Goal: Transaction & Acquisition: Book appointment/travel/reservation

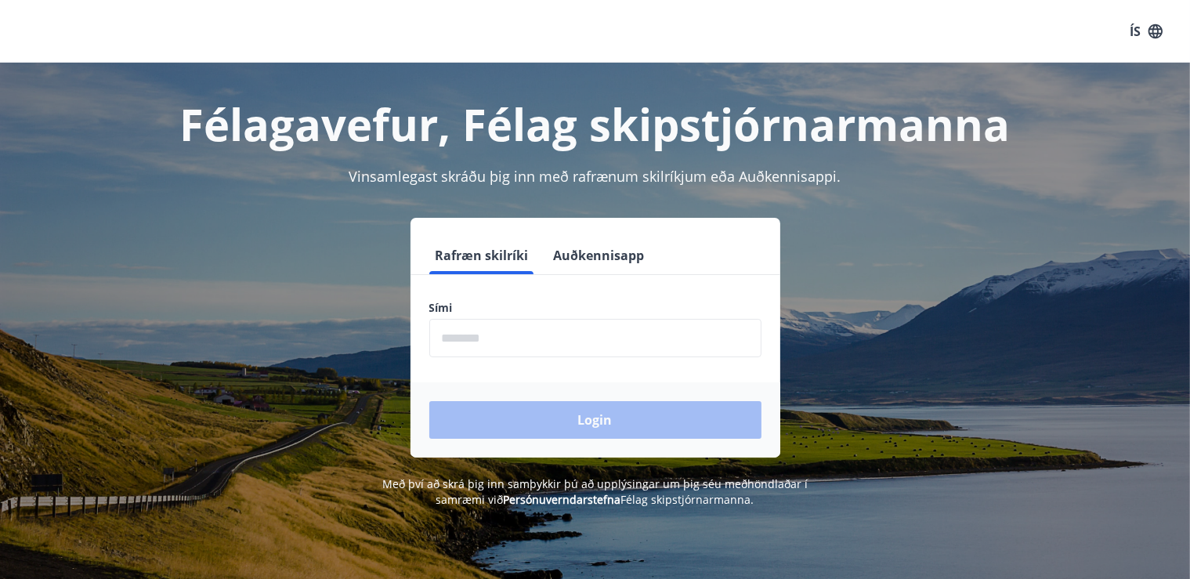
click at [478, 340] on input "phone" at bounding box center [595, 338] width 332 height 38
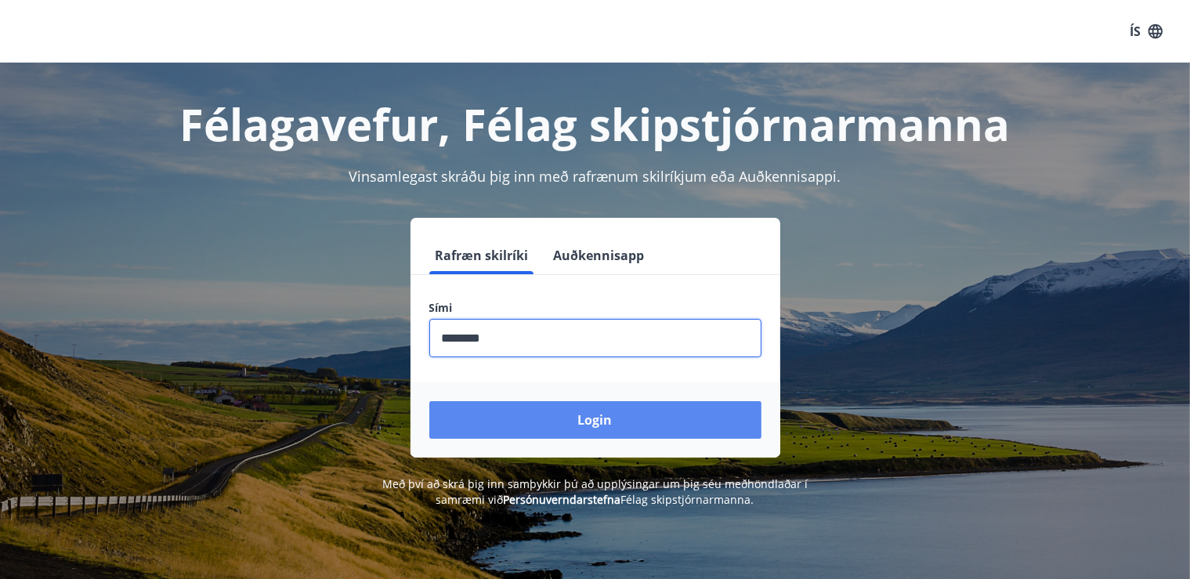
type input "********"
click at [611, 421] on button "Login" at bounding box center [595, 420] width 332 height 38
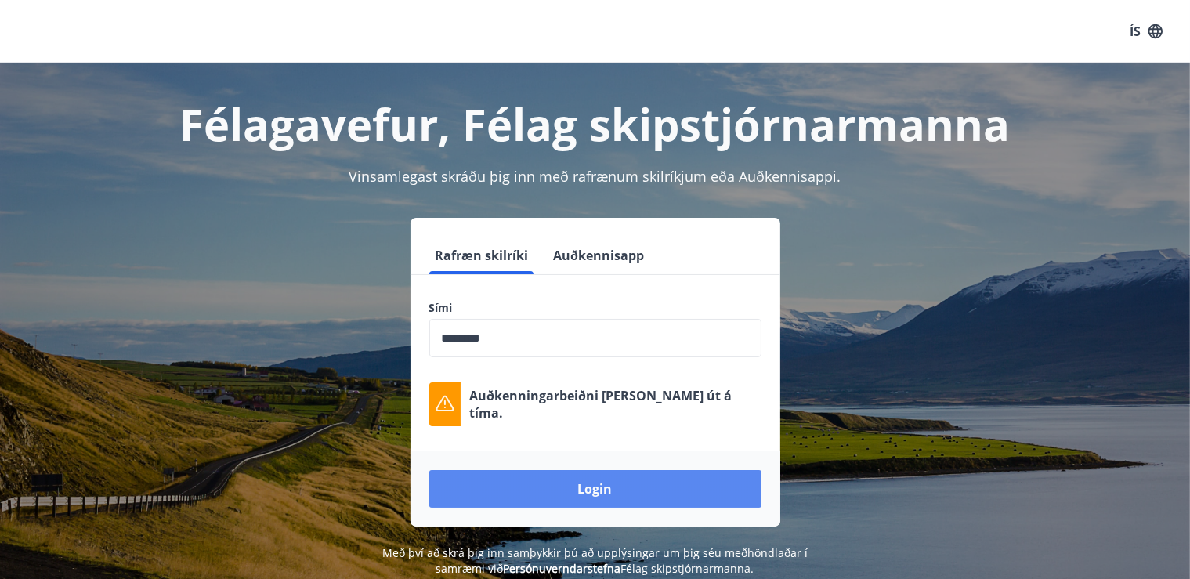
click at [602, 494] on button "Login" at bounding box center [595, 489] width 332 height 38
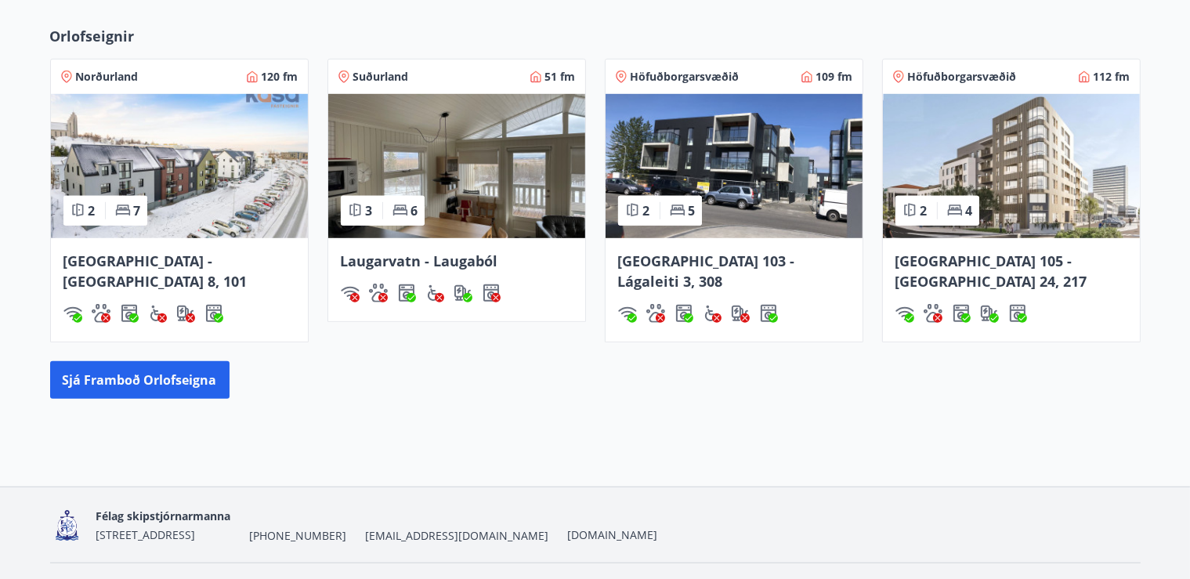
scroll to position [1014, 0]
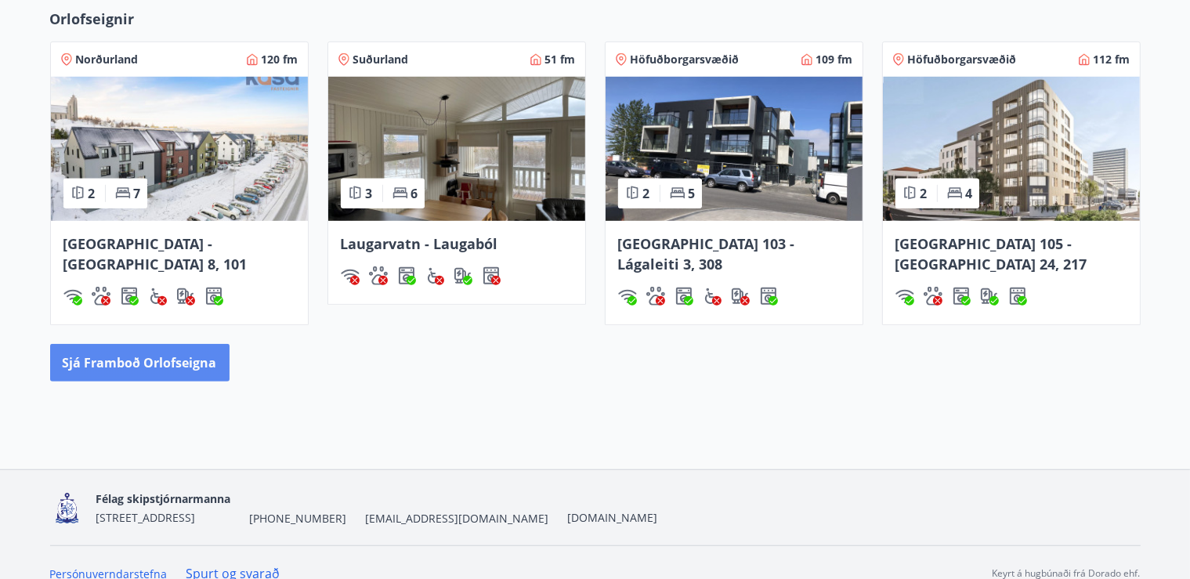
click at [162, 344] on button "Sjá framboð orlofseigna" at bounding box center [139, 363] width 179 height 38
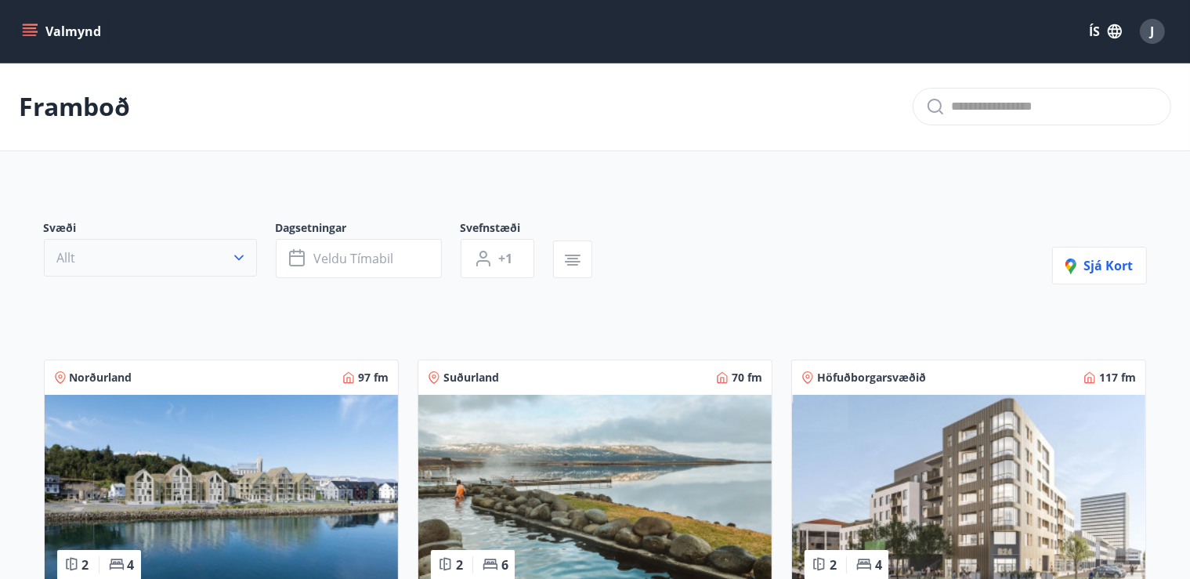
click at [240, 253] on icon "button" at bounding box center [239, 258] width 16 height 16
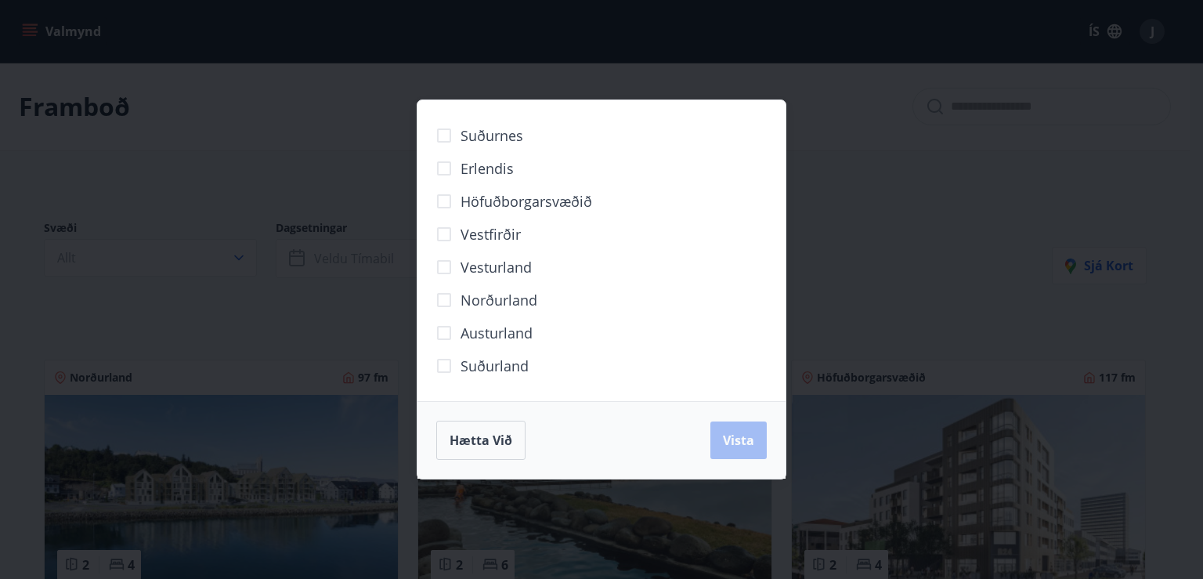
click at [494, 197] on span "Höfuðborgarsvæðið" at bounding box center [527, 201] width 132 height 20
click at [743, 436] on span "Vista" at bounding box center [738, 440] width 31 height 17
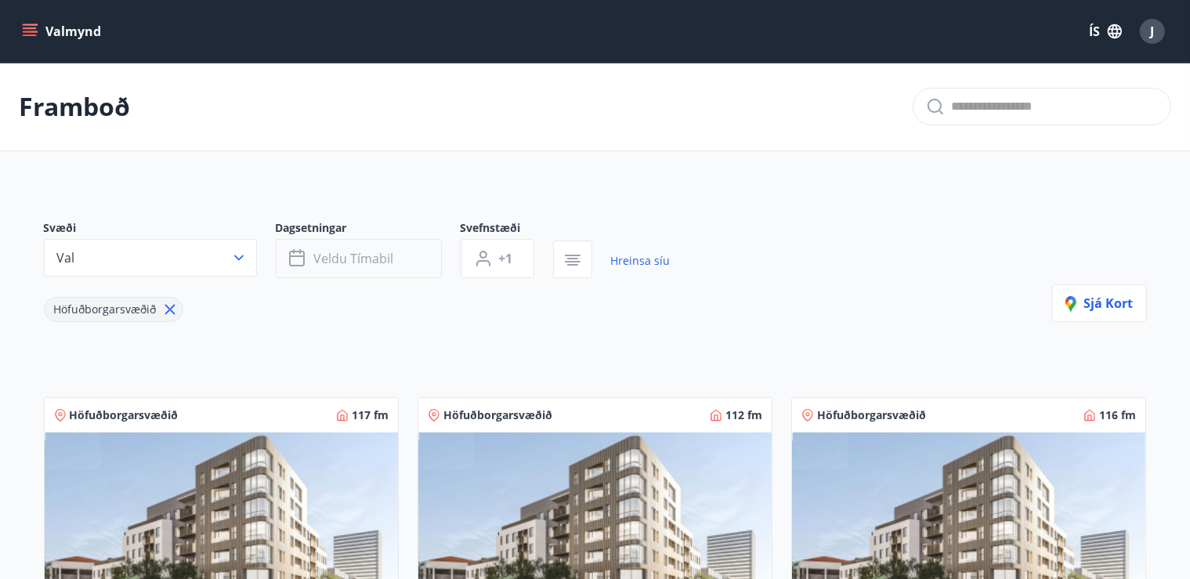
click at [399, 259] on button "Veldu tímabil" at bounding box center [359, 258] width 166 height 39
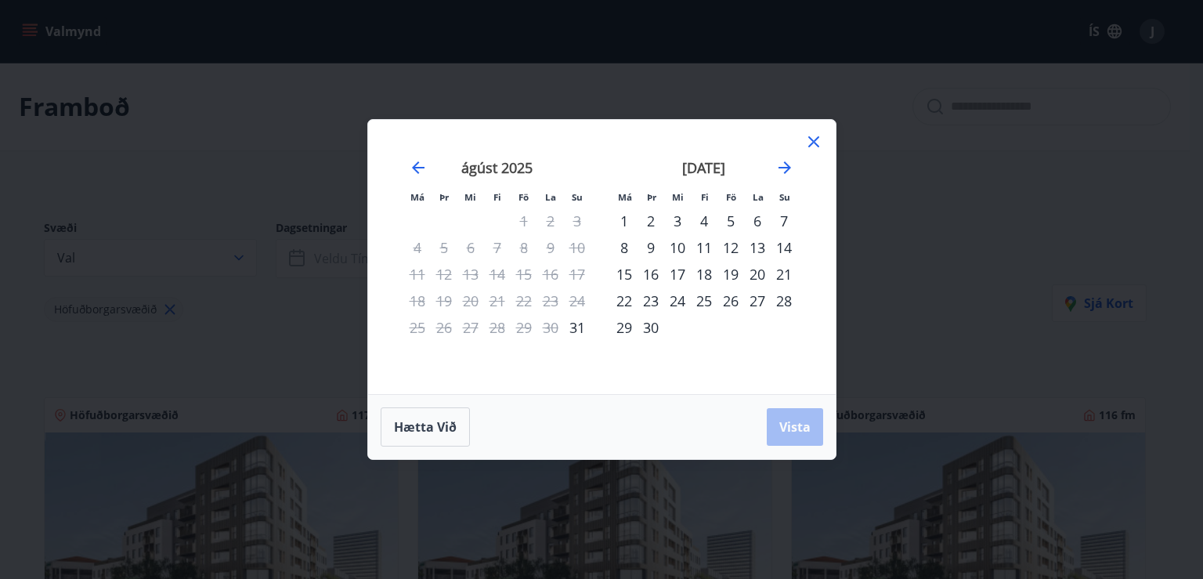
click at [759, 300] on div "27" at bounding box center [757, 300] width 27 height 27
click at [654, 332] on div "30" at bounding box center [651, 327] width 27 height 27
click at [808, 418] on button "Vista" at bounding box center [795, 427] width 56 height 38
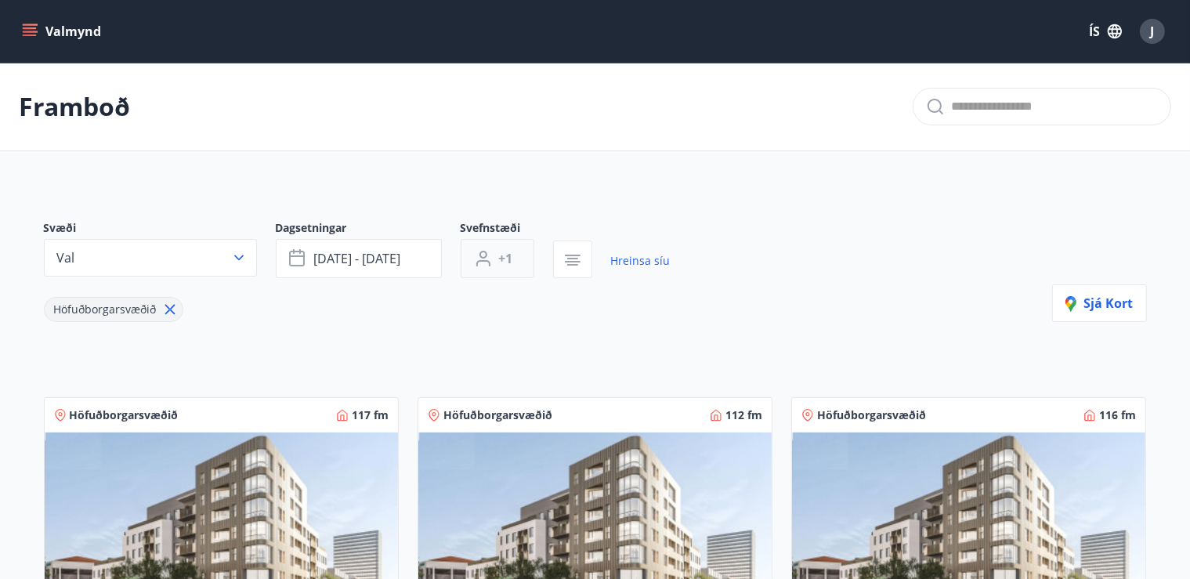
click at [523, 251] on button "+1" at bounding box center [498, 258] width 74 height 39
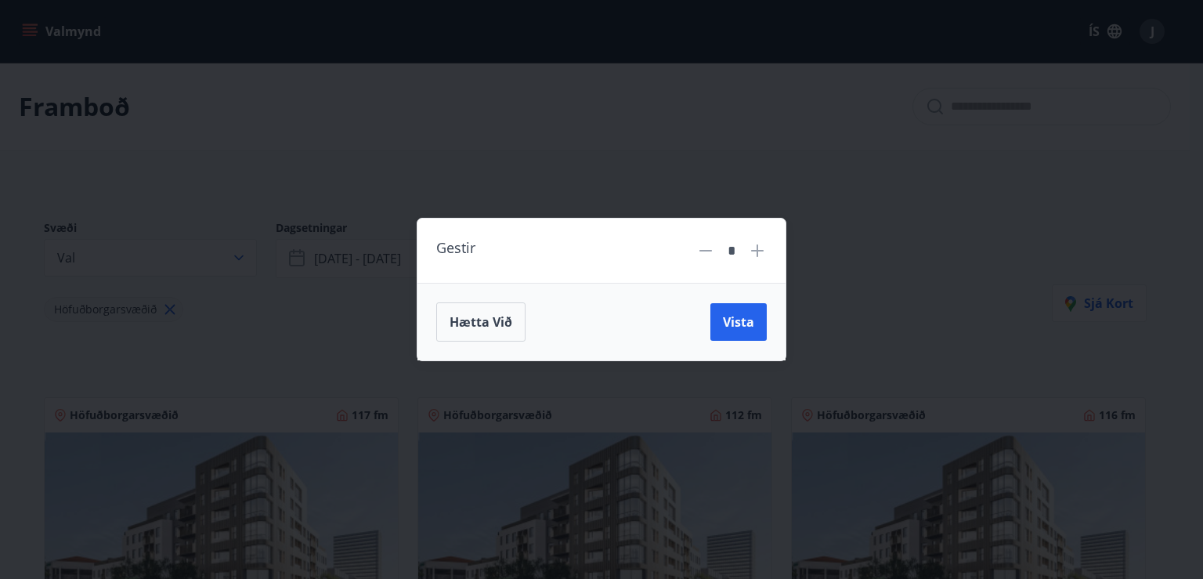
click at [763, 250] on icon at bounding box center [757, 250] width 13 height 13
click at [761, 255] on icon at bounding box center [757, 250] width 19 height 19
click at [761, 252] on icon at bounding box center [757, 250] width 19 height 19
type input "*"
click at [744, 321] on span "Vista" at bounding box center [738, 321] width 31 height 17
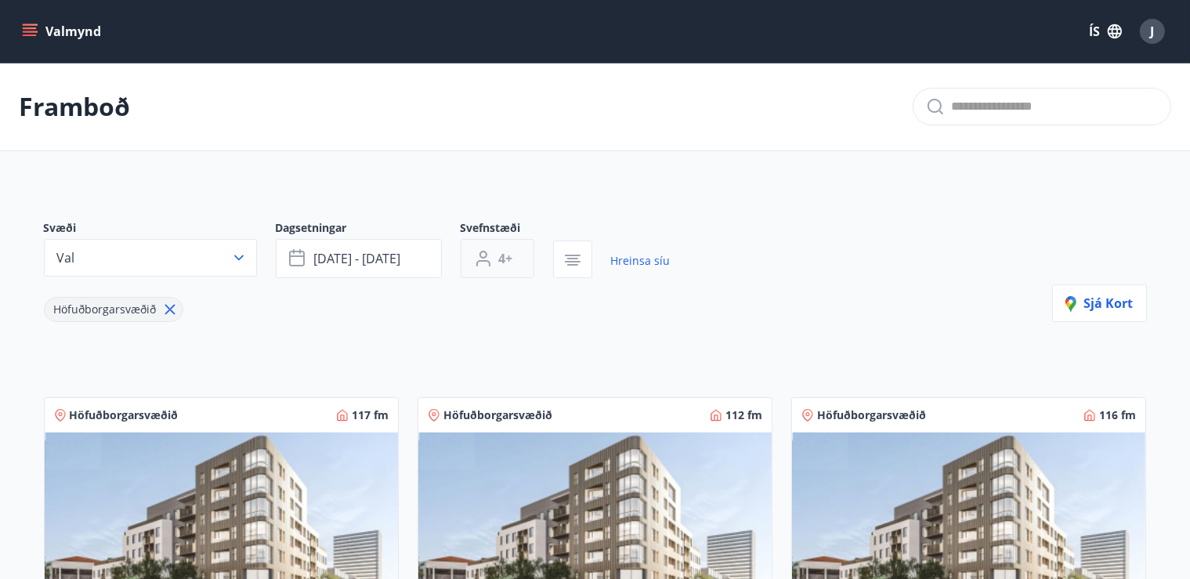
click at [517, 263] on button "4+" at bounding box center [498, 258] width 74 height 39
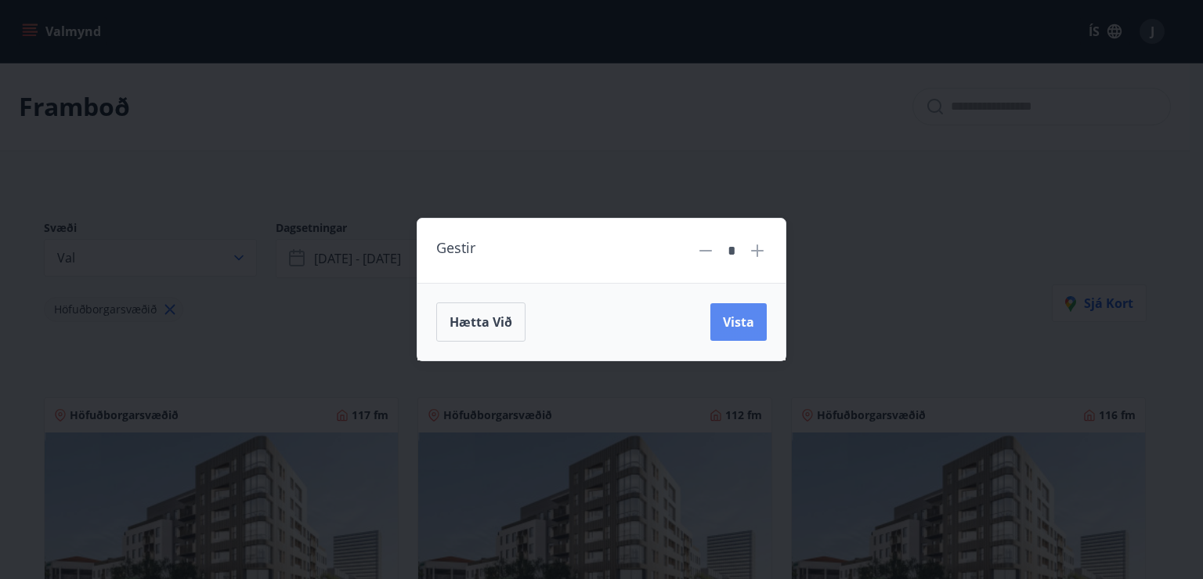
click at [750, 321] on span "Vista" at bounding box center [738, 321] width 31 height 17
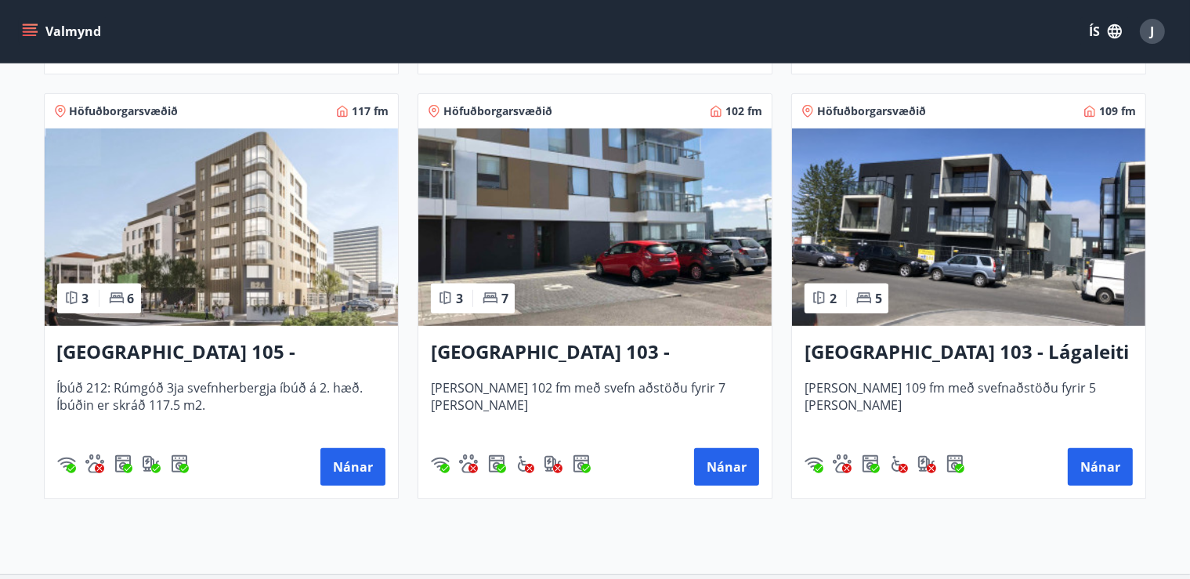
scroll to position [732, 0]
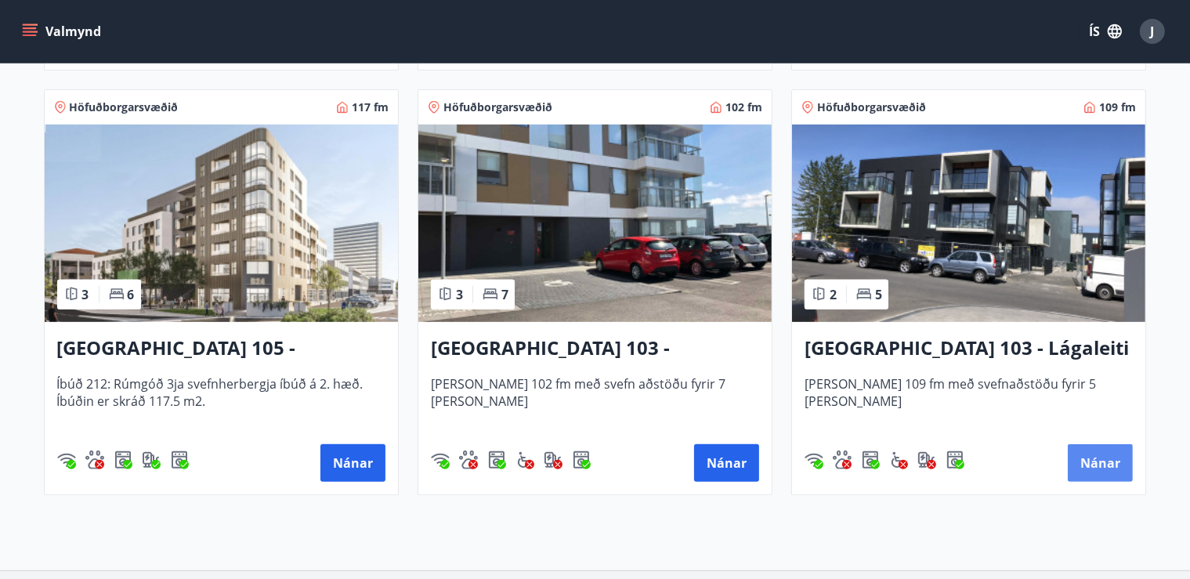
click at [1111, 466] on button "Nánar" at bounding box center [1100, 463] width 65 height 38
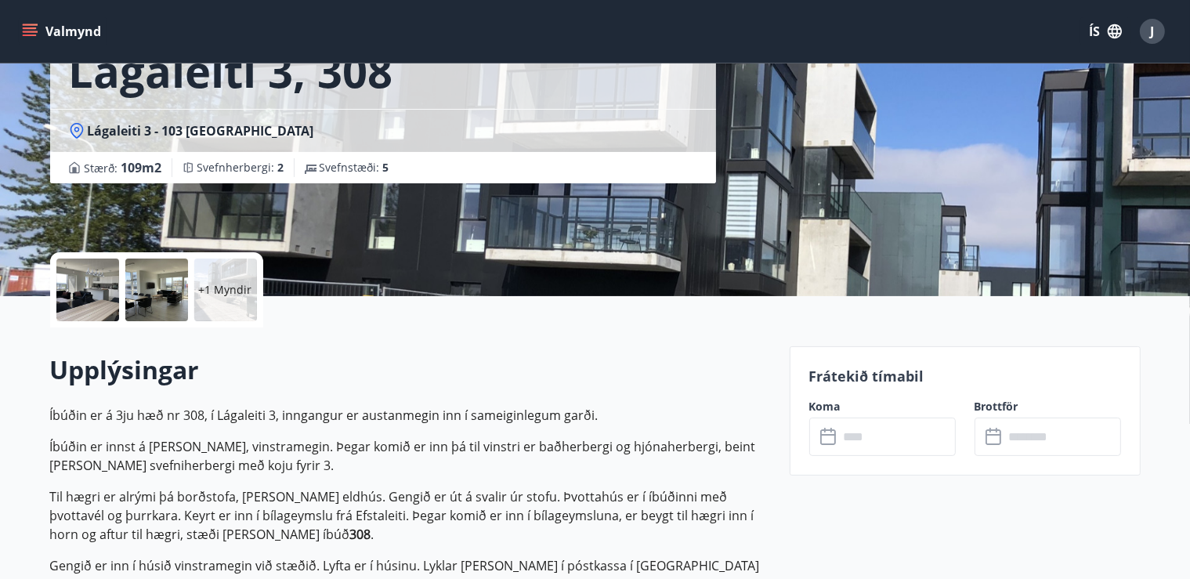
scroll to position [175, 0]
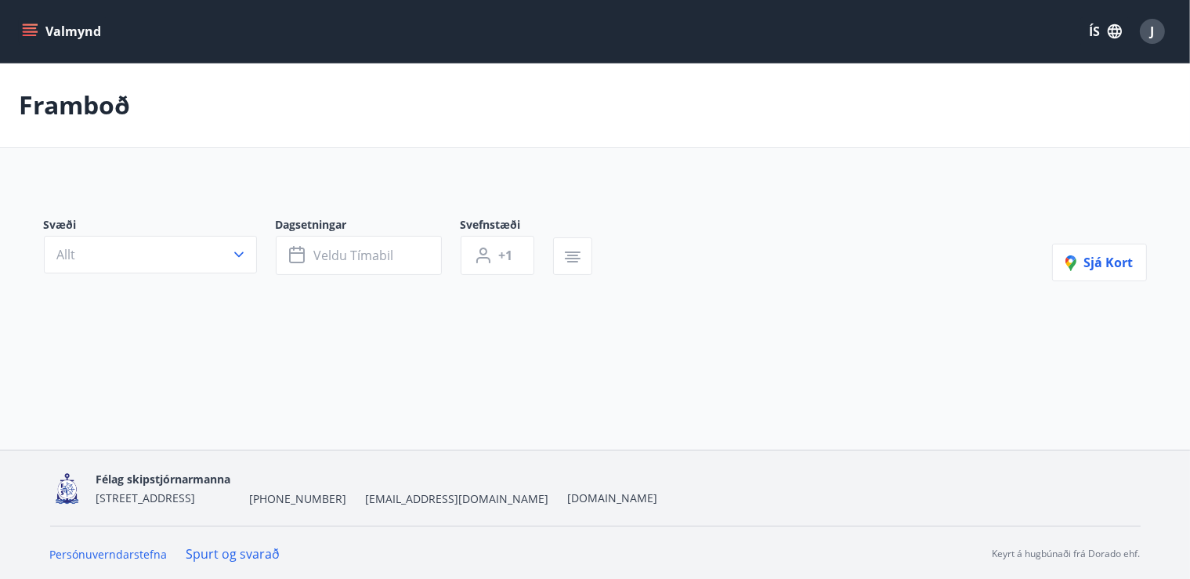
type input "*"
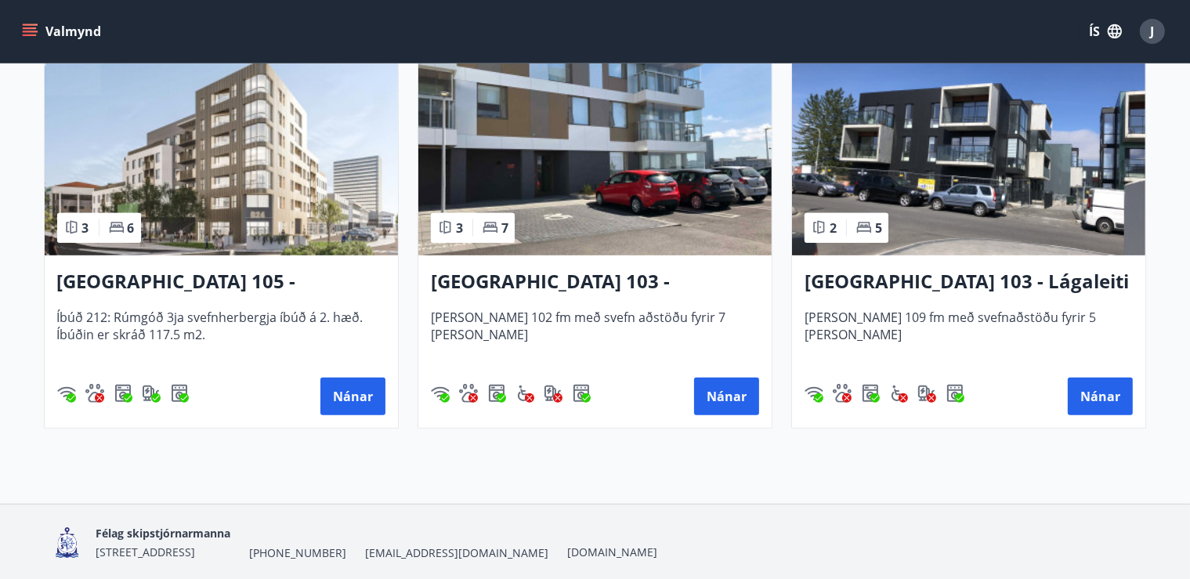
click at [635, 178] on img at bounding box center [594, 156] width 353 height 197
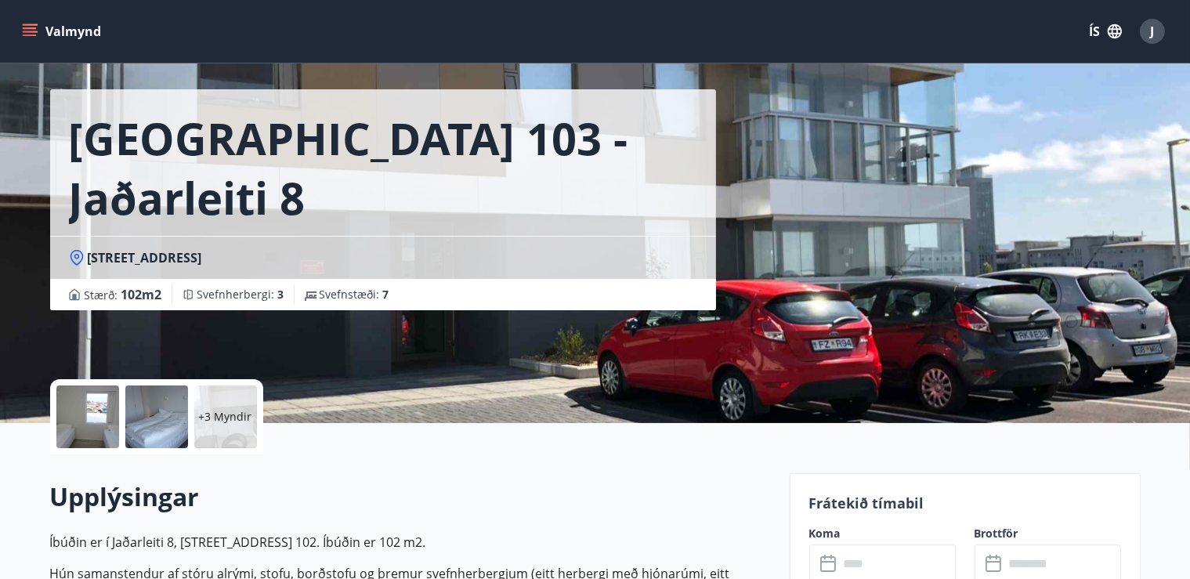
scroll to position [40, 0]
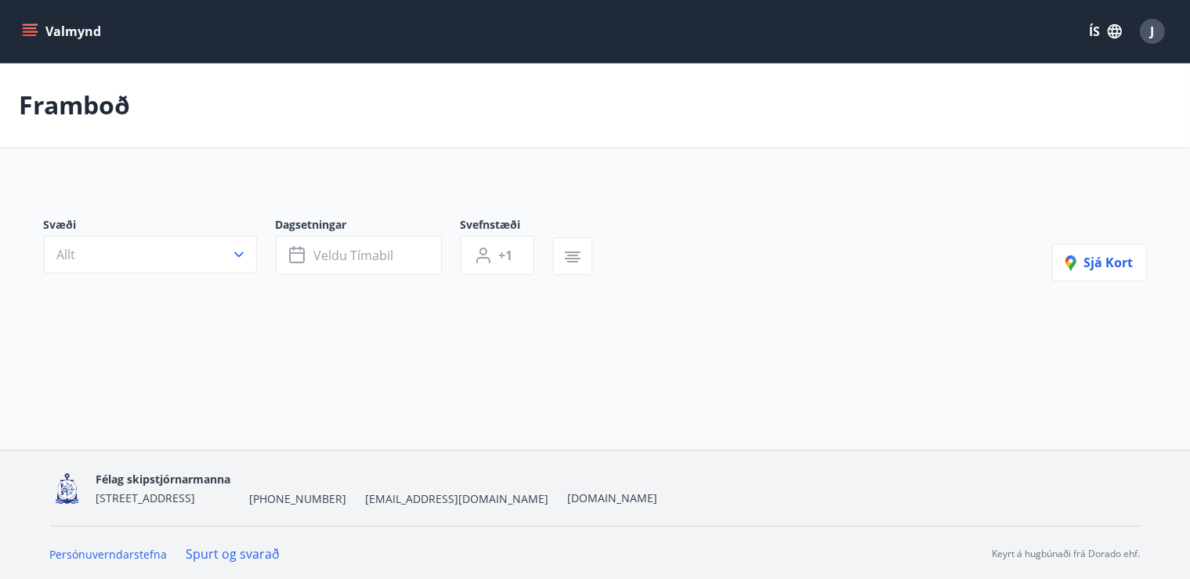
type input "*"
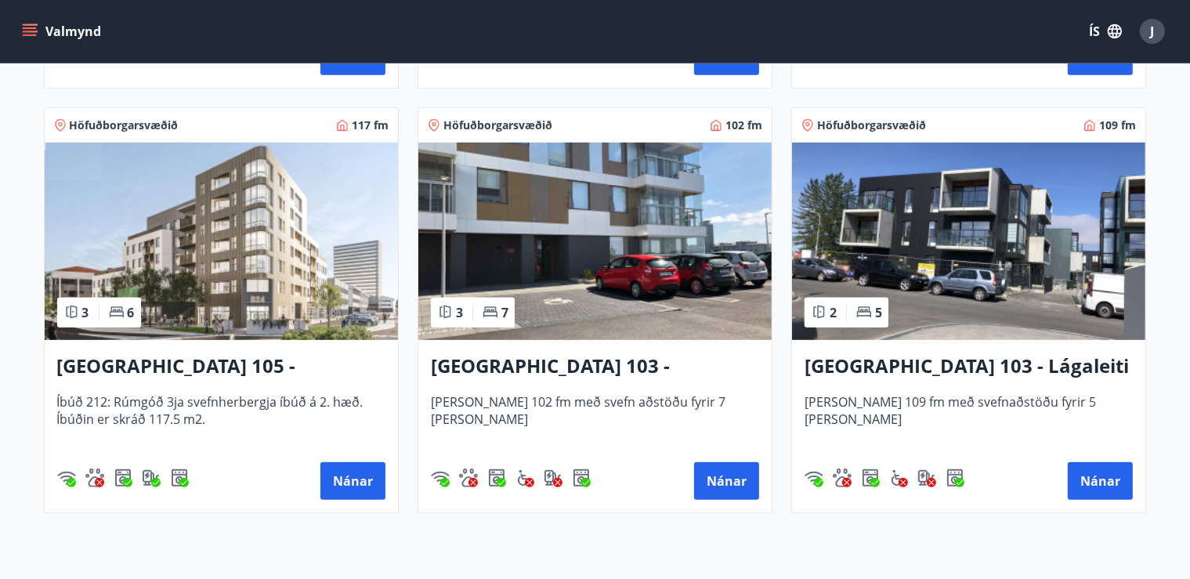
scroll to position [710, 0]
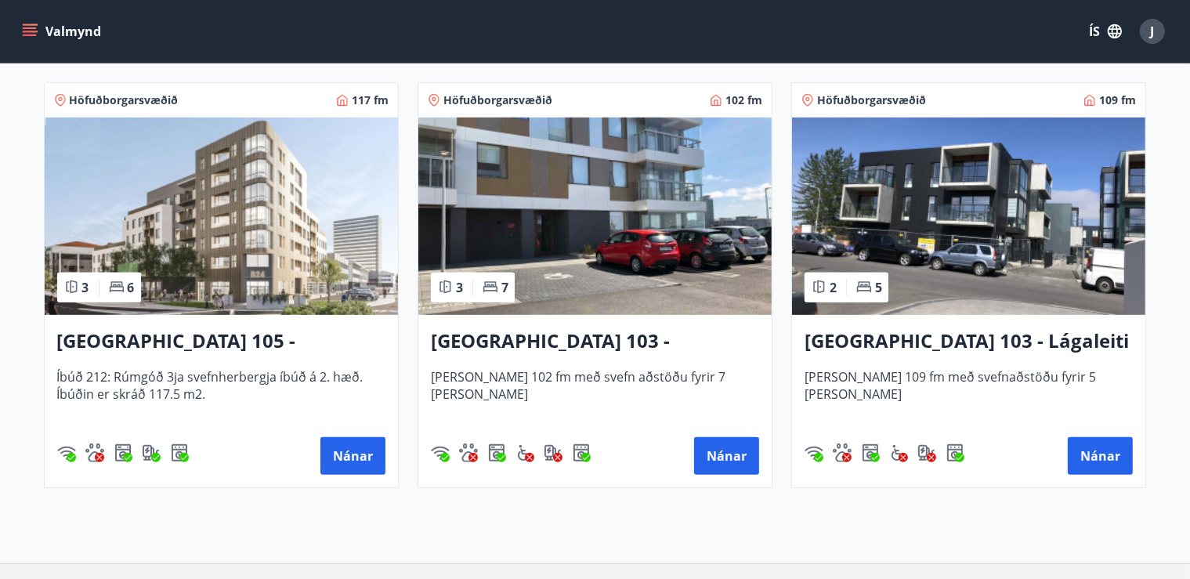
click at [625, 252] on img at bounding box center [594, 216] width 353 height 197
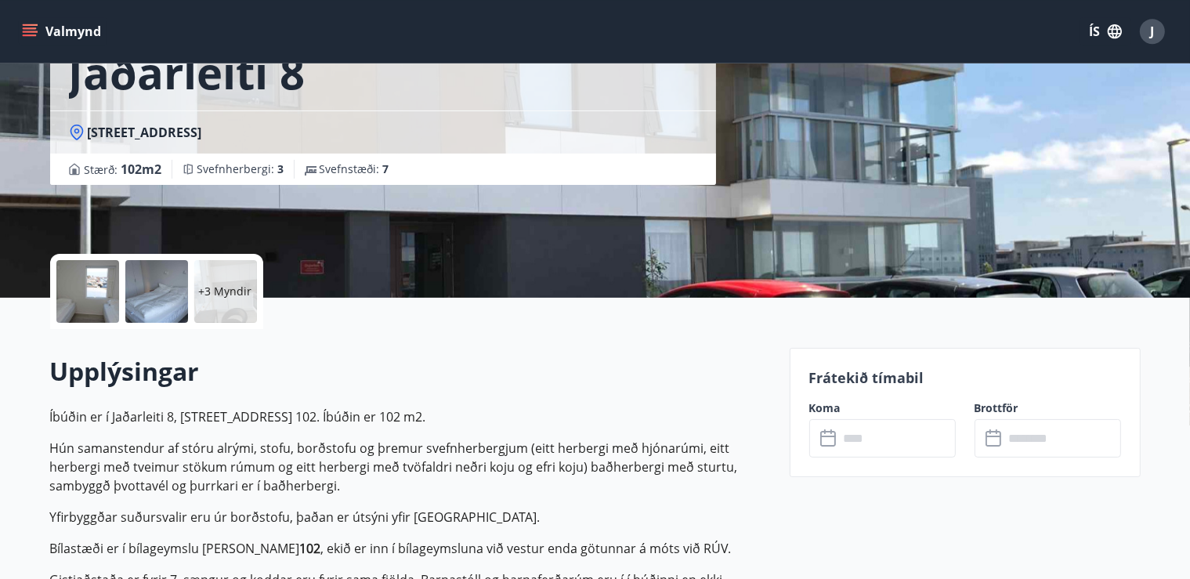
scroll to position [174, 0]
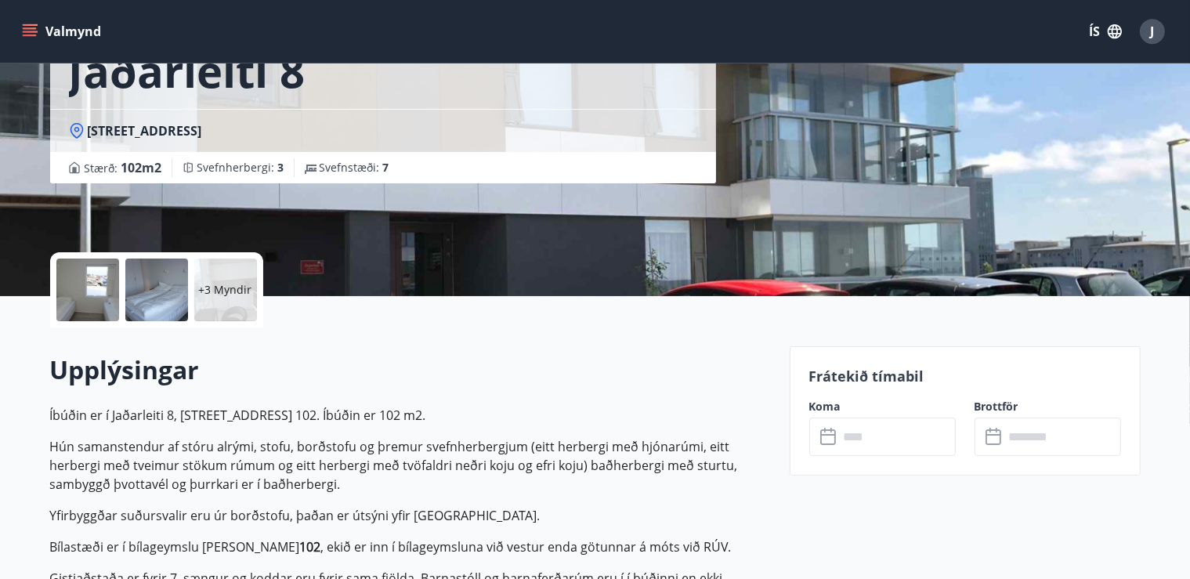
click at [886, 436] on input "text" at bounding box center [897, 437] width 117 height 38
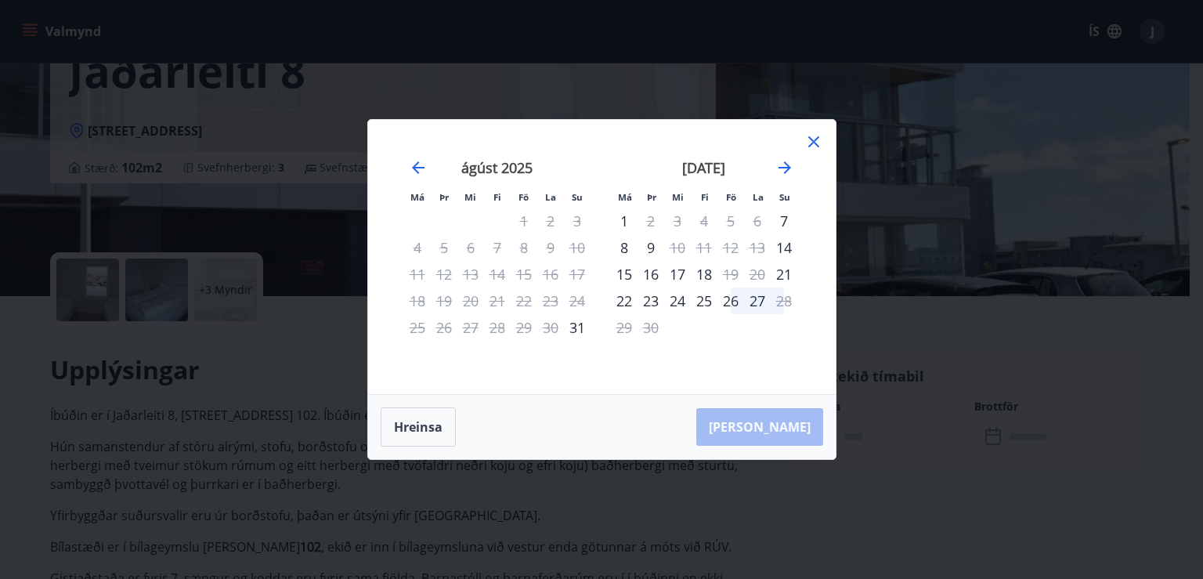
click at [819, 143] on icon at bounding box center [814, 141] width 19 height 19
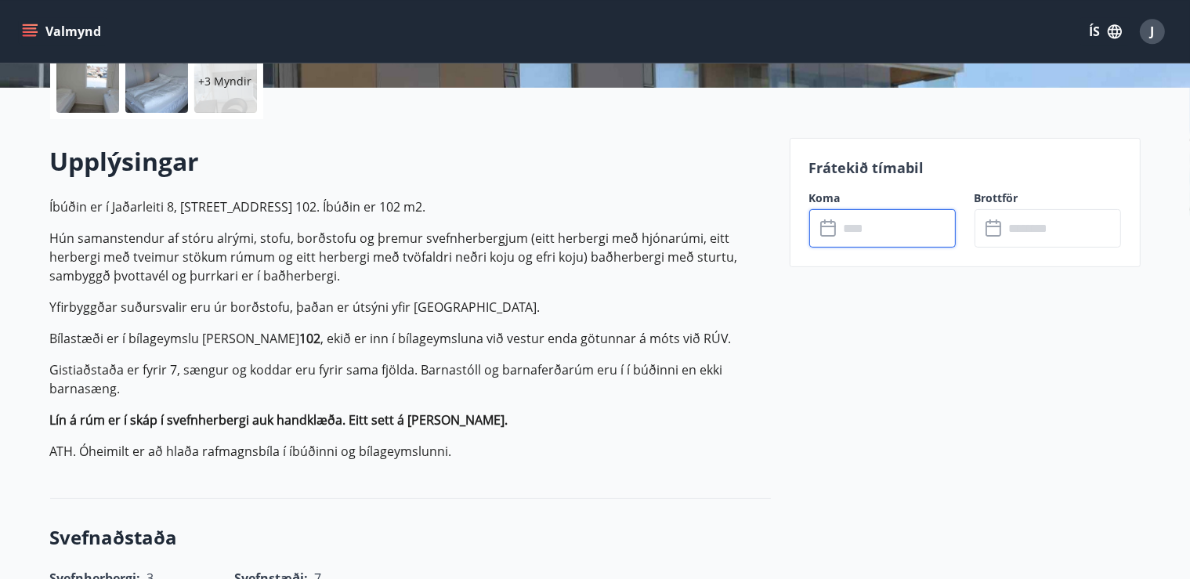
scroll to position [383, 0]
click at [851, 226] on input "text" at bounding box center [897, 227] width 117 height 38
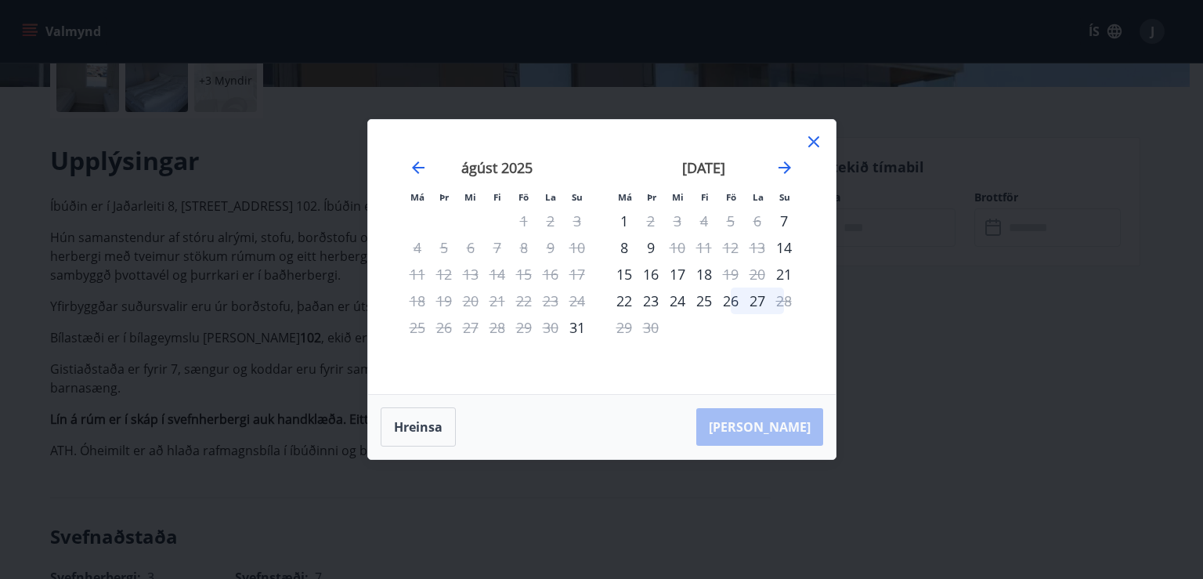
click at [819, 138] on icon at bounding box center [814, 141] width 19 height 19
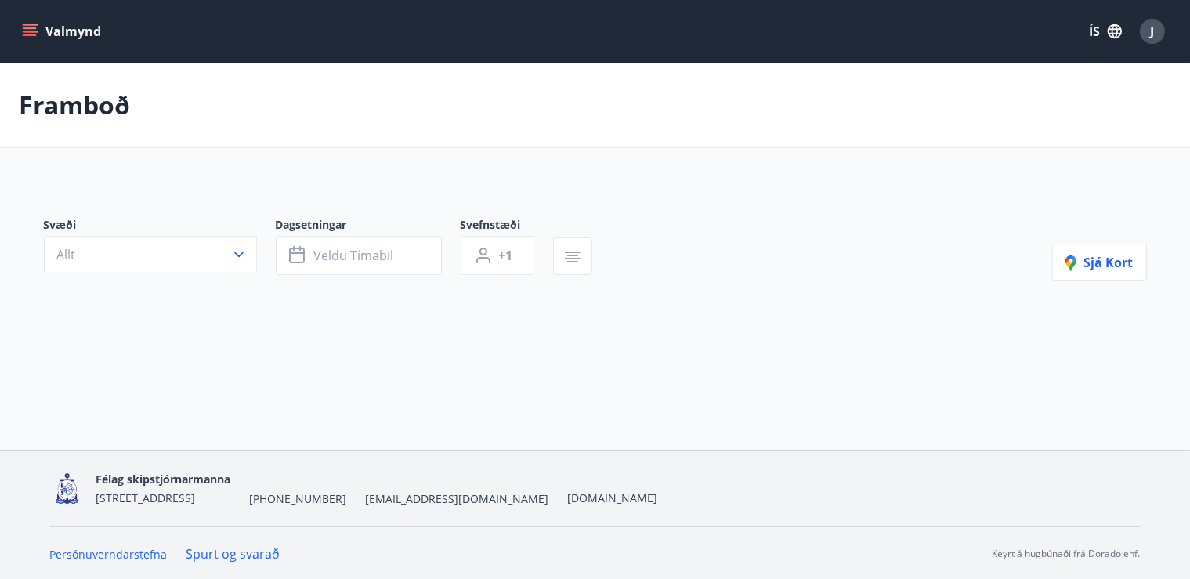
type input "*"
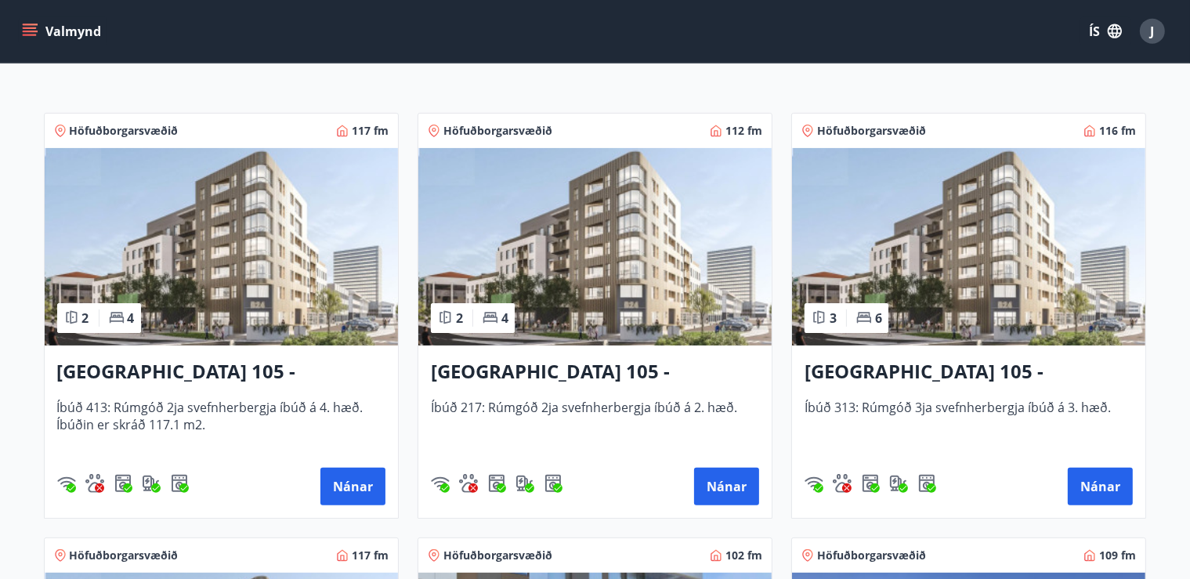
scroll to position [302, 0]
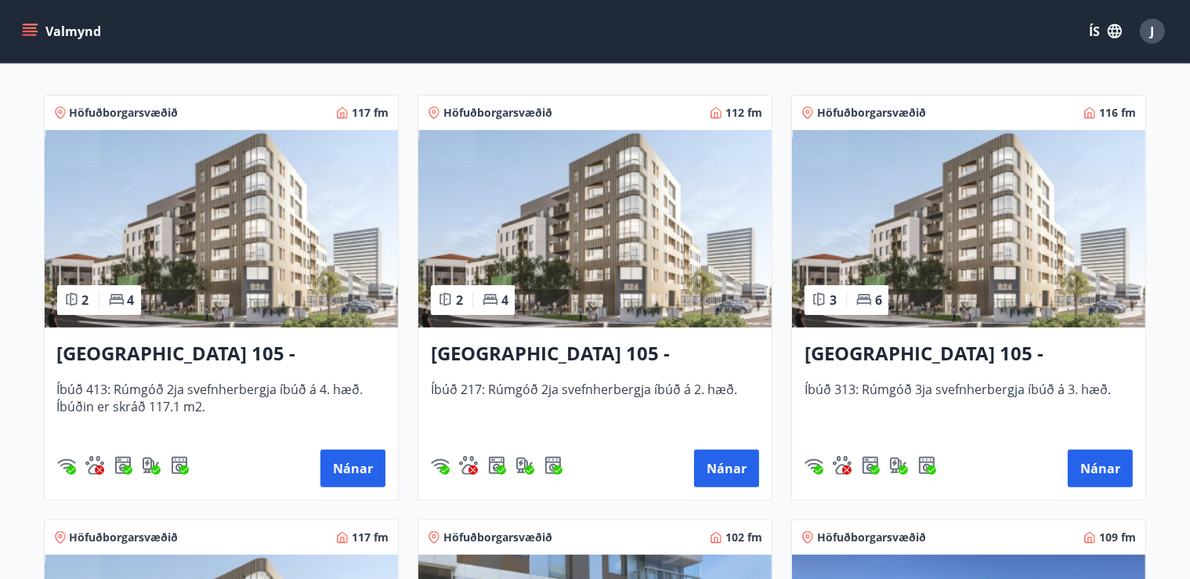
click at [974, 281] on img at bounding box center [968, 228] width 353 height 197
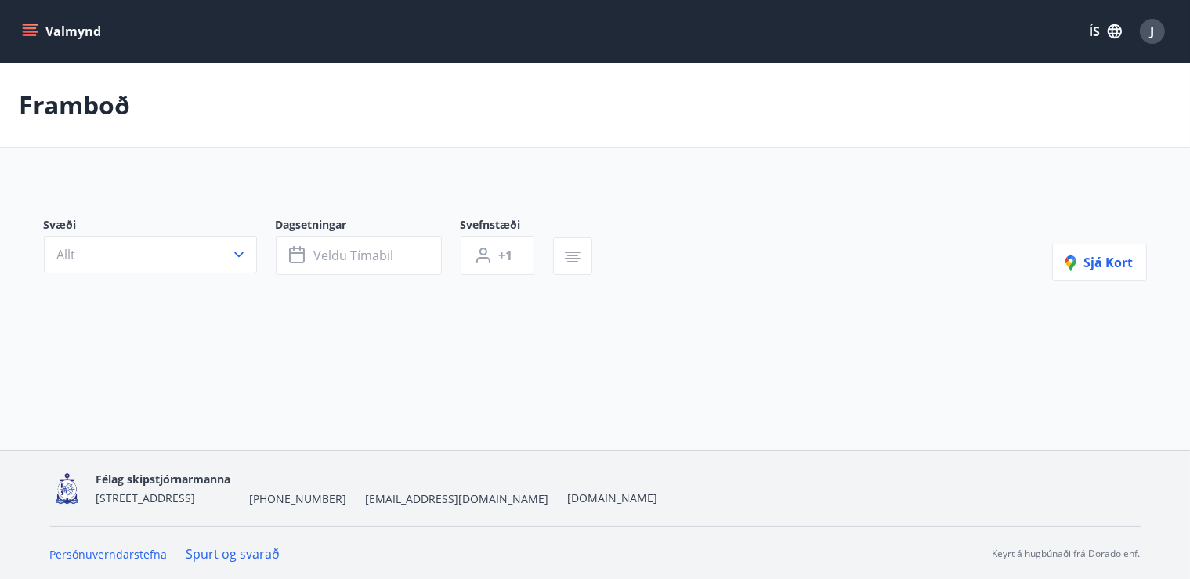
type input "*"
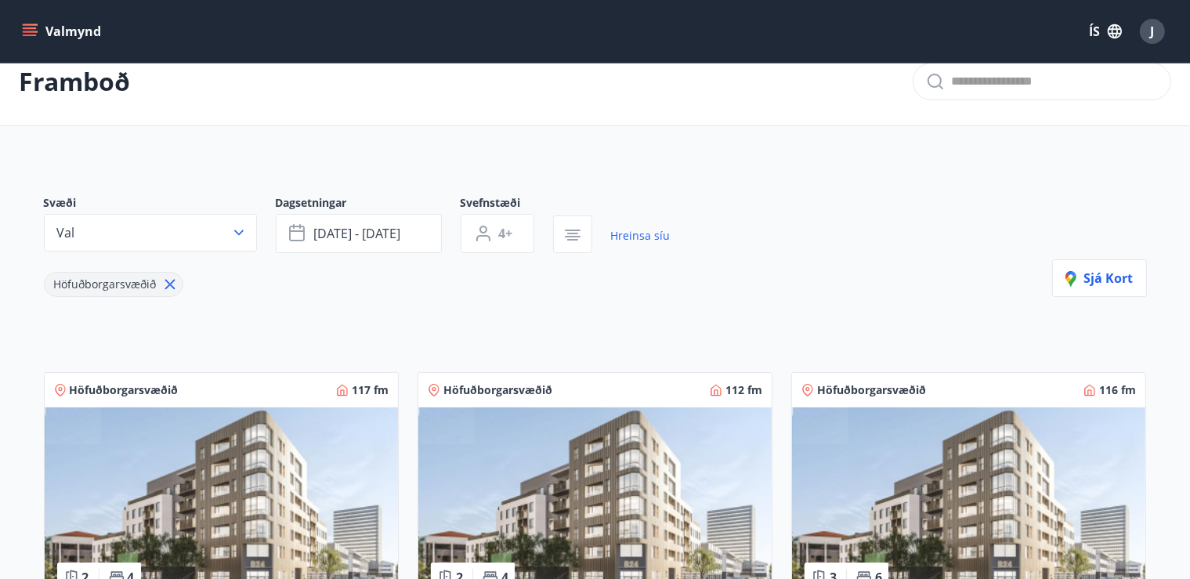
scroll to position [26, 0]
click at [401, 226] on span "sep 27 - sep 30" at bounding box center [357, 232] width 87 height 17
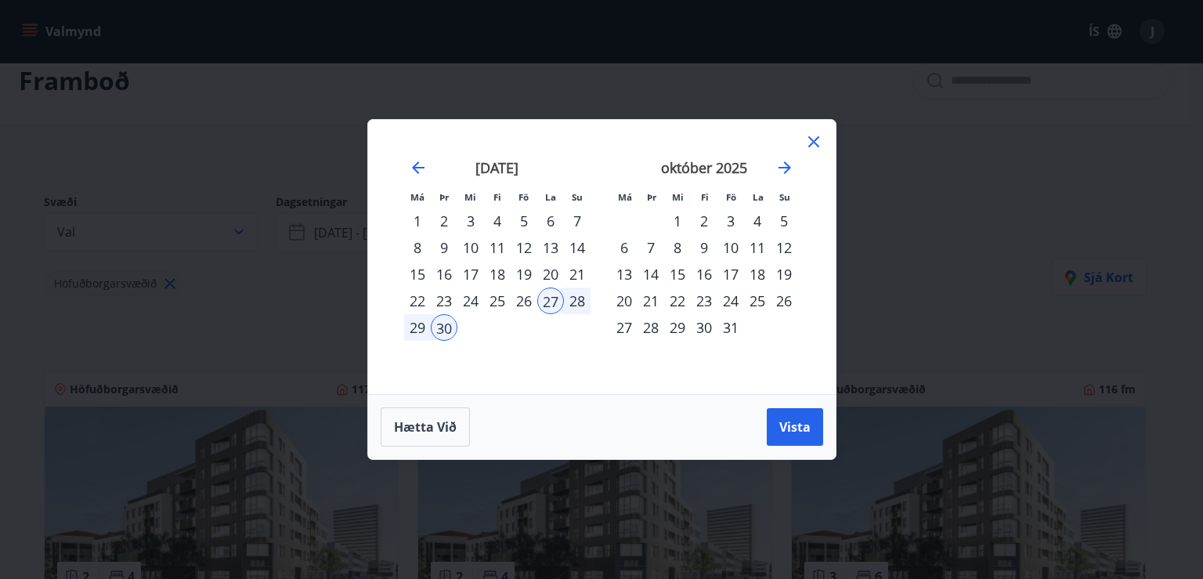
click at [450, 237] on div "9" at bounding box center [444, 247] width 27 height 27
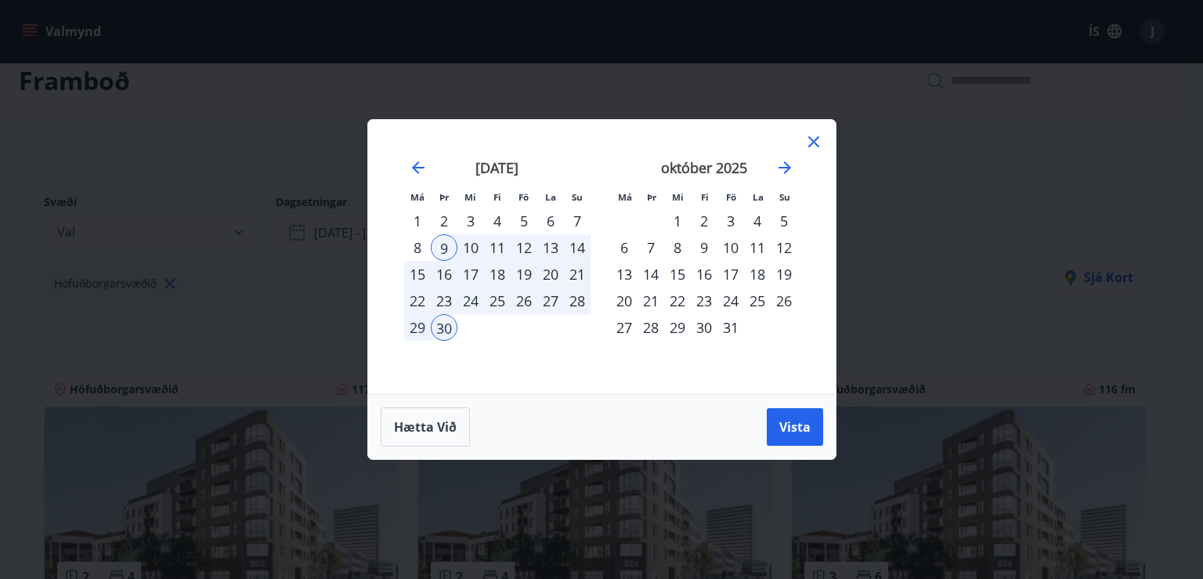
click at [554, 215] on div "6" at bounding box center [550, 221] width 27 height 27
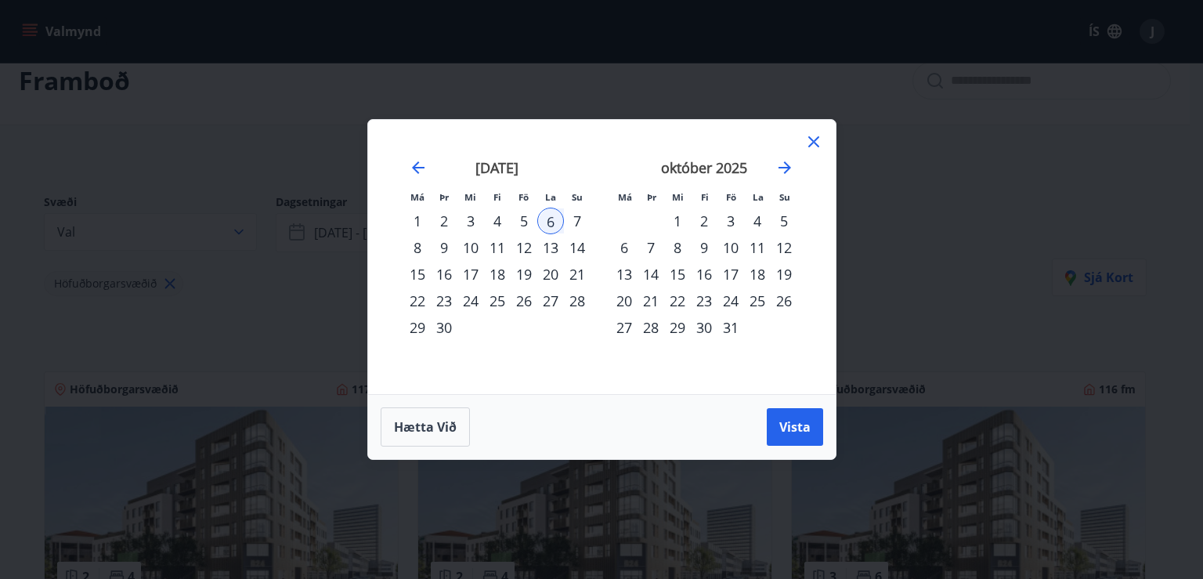
click at [443, 244] on div "9" at bounding box center [444, 247] width 27 height 27
click at [799, 421] on span "Vista" at bounding box center [794, 426] width 31 height 17
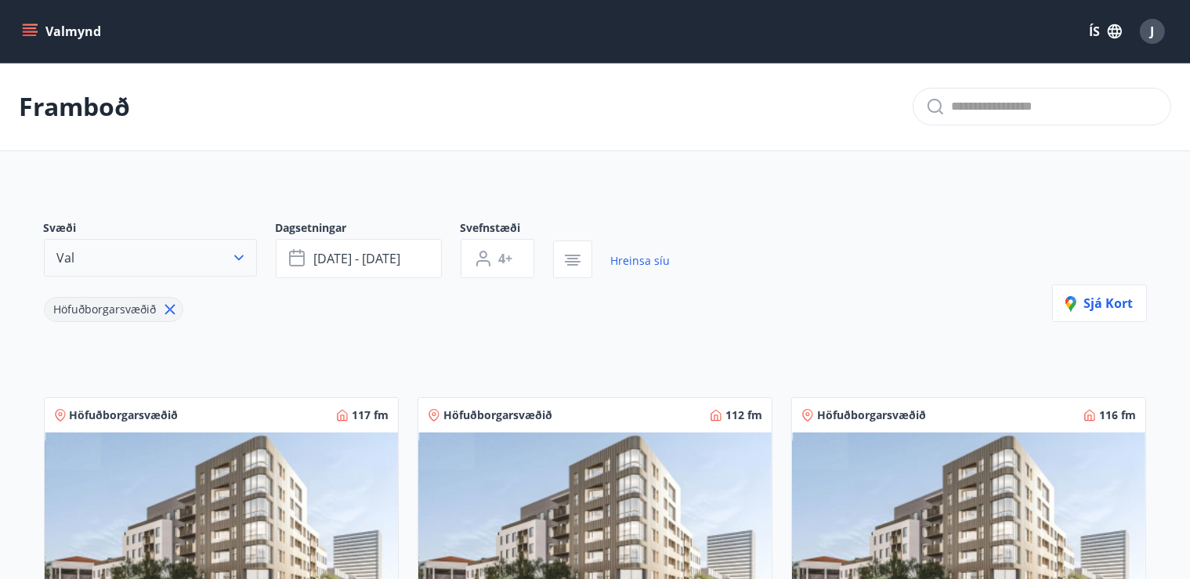
click at [243, 251] on icon "button" at bounding box center [239, 258] width 16 height 16
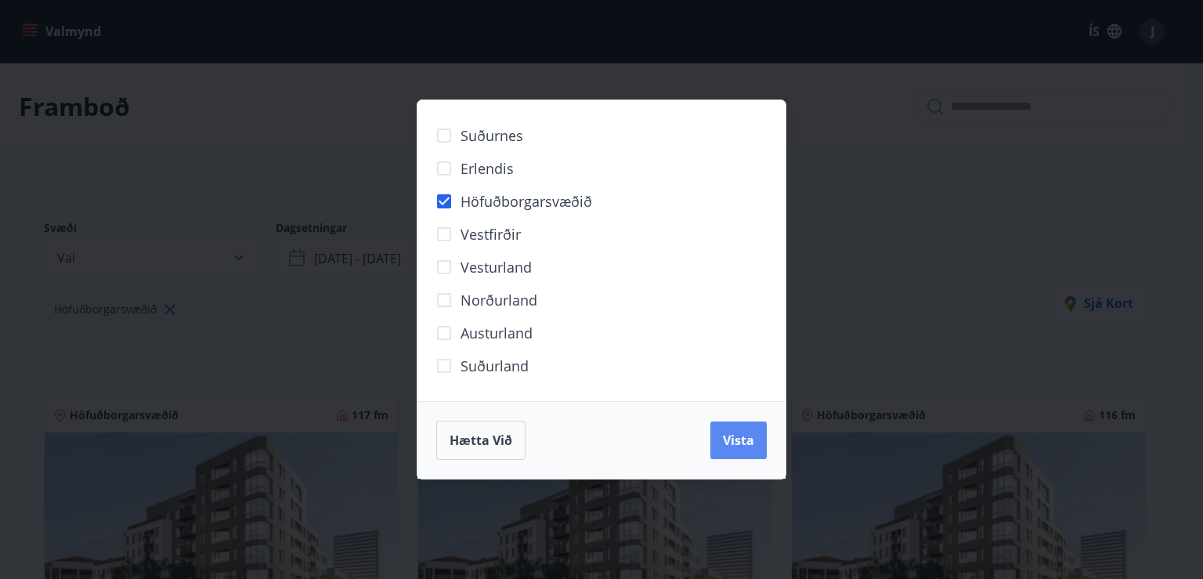
click at [733, 443] on span "Vista" at bounding box center [738, 440] width 31 height 17
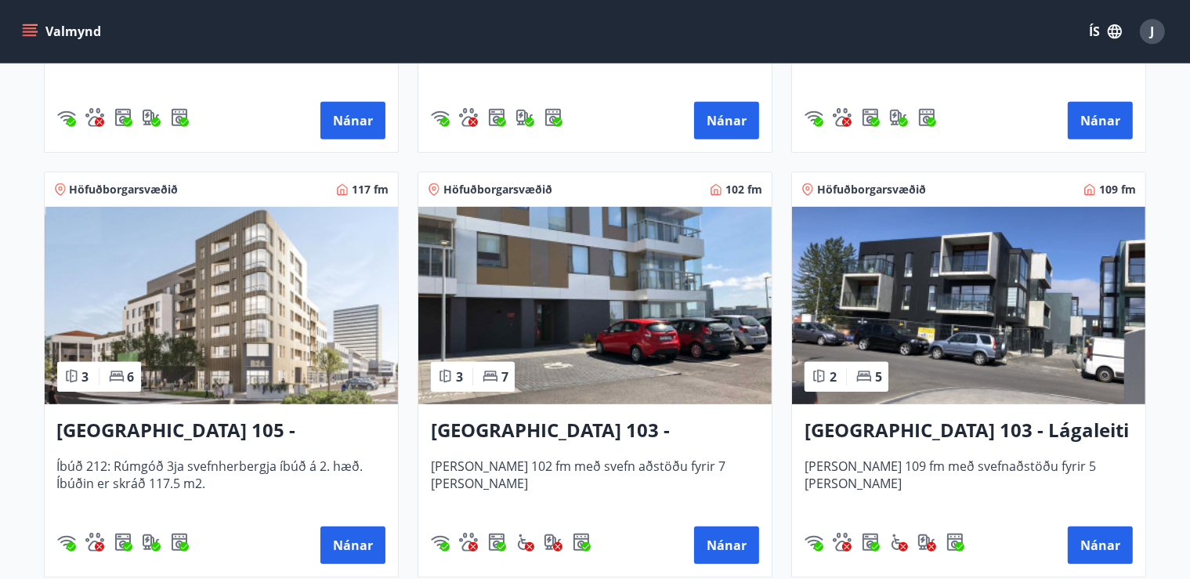
scroll to position [656, 0]
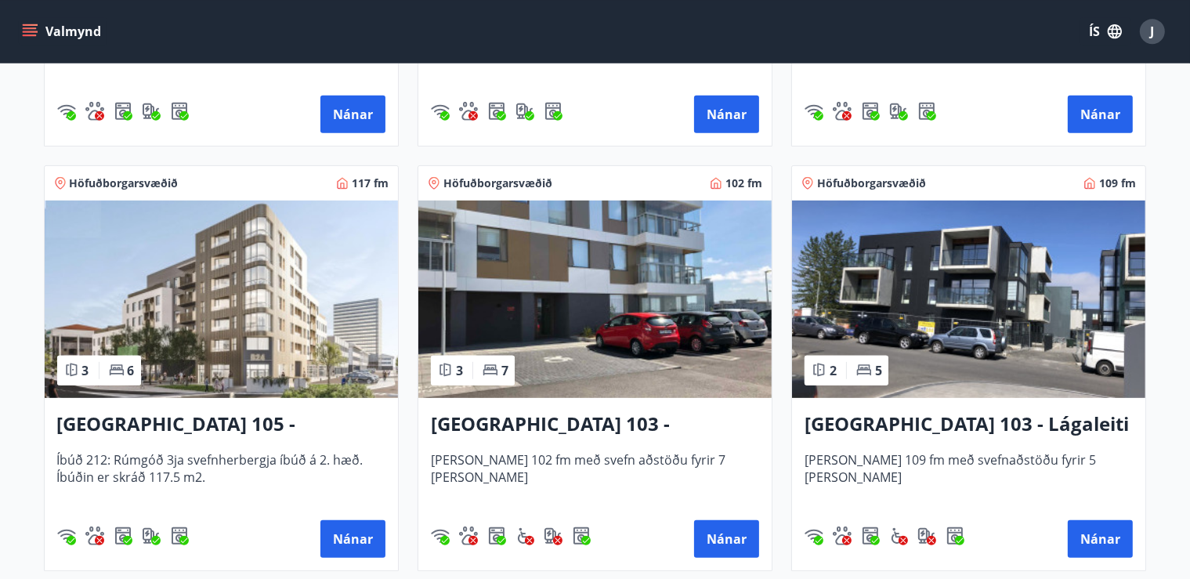
click at [616, 303] on img at bounding box center [594, 299] width 353 height 197
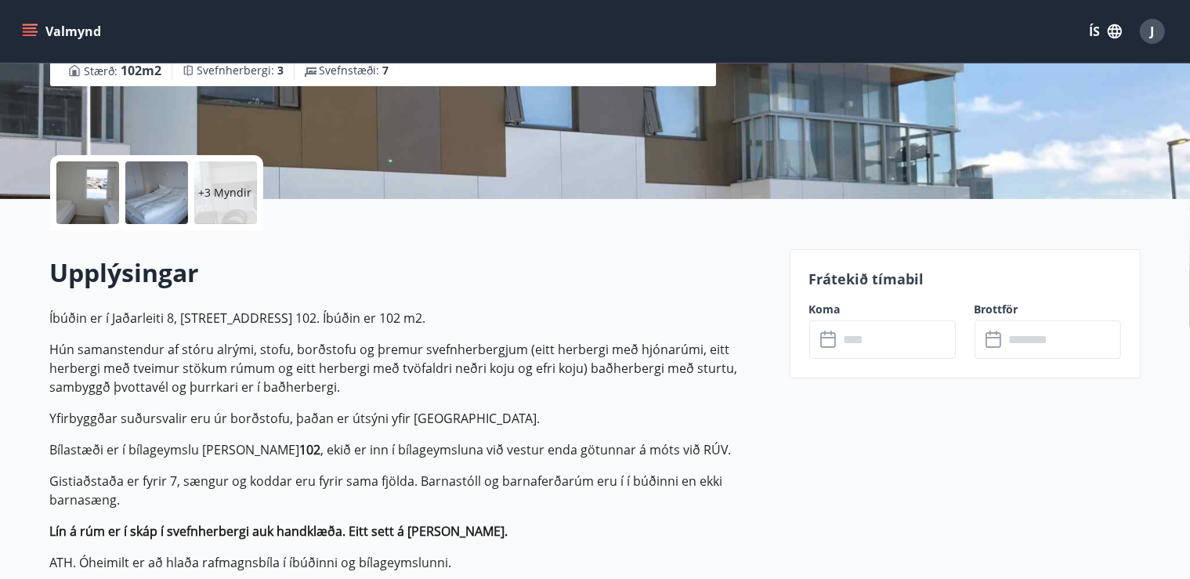
scroll to position [277, 0]
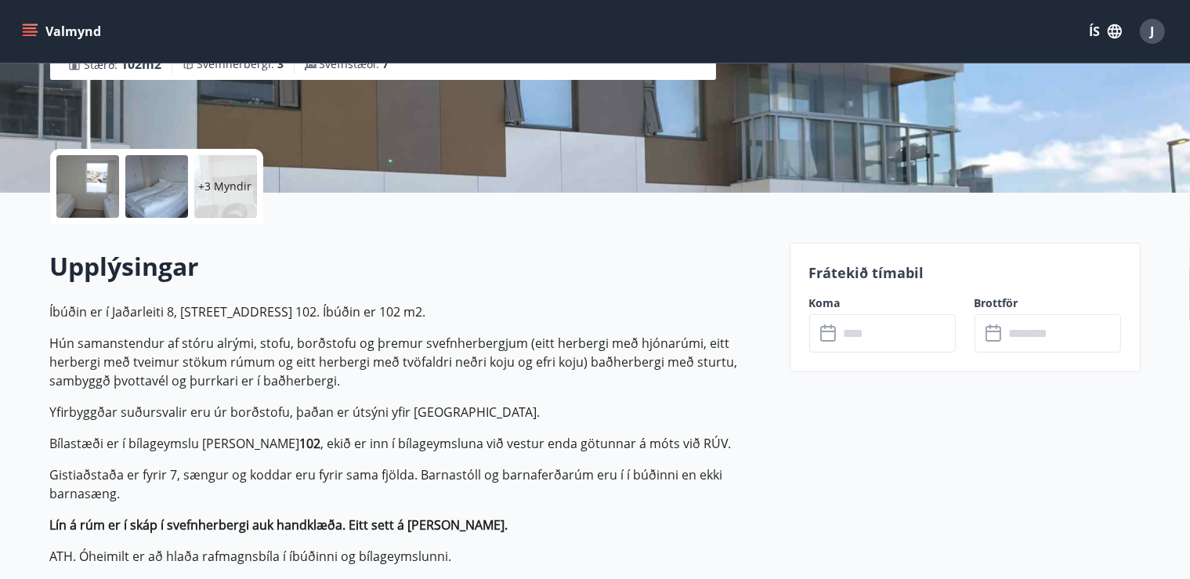
click at [865, 332] on input "text" at bounding box center [897, 333] width 117 height 38
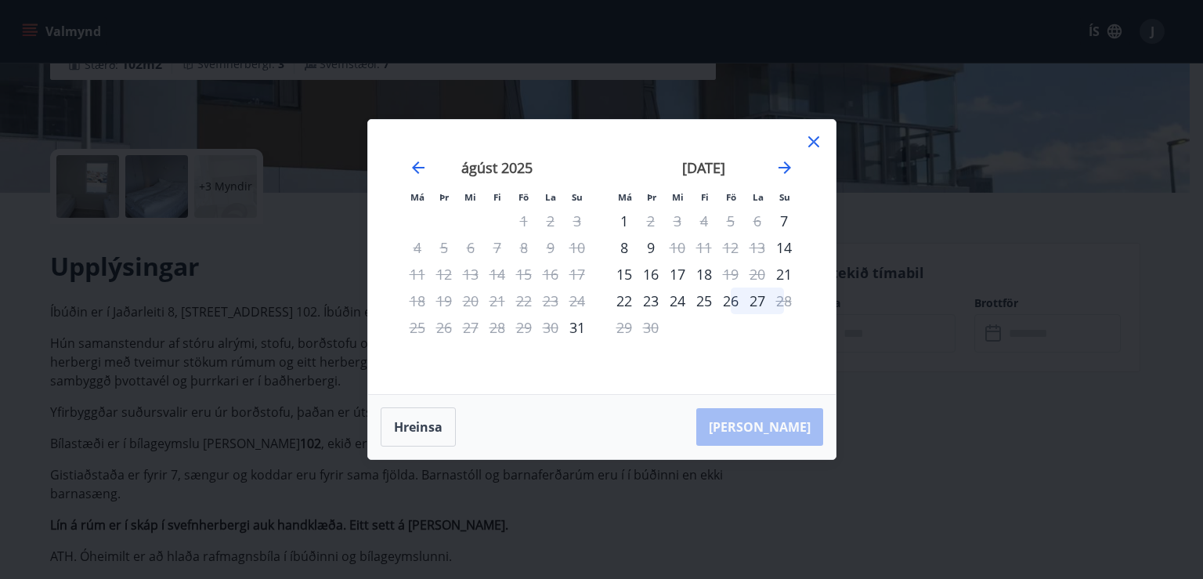
click at [817, 136] on icon at bounding box center [814, 141] width 19 height 19
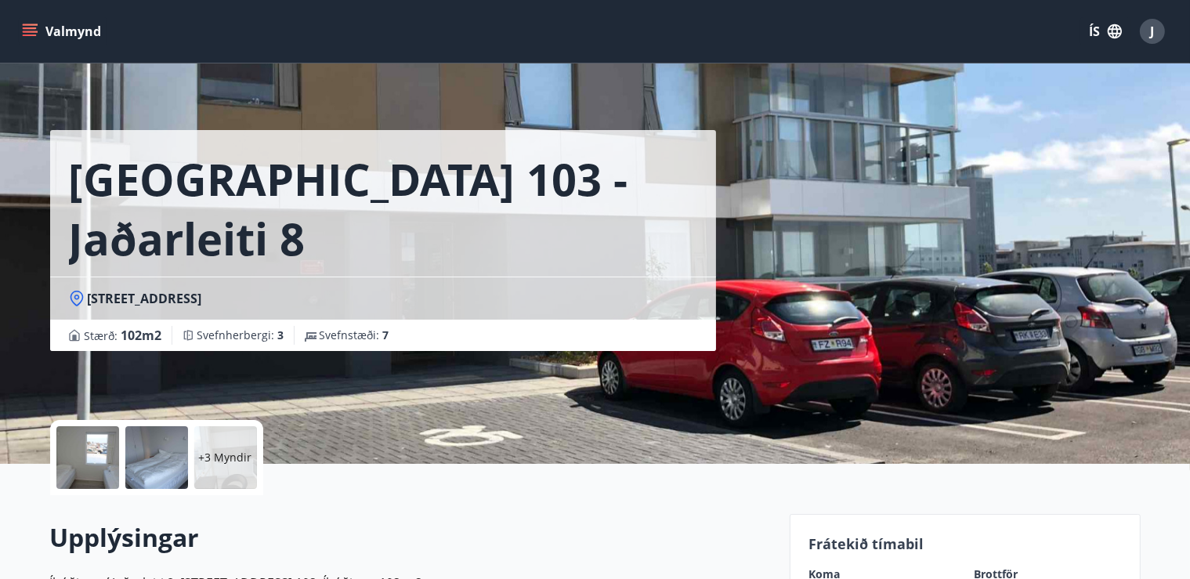
scroll to position [0, 0]
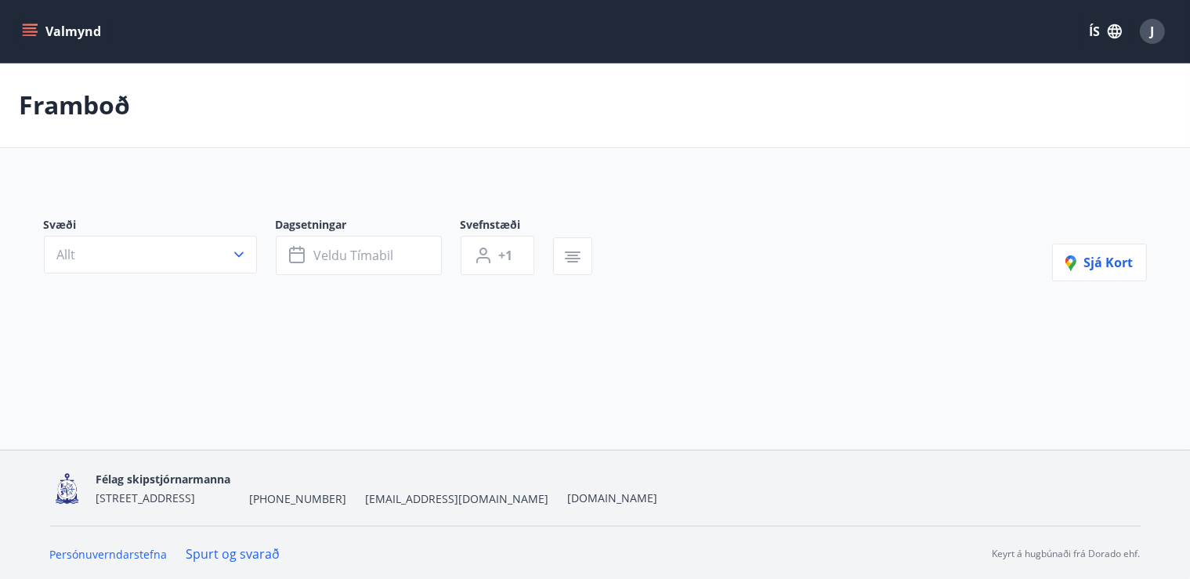
type input "*"
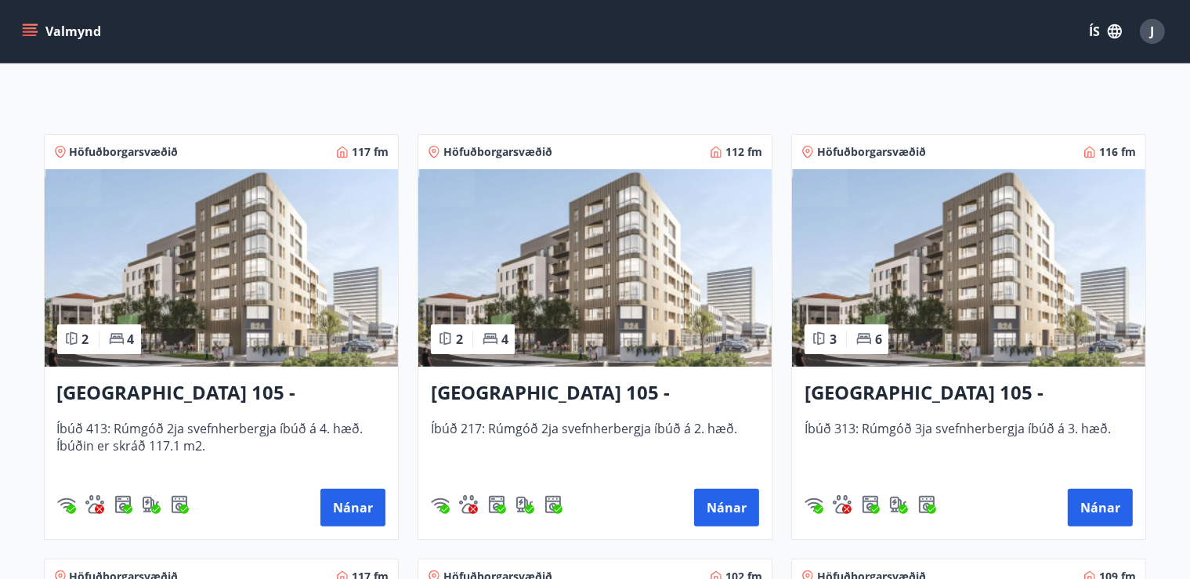
scroll to position [261, 0]
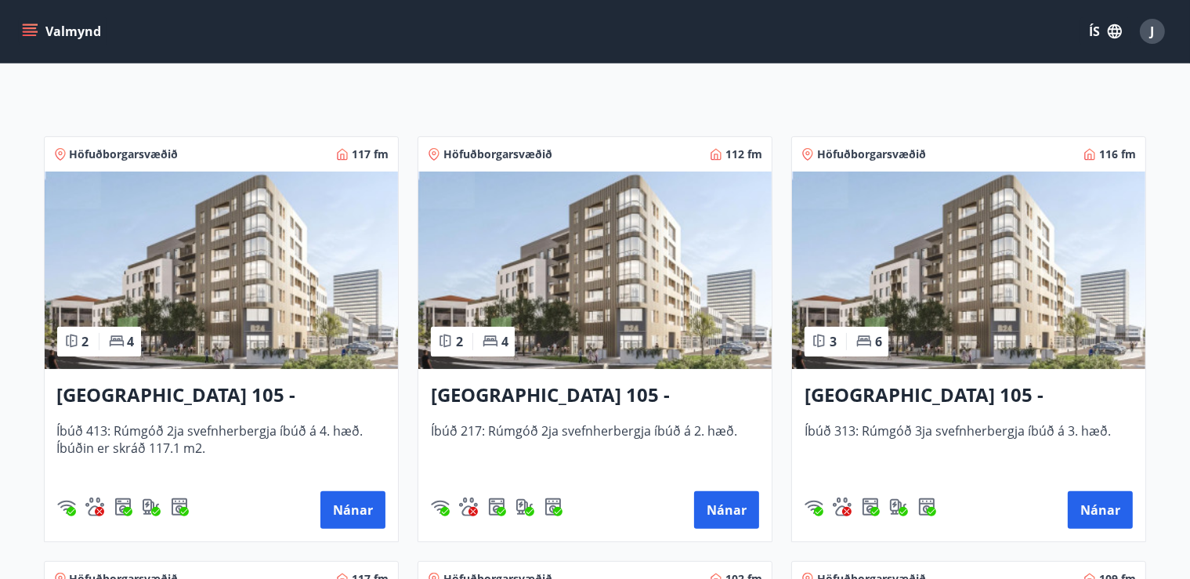
click at [979, 305] on img at bounding box center [968, 270] width 353 height 197
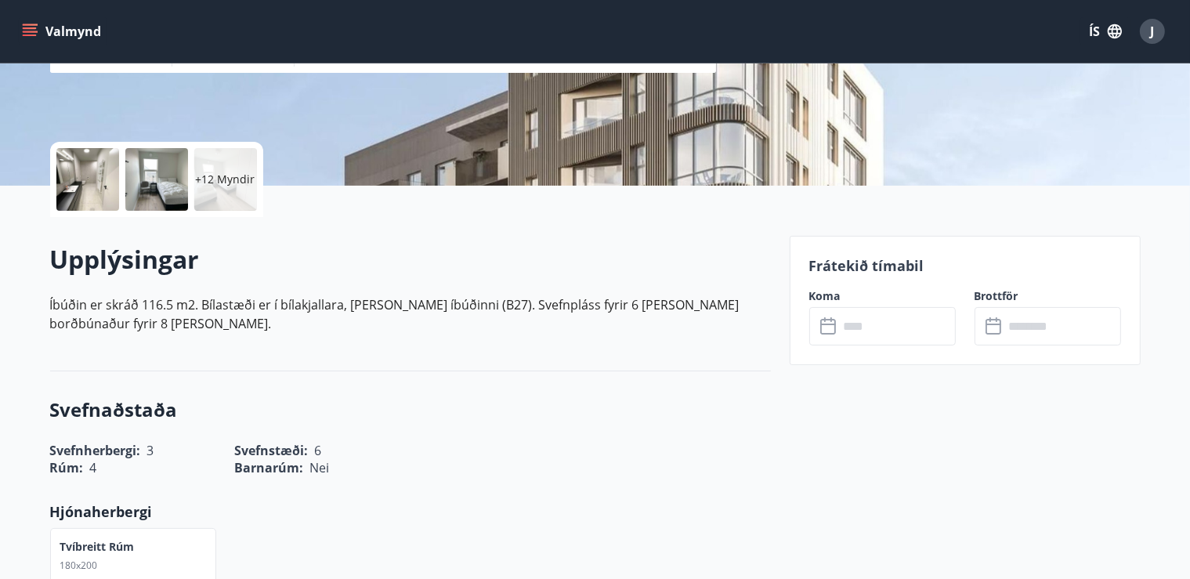
scroll to position [281, 0]
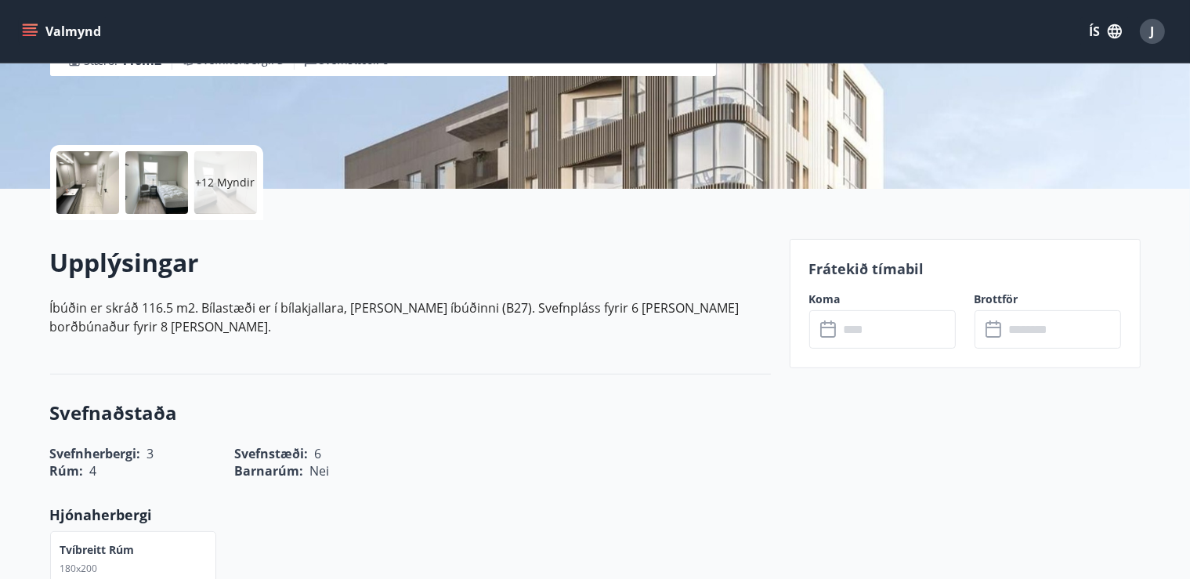
click at [859, 330] on input "text" at bounding box center [897, 329] width 117 height 38
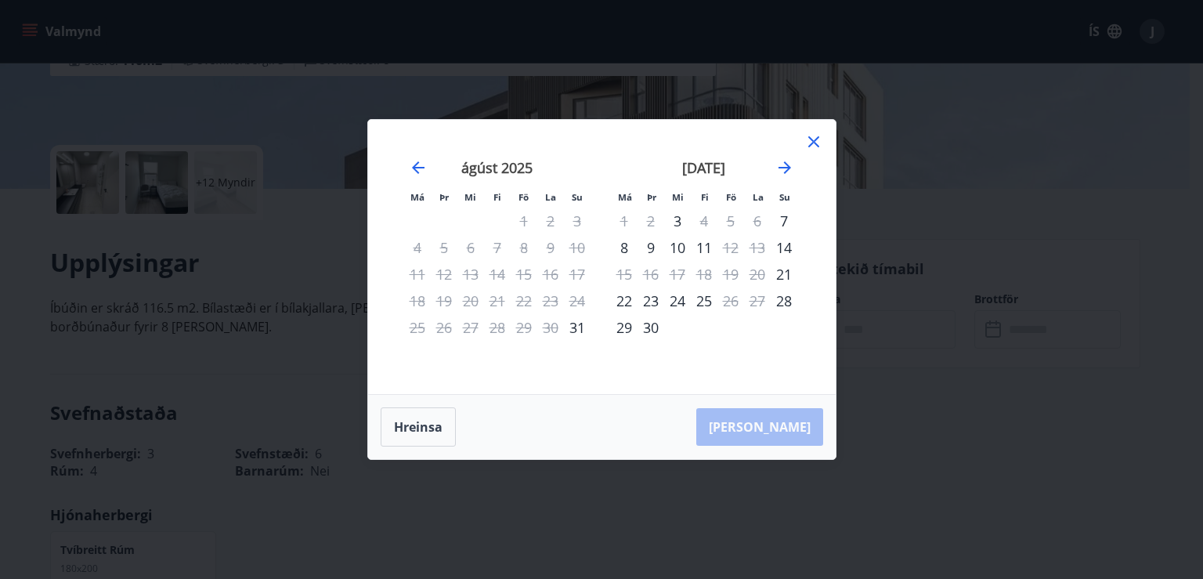
click at [819, 140] on icon at bounding box center [814, 141] width 19 height 19
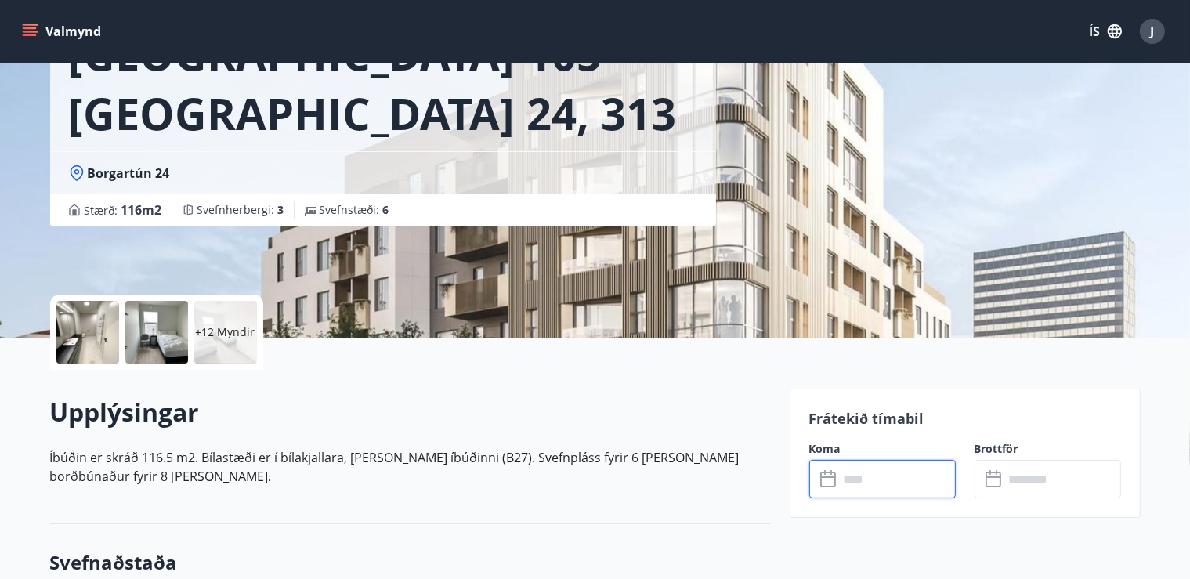
scroll to position [0, 0]
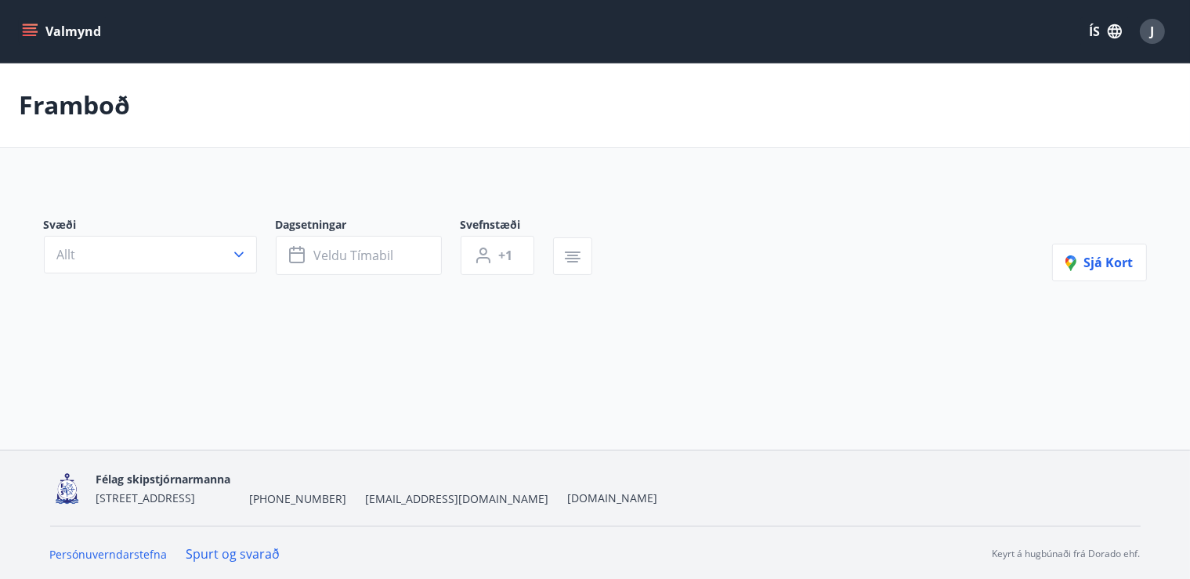
type input "*"
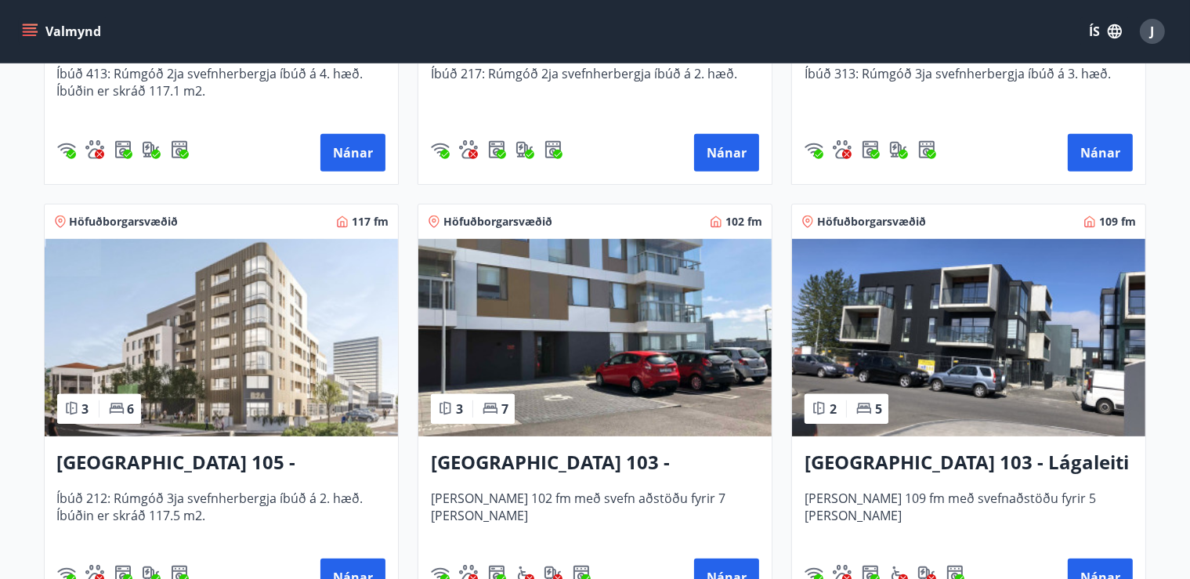
scroll to position [613, 0]
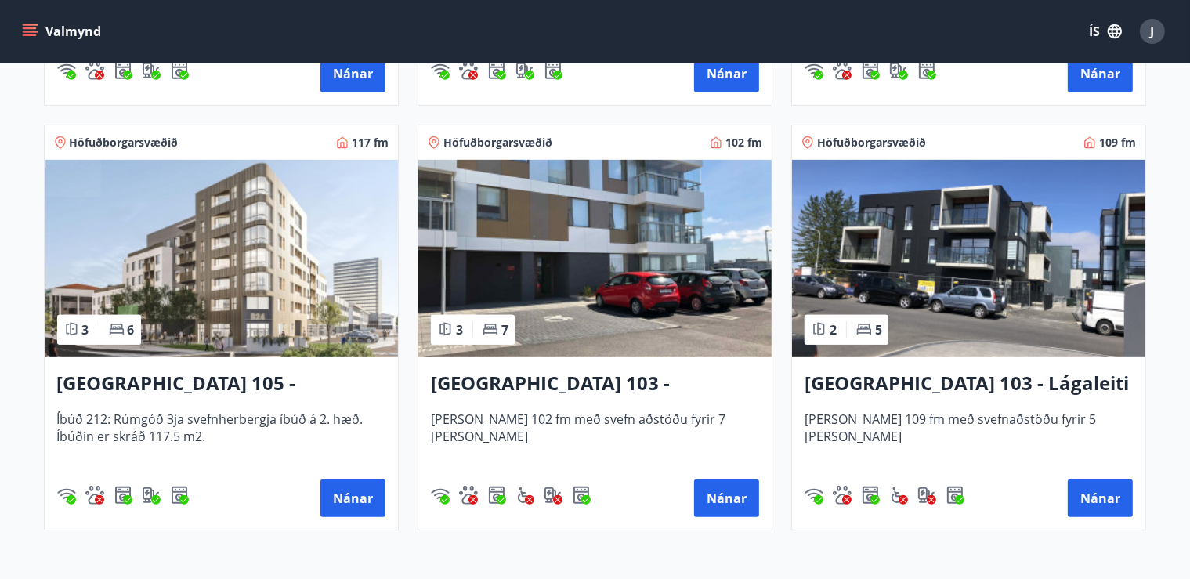
click at [613, 298] on img at bounding box center [594, 258] width 353 height 197
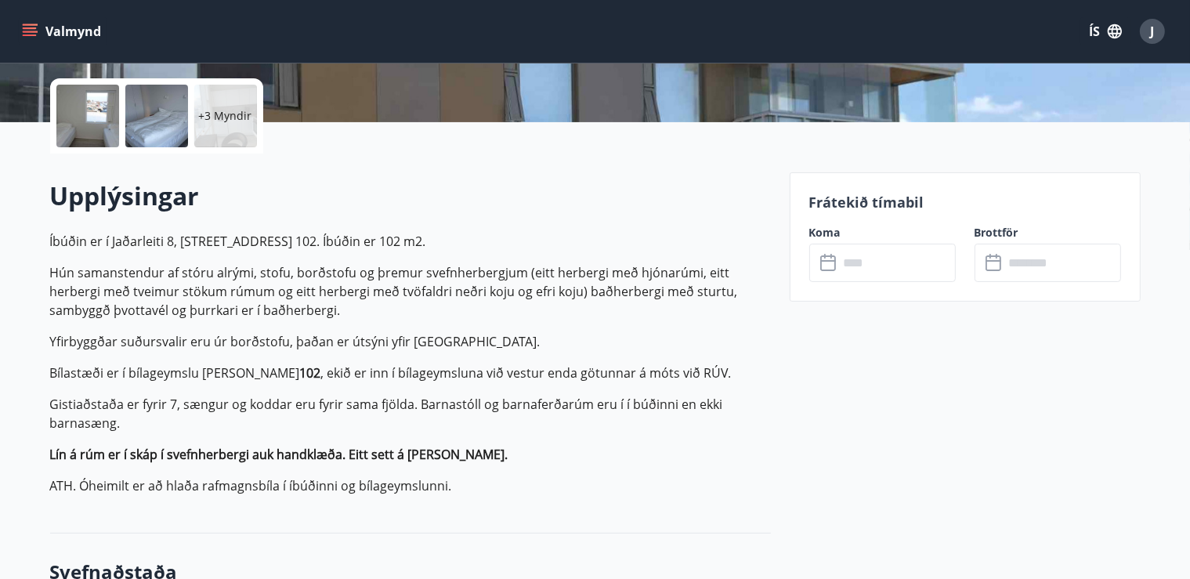
scroll to position [348, 0]
click at [880, 255] on input "text" at bounding box center [897, 263] width 117 height 38
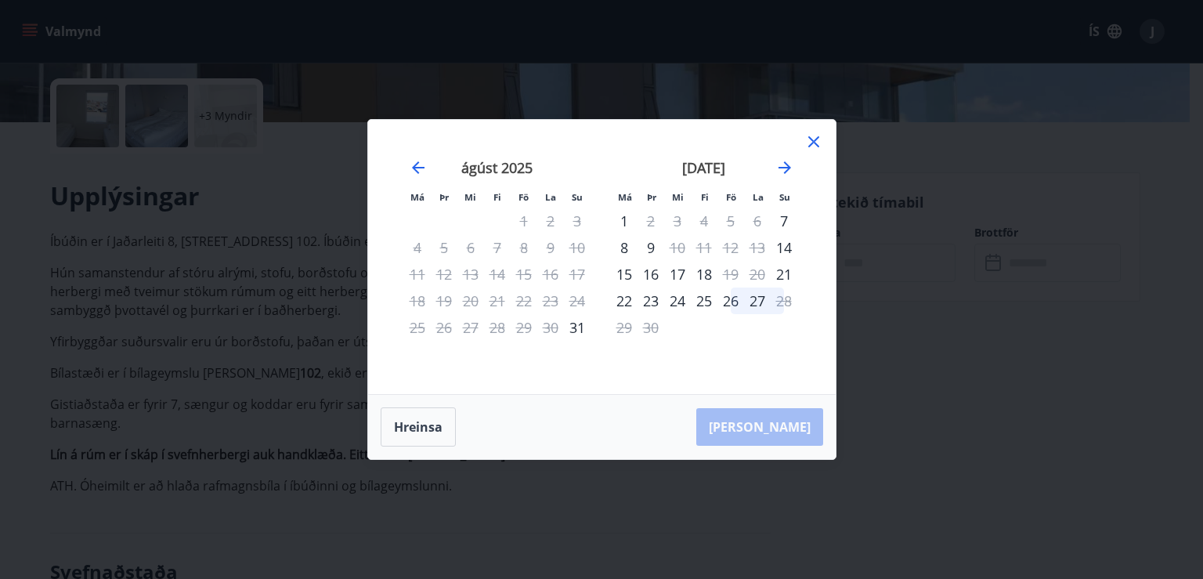
click at [812, 147] on icon at bounding box center [814, 141] width 19 height 19
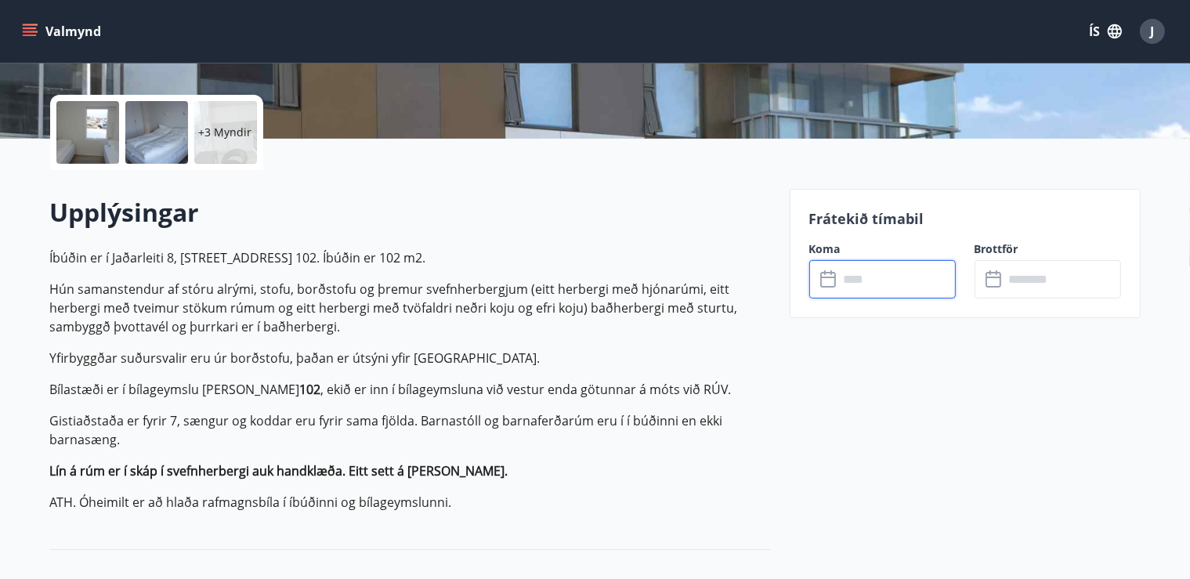
scroll to position [278, 0]
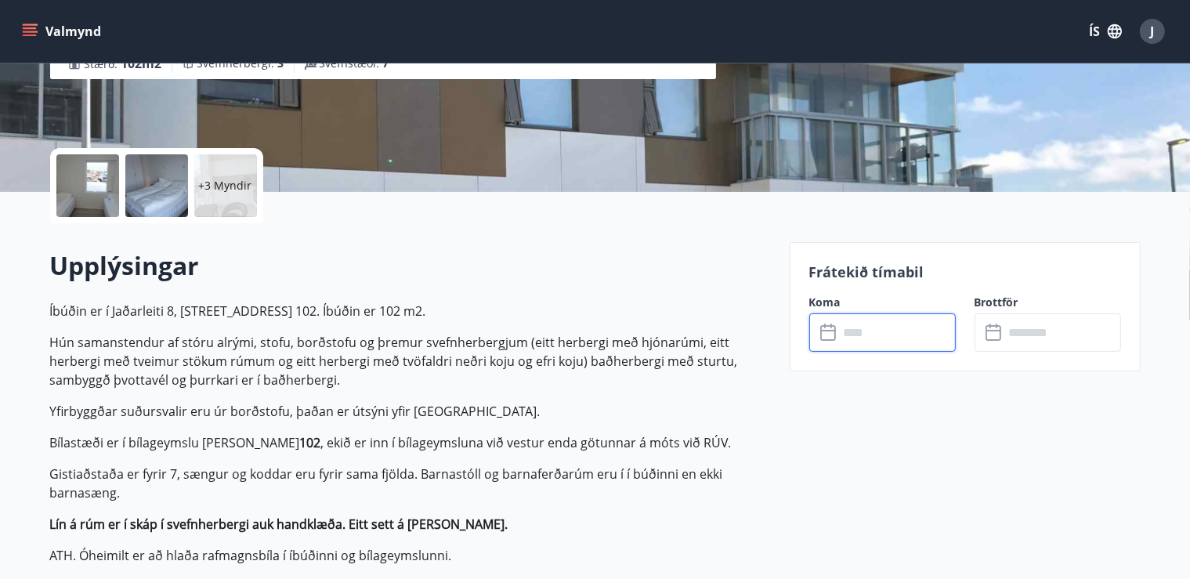
click at [849, 330] on input "text" at bounding box center [897, 332] width 117 height 38
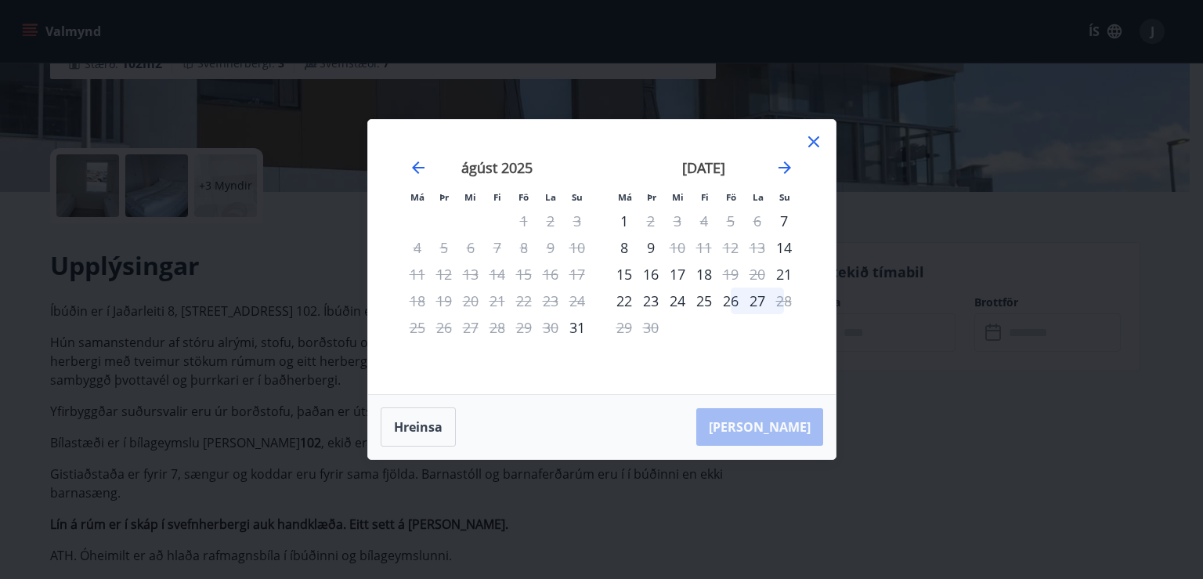
click at [813, 139] on icon at bounding box center [814, 141] width 19 height 19
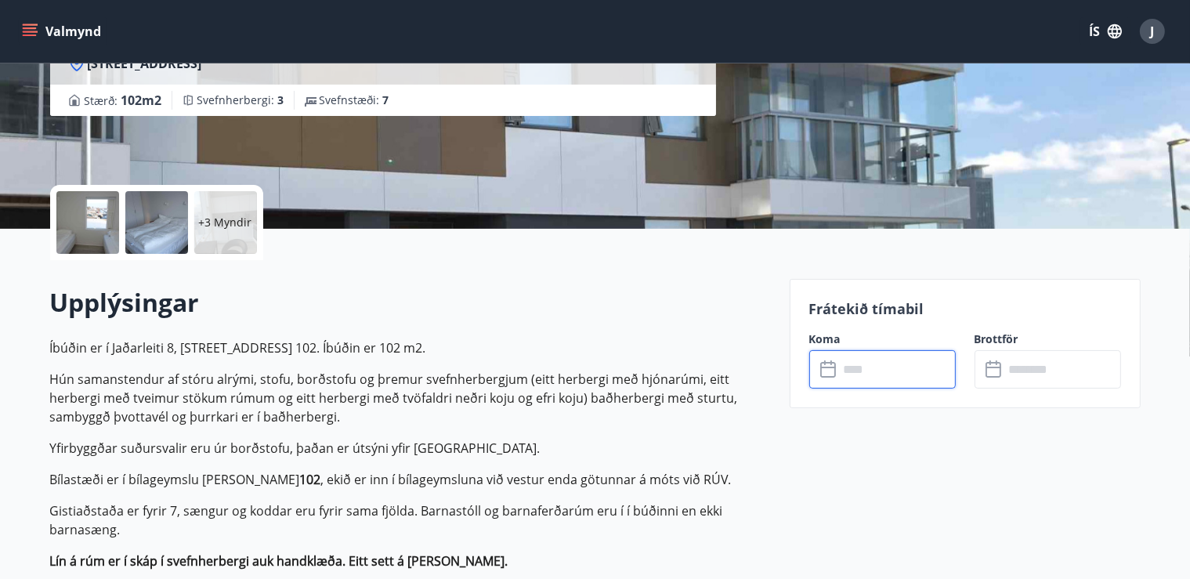
scroll to position [0, 0]
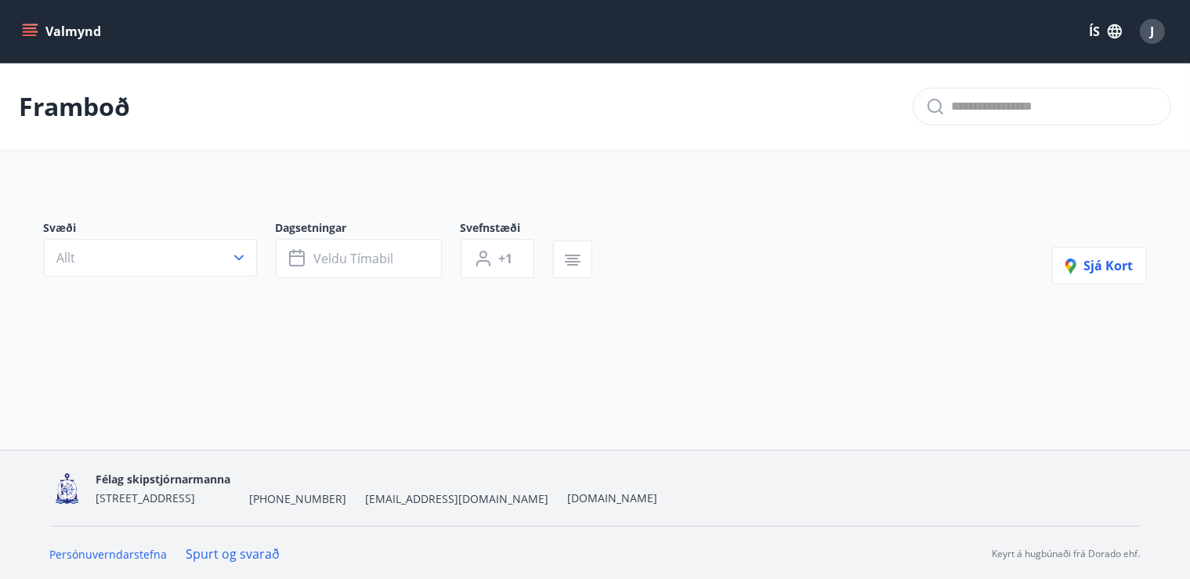
type input "*"
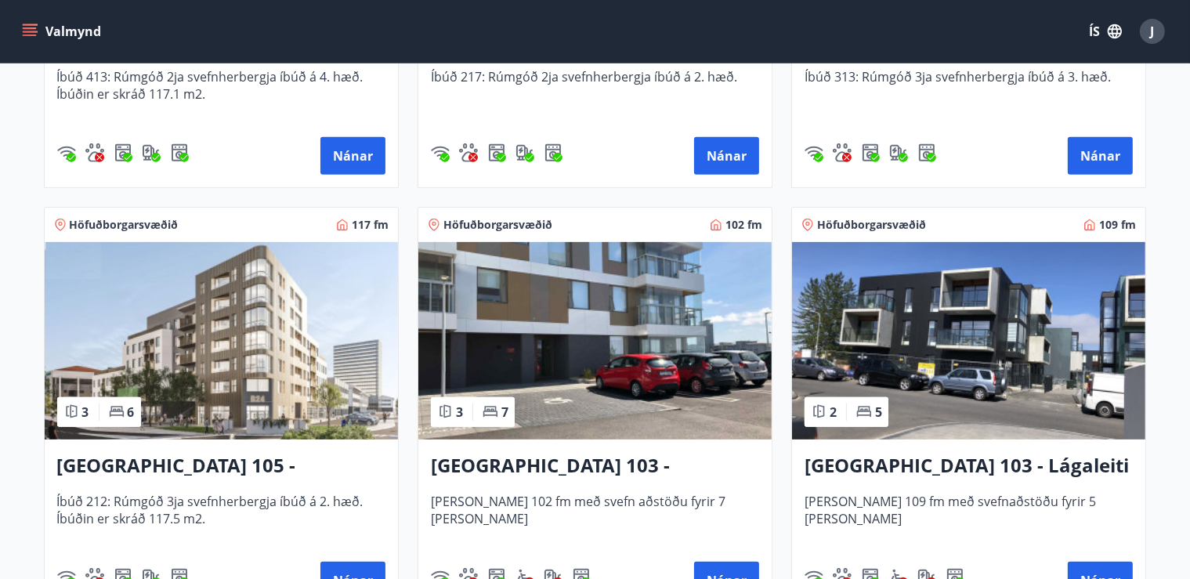
scroll to position [614, 0]
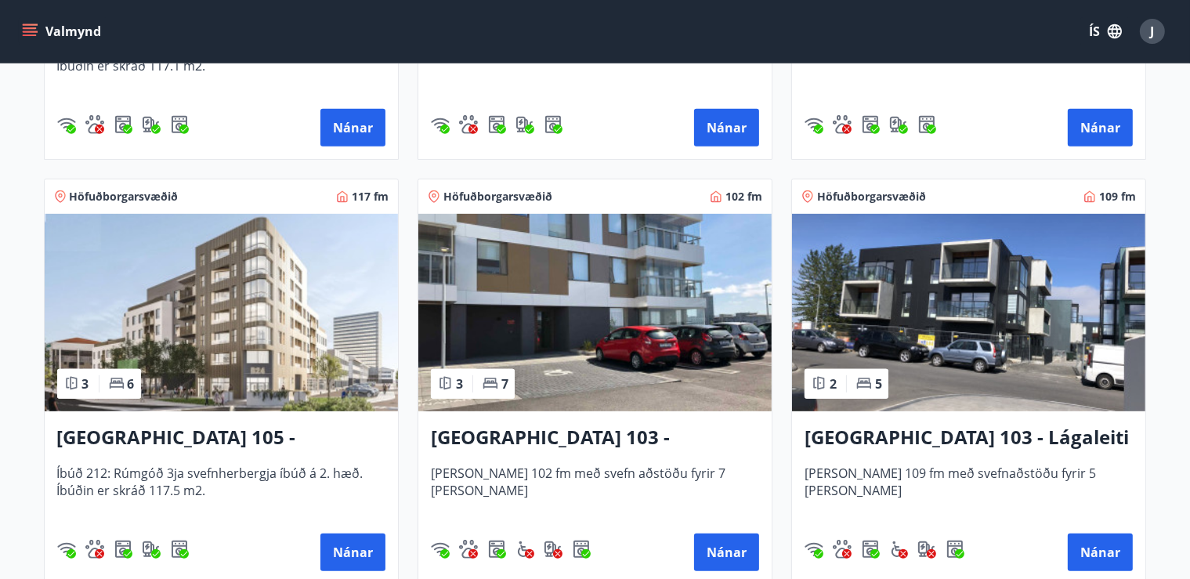
click at [202, 341] on img at bounding box center [221, 312] width 353 height 197
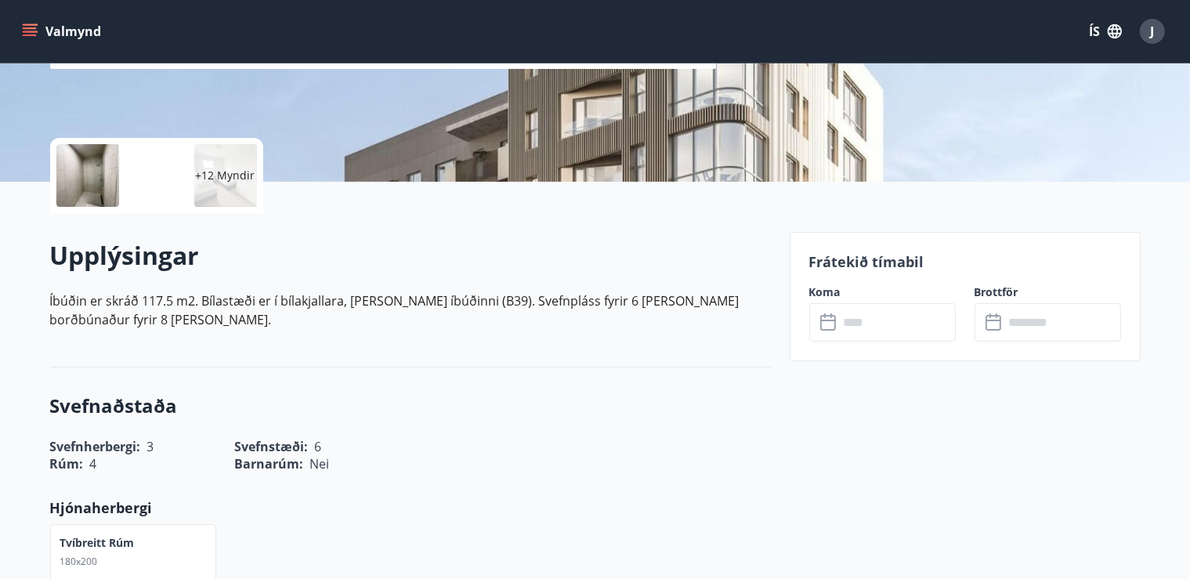
scroll to position [288, 0]
click at [868, 323] on input "text" at bounding box center [897, 322] width 117 height 38
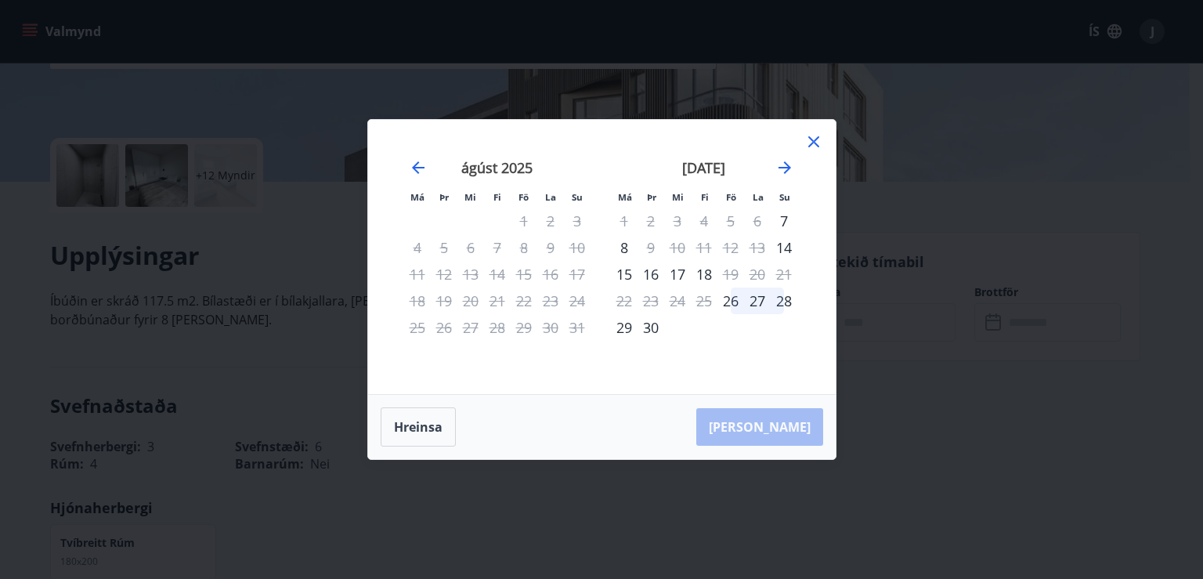
click at [819, 136] on icon at bounding box center [814, 141] width 19 height 19
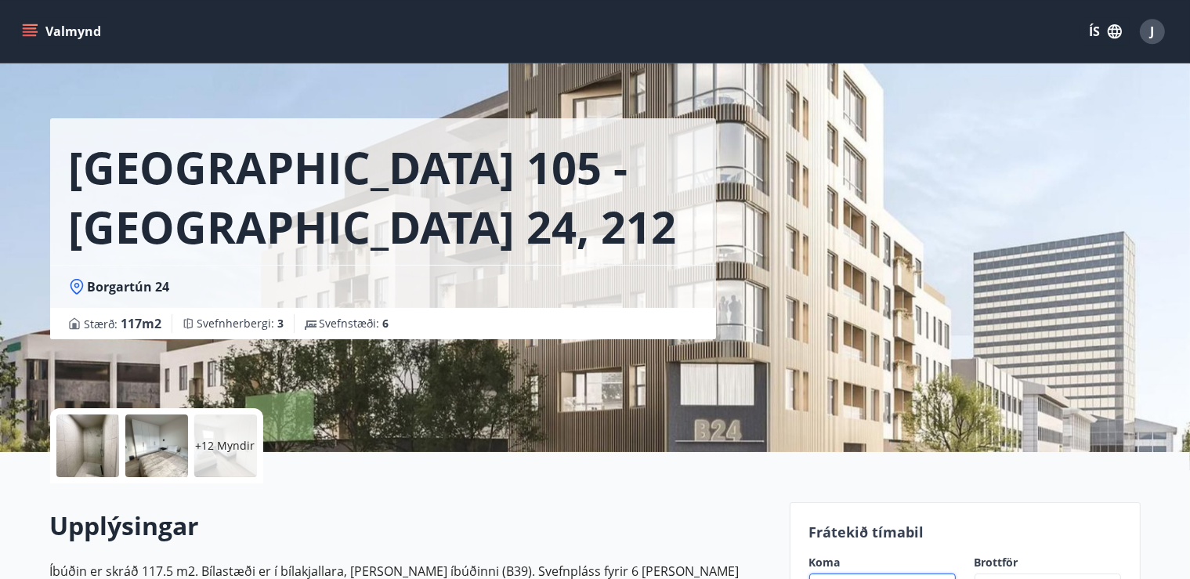
scroll to position [0, 0]
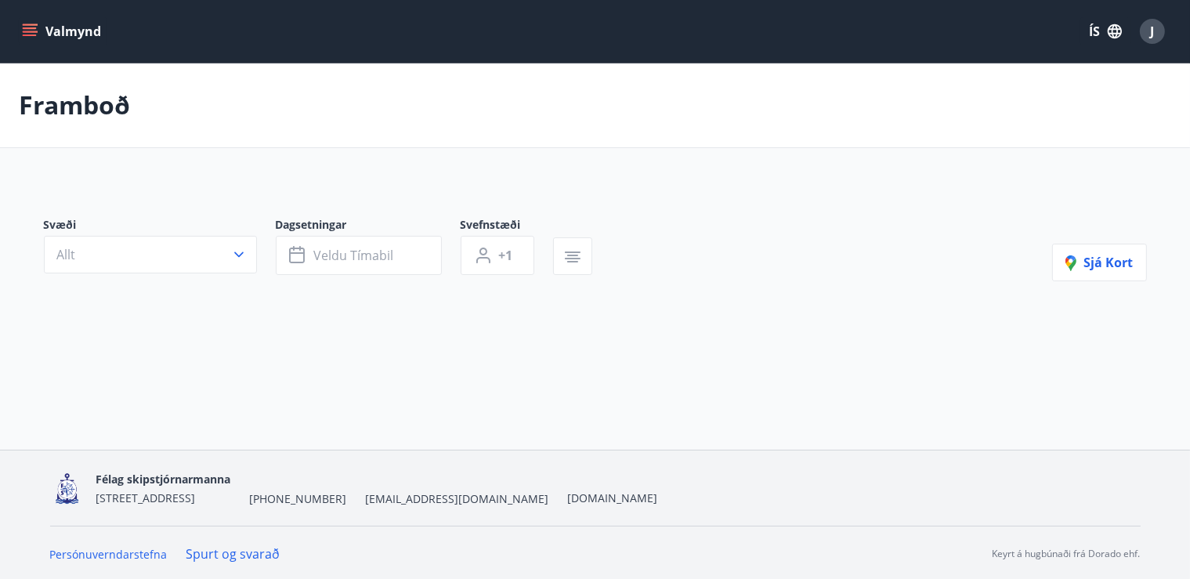
type input "*"
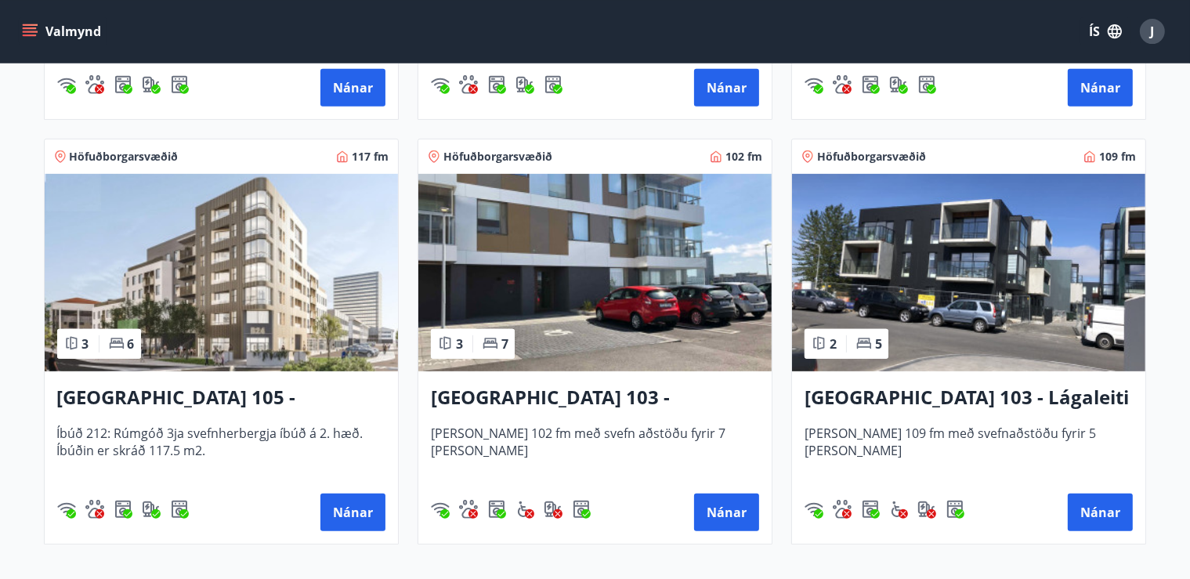
scroll to position [686, 0]
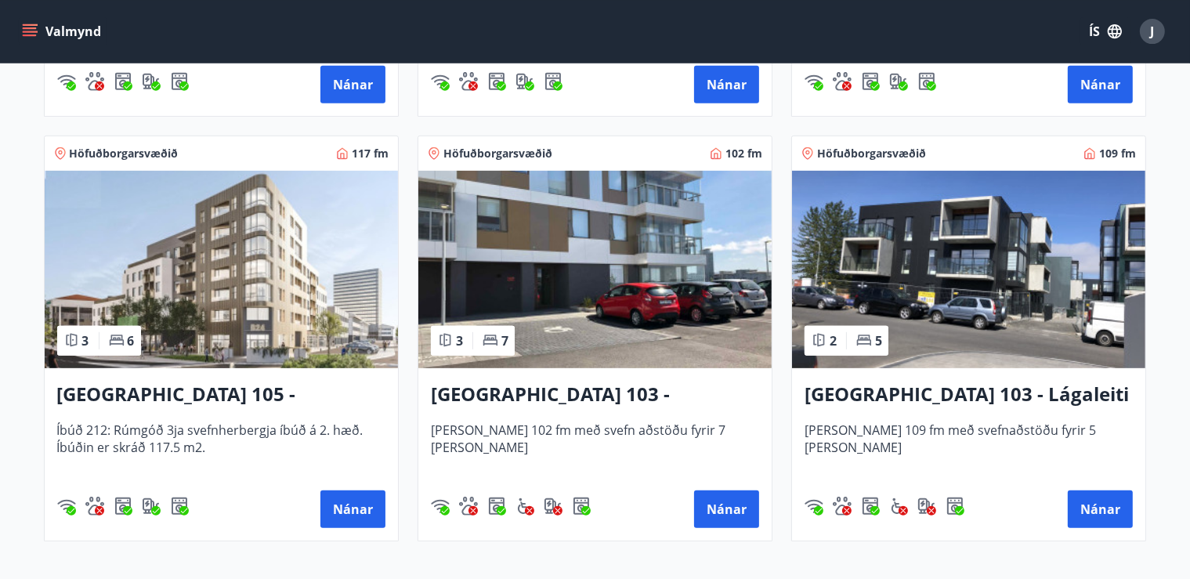
click at [581, 285] on img at bounding box center [594, 269] width 353 height 197
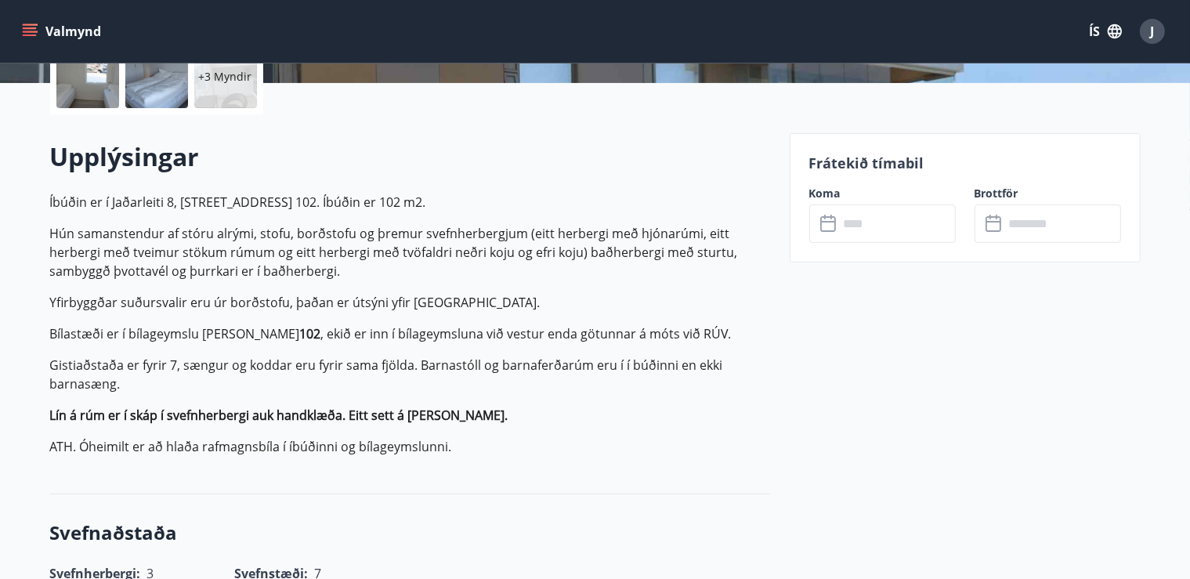
scroll to position [386, 0]
click at [866, 222] on input "text" at bounding box center [897, 224] width 117 height 38
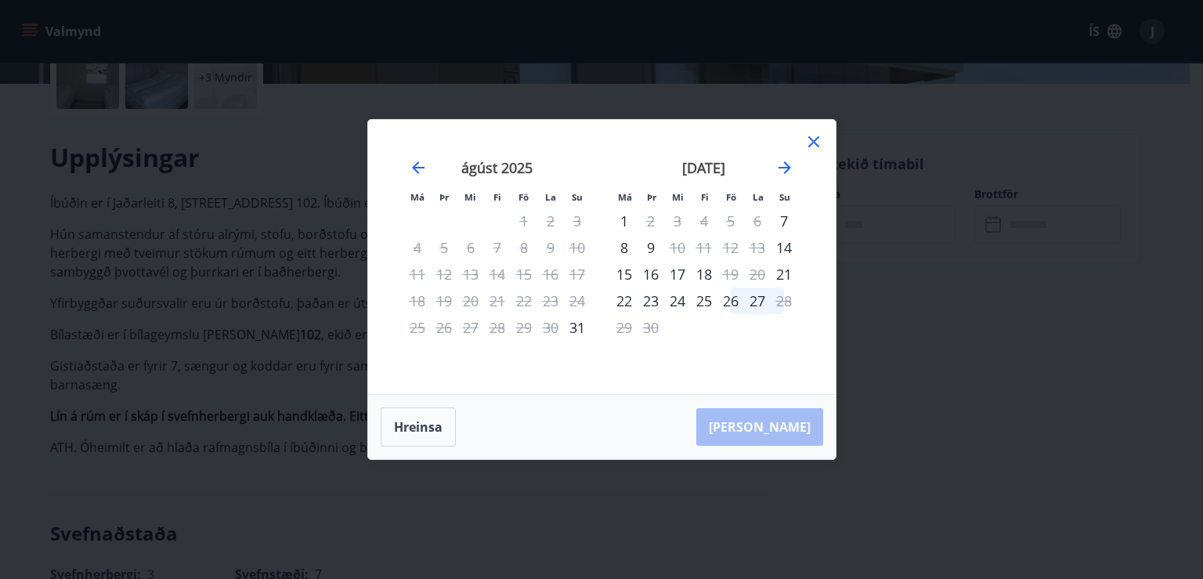
click at [786, 221] on div "7" at bounding box center [784, 221] width 27 height 27
click at [660, 245] on div "9" at bounding box center [651, 247] width 27 height 27
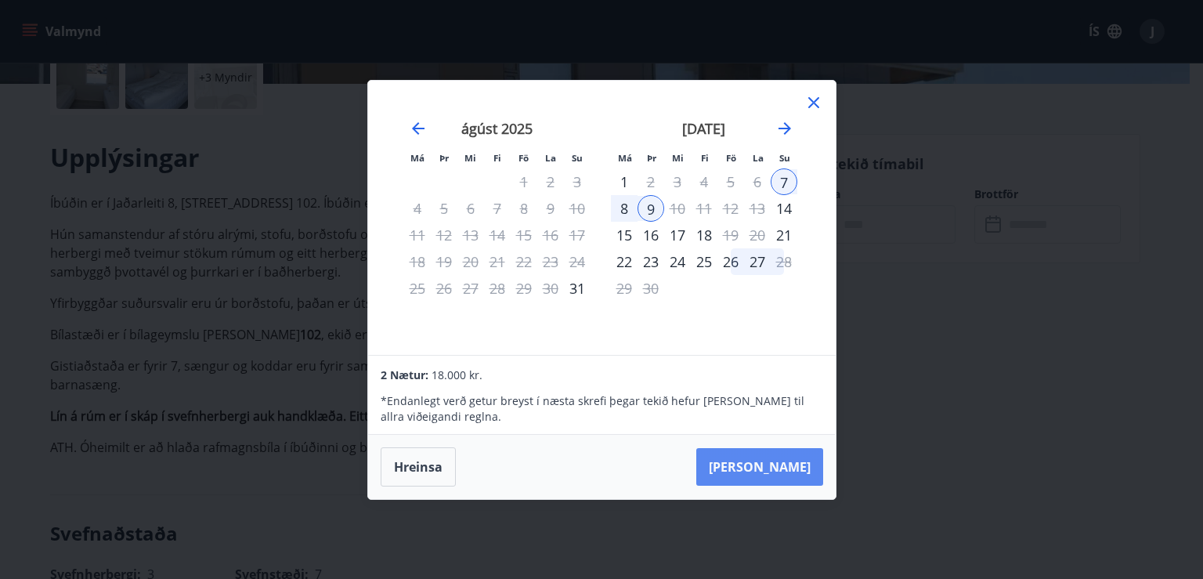
click at [786, 463] on button "Taka Frá" at bounding box center [759, 467] width 127 height 38
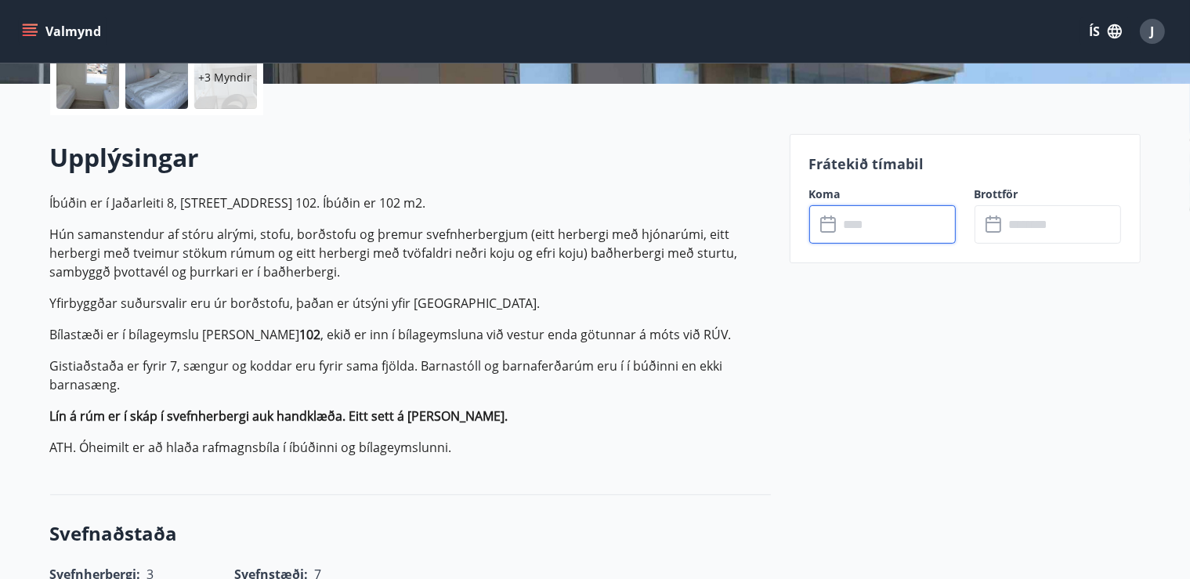
type input "******"
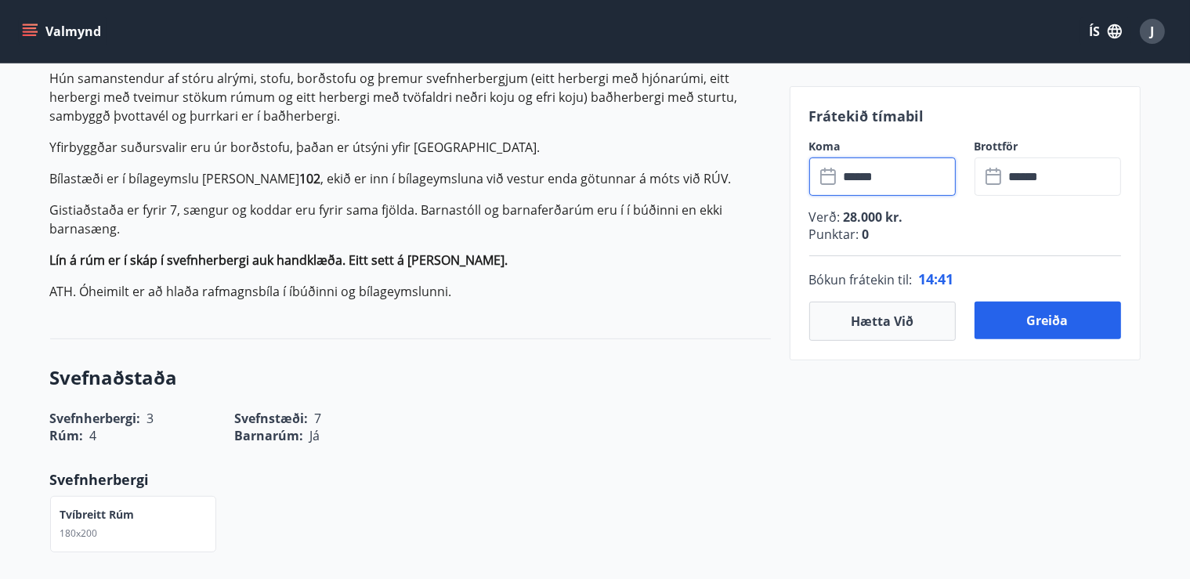
scroll to position [539, 0]
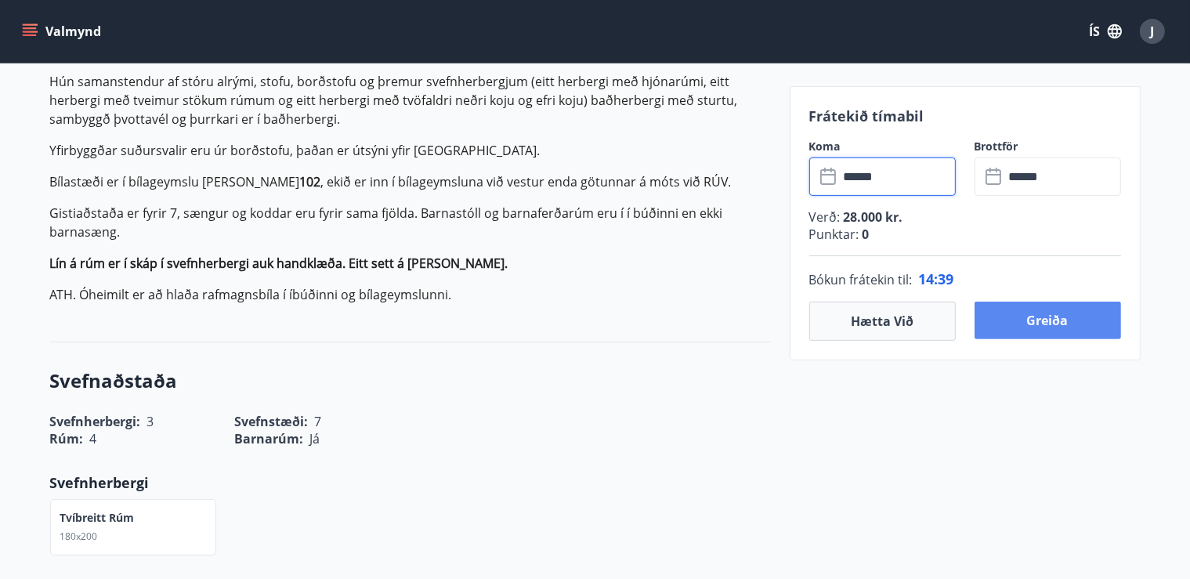
click at [1058, 319] on button "Greiða" at bounding box center [1048, 321] width 146 height 38
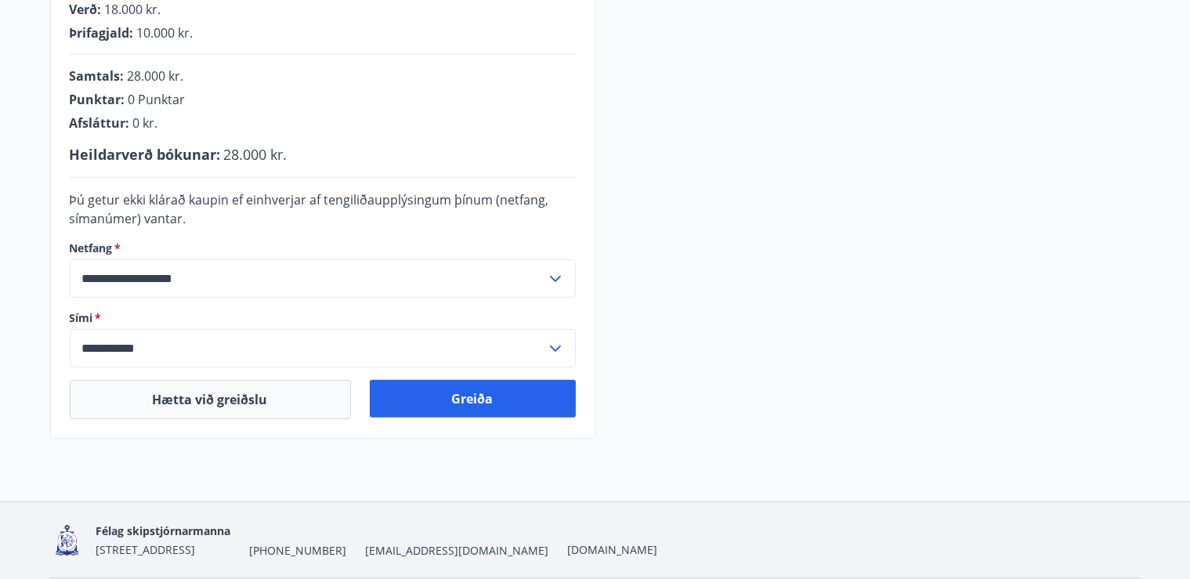
scroll to position [459, 0]
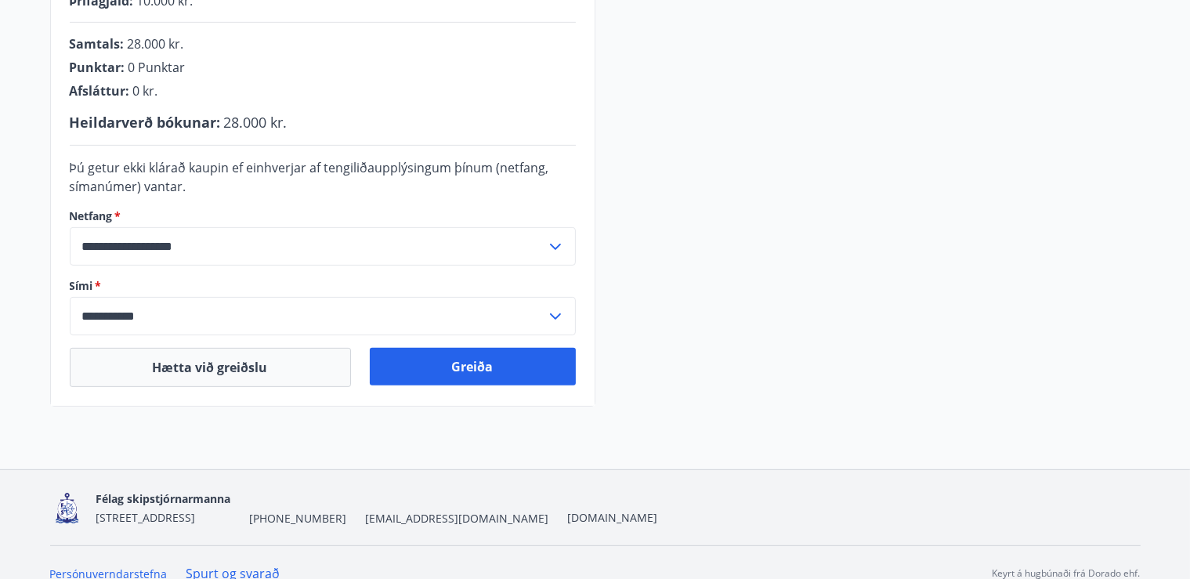
click at [176, 324] on input "**********" at bounding box center [308, 316] width 476 height 38
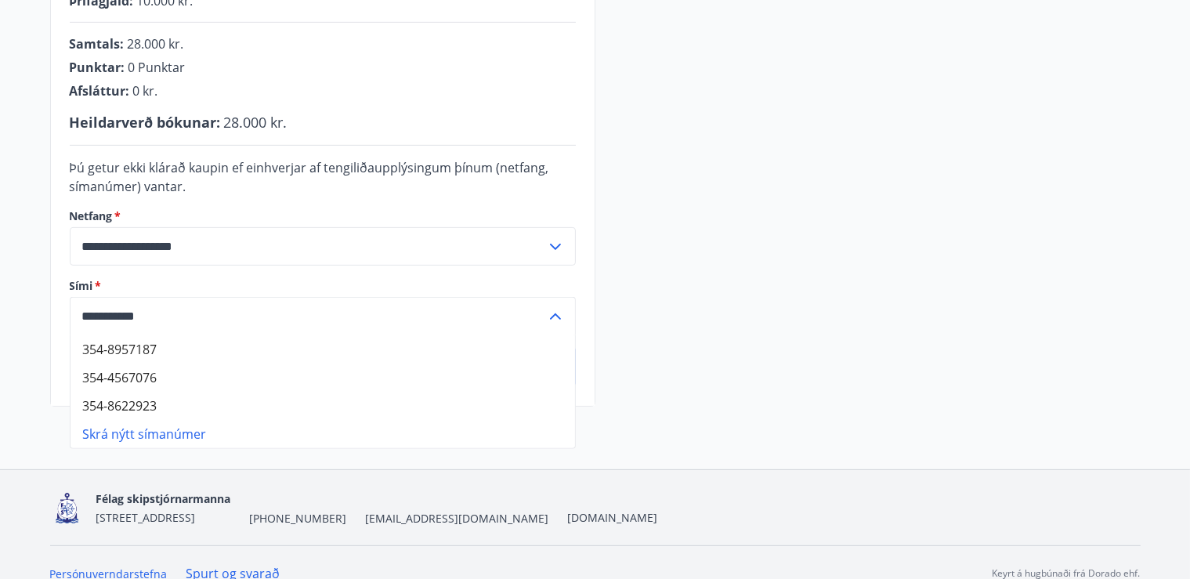
click at [150, 434] on li "Skrá nýtt símanúmer" at bounding box center [323, 434] width 504 height 28
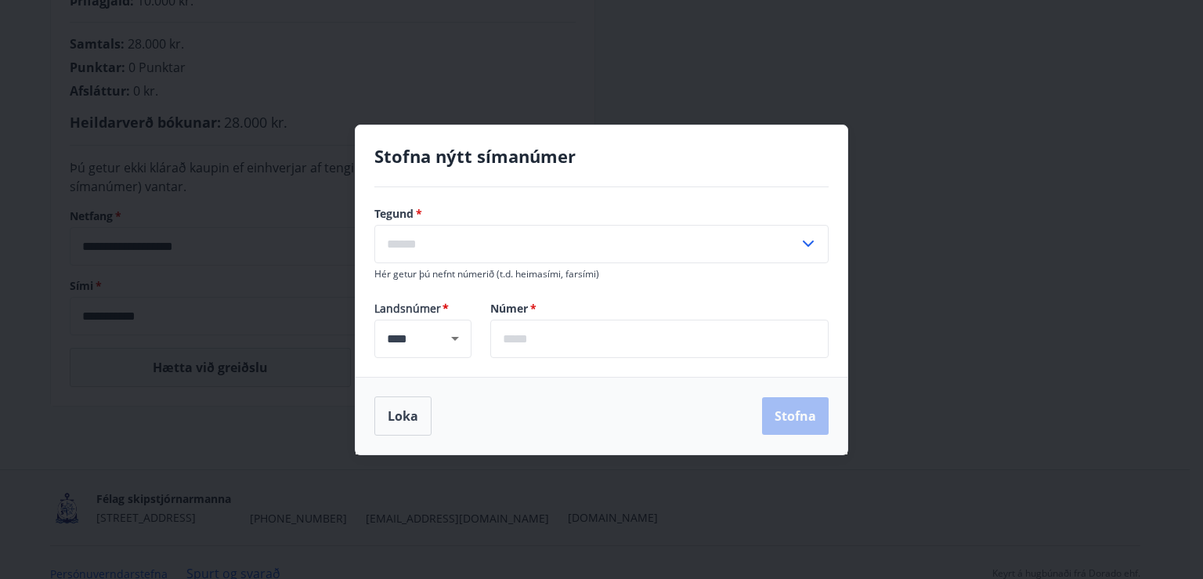
click at [392, 246] on input "text" at bounding box center [586, 244] width 425 height 38
click at [517, 344] on input "text" at bounding box center [659, 339] width 338 height 38
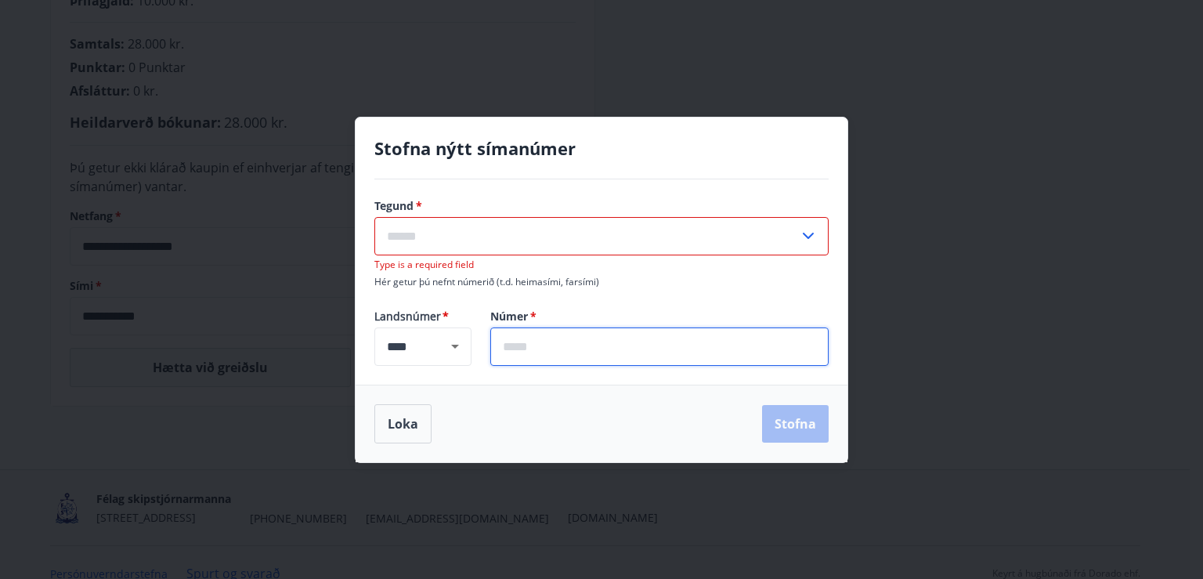
click at [396, 240] on input "text" at bounding box center [586, 236] width 425 height 38
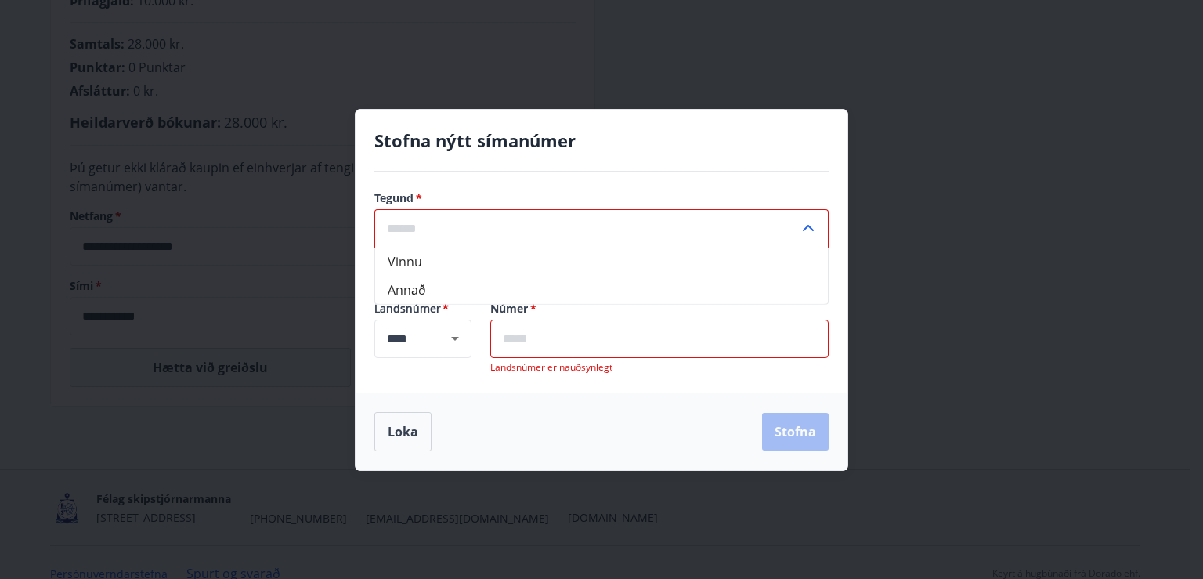
click at [528, 347] on input "text" at bounding box center [659, 339] width 338 height 38
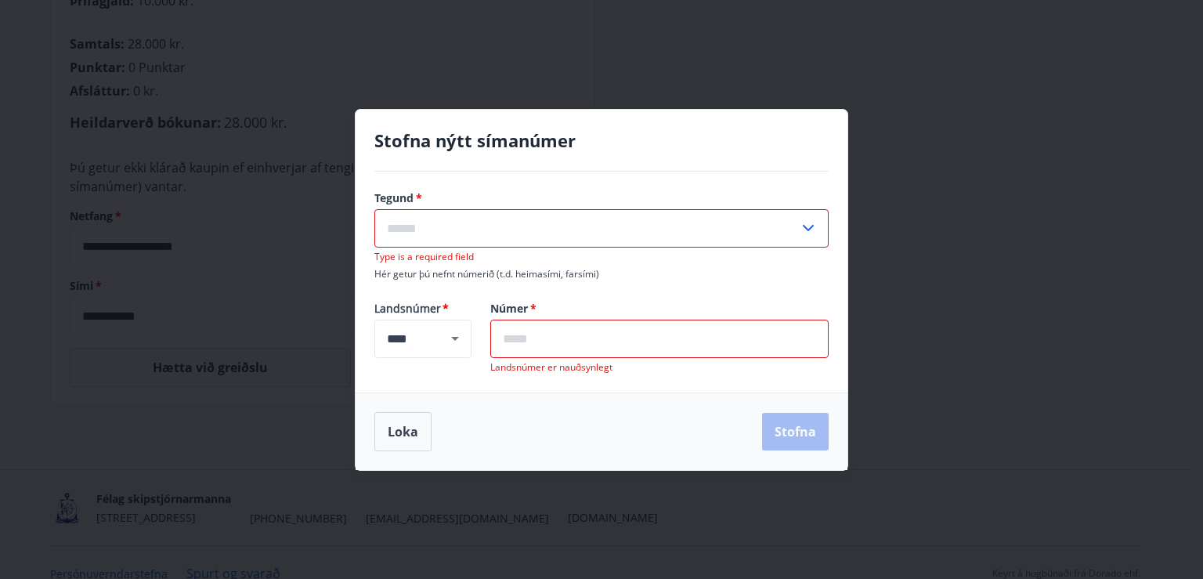
click at [460, 232] on input "text" at bounding box center [586, 228] width 425 height 38
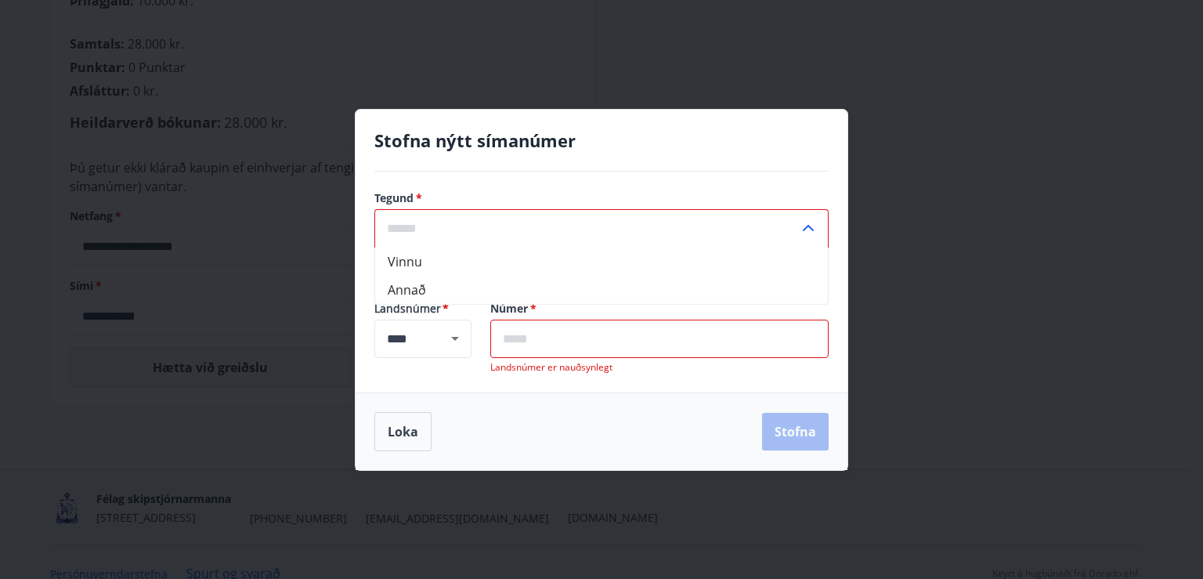
click at [407, 289] on li "Annað" at bounding box center [601, 289] width 453 height 28
type input "*****"
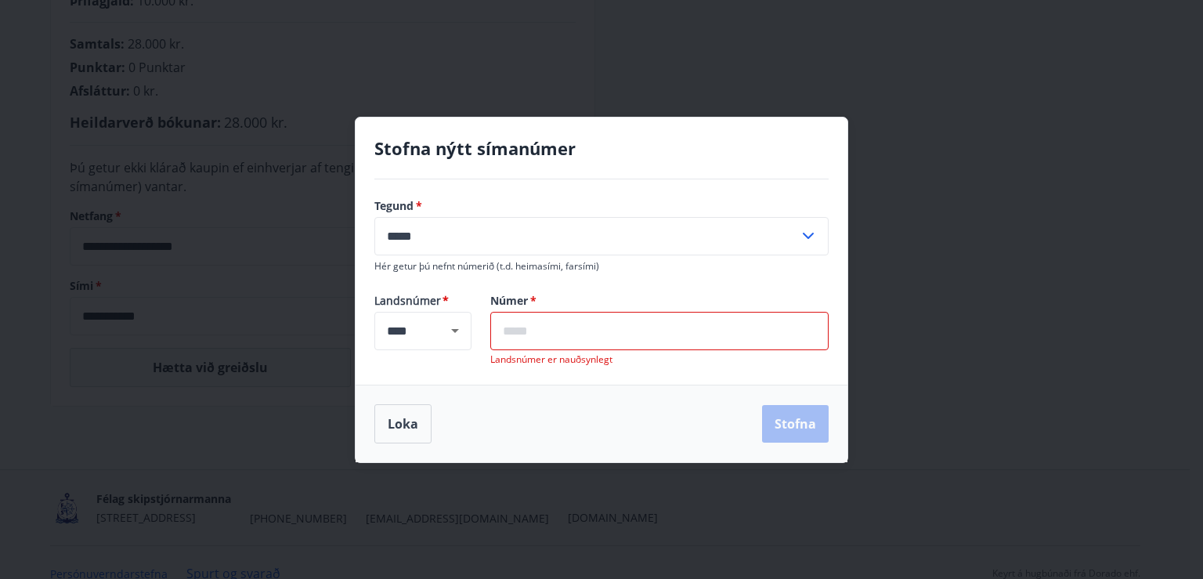
click at [525, 335] on input "text" at bounding box center [659, 331] width 338 height 38
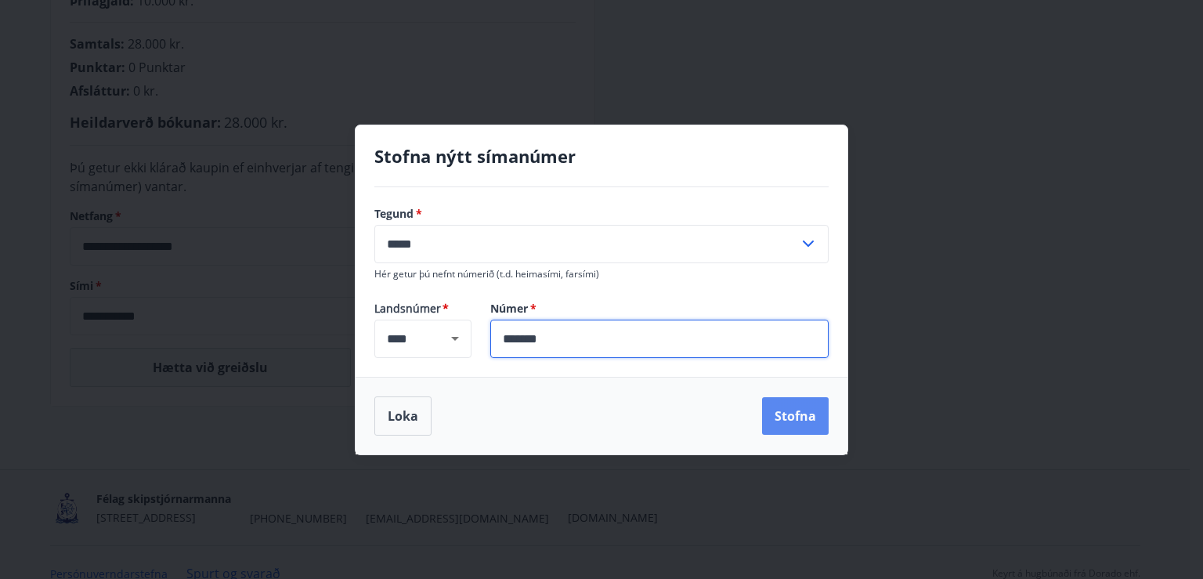
type input "*******"
click at [794, 412] on button "Stofna" at bounding box center [795, 416] width 67 height 38
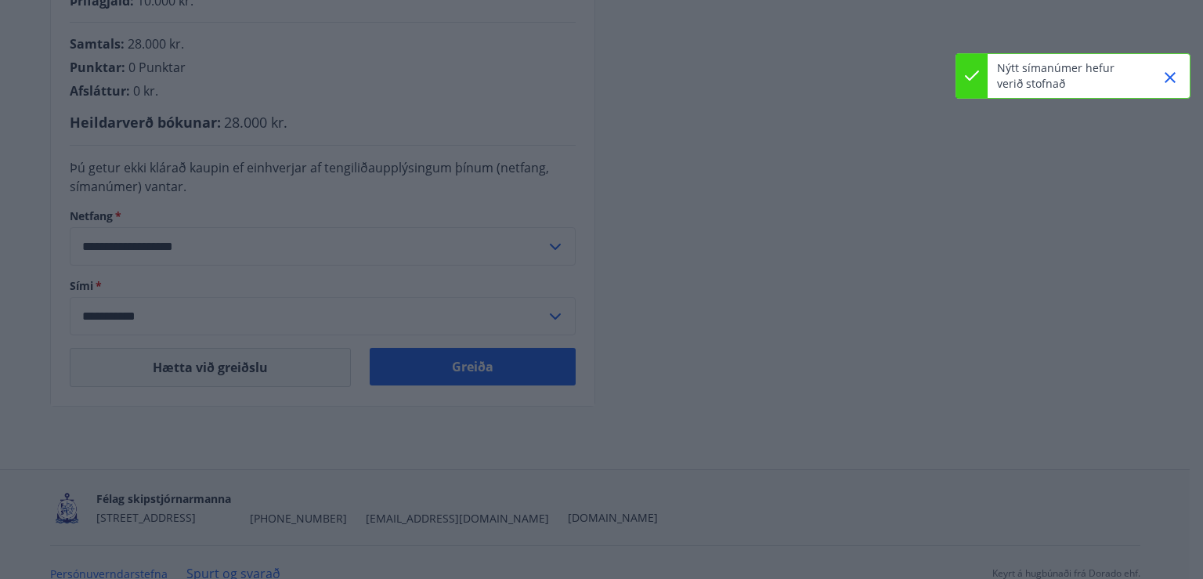
type input "**********"
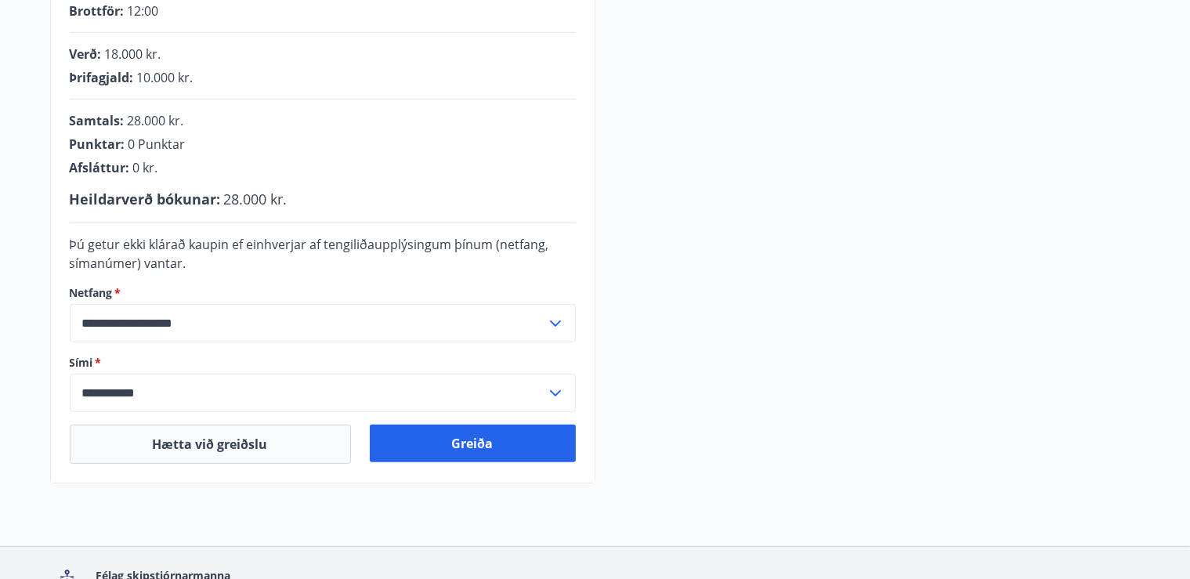
scroll to position [385, 0]
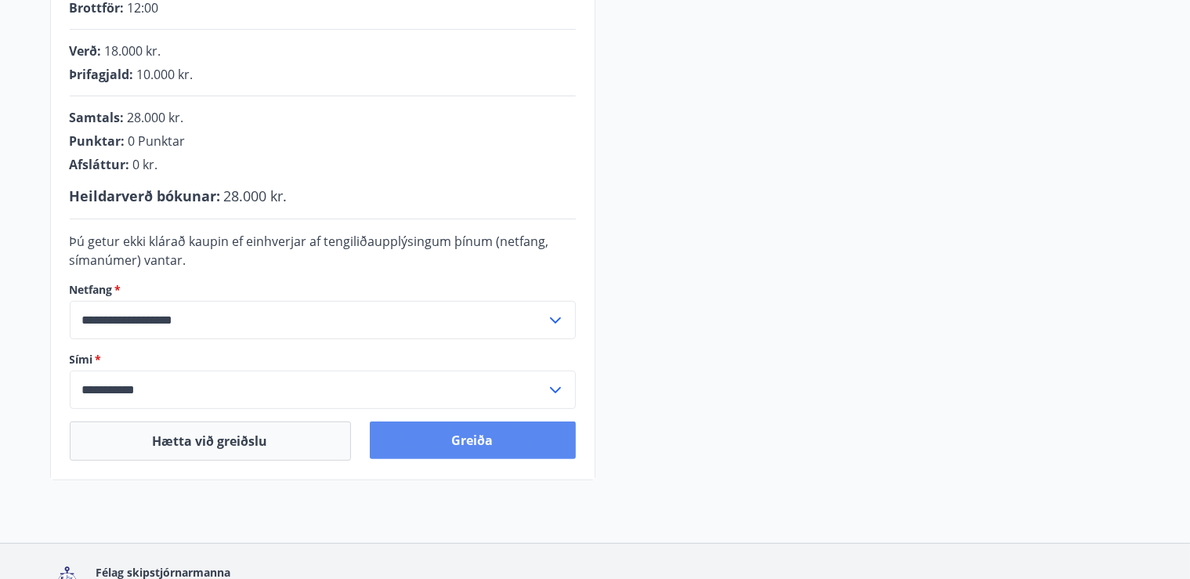
click at [487, 434] on button "Greiða" at bounding box center [473, 440] width 206 height 38
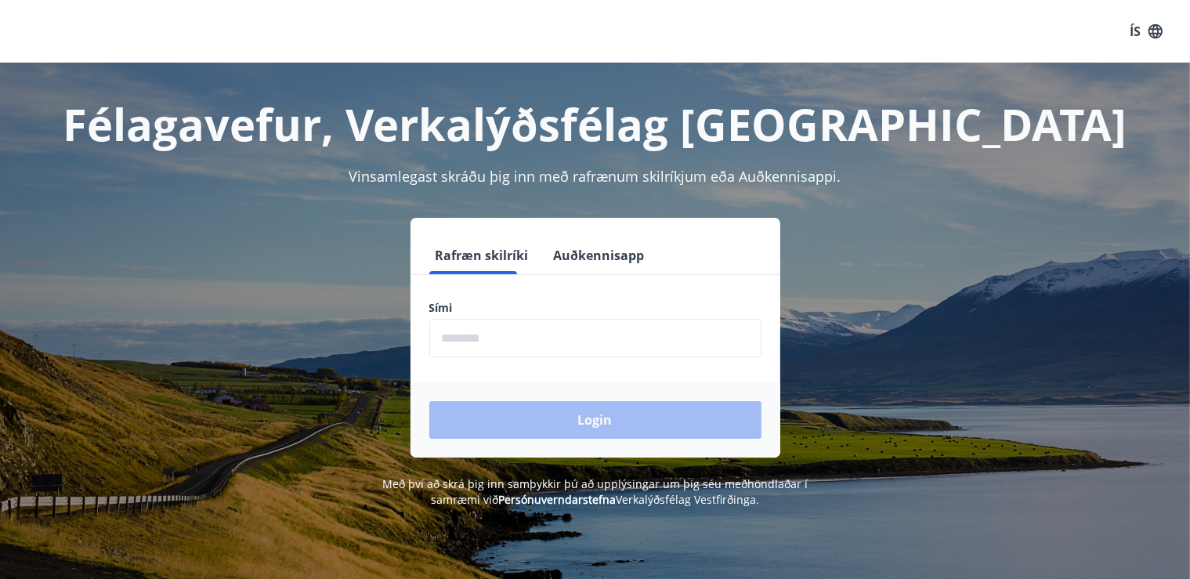
click at [464, 348] on input "phone" at bounding box center [595, 338] width 332 height 38
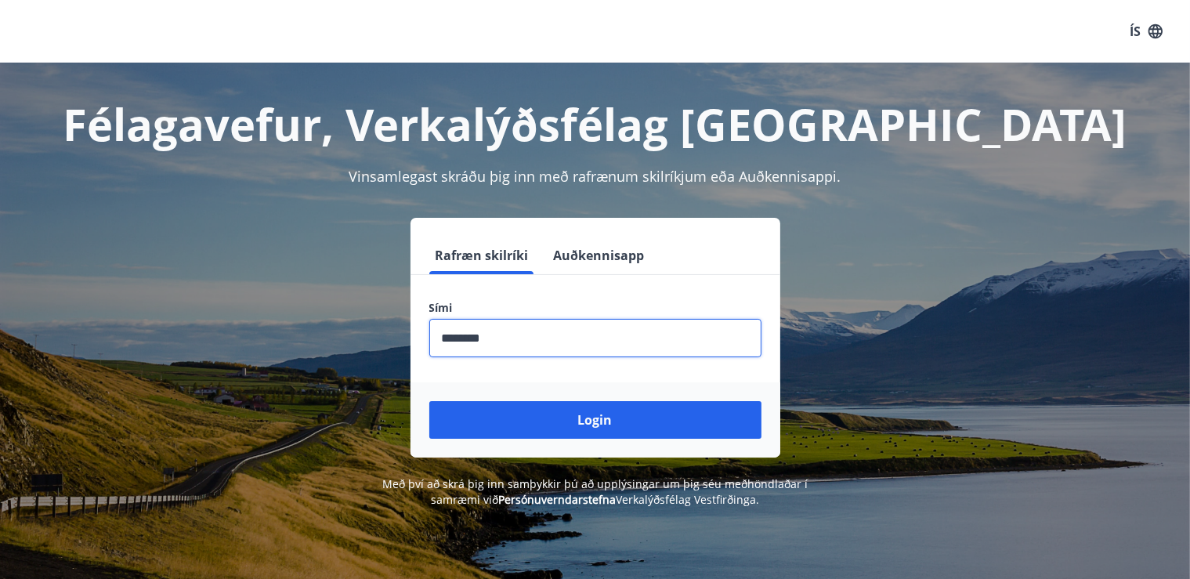
type input "********"
click at [429, 401] on button "Login" at bounding box center [595, 420] width 332 height 38
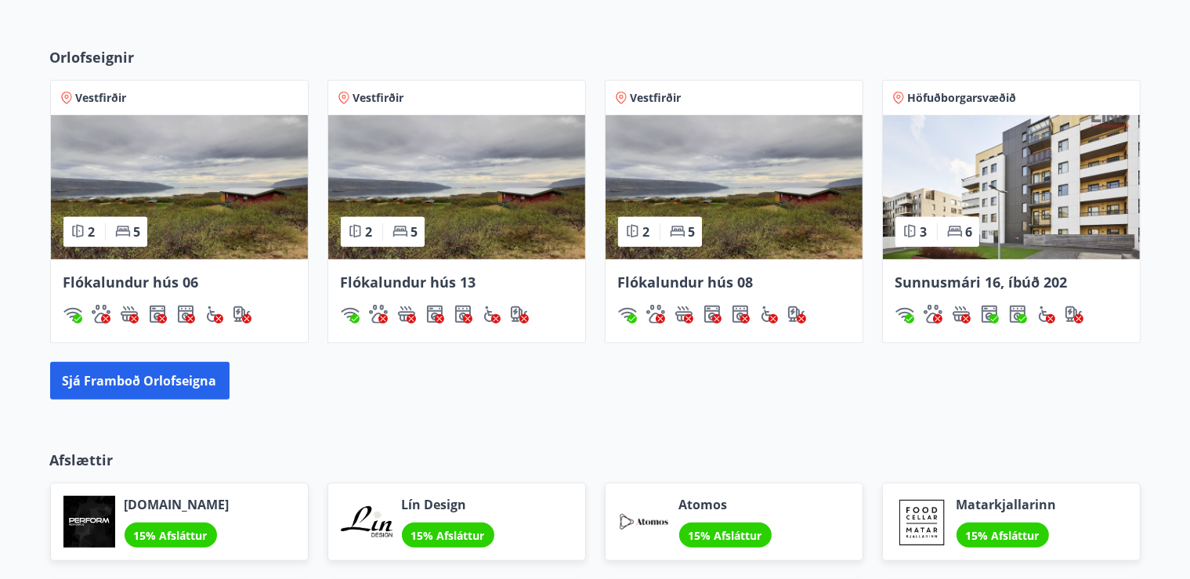
scroll to position [1012, 0]
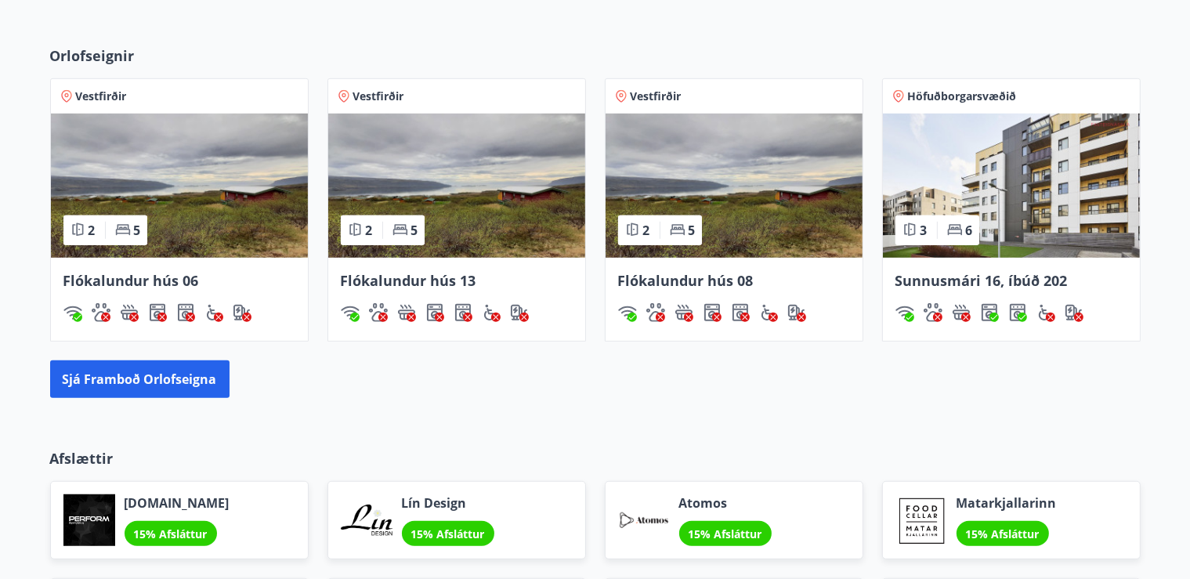
click at [966, 99] on span "Höfuðborgarsvæðið" at bounding box center [962, 97] width 109 height 16
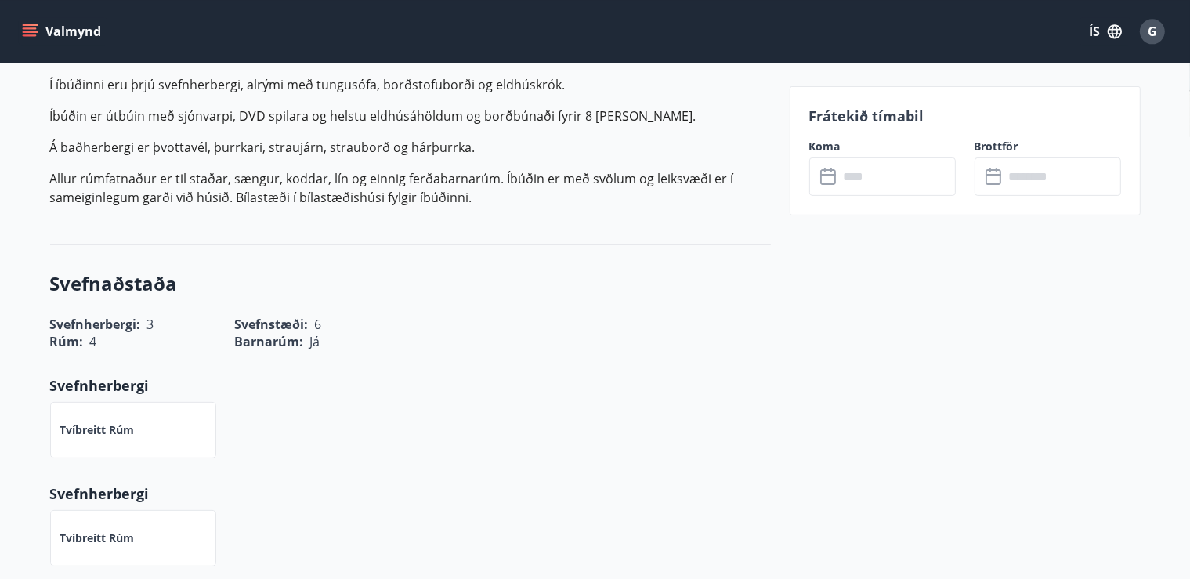
scroll to position [462, 0]
click at [870, 181] on input "text" at bounding box center [897, 176] width 117 height 38
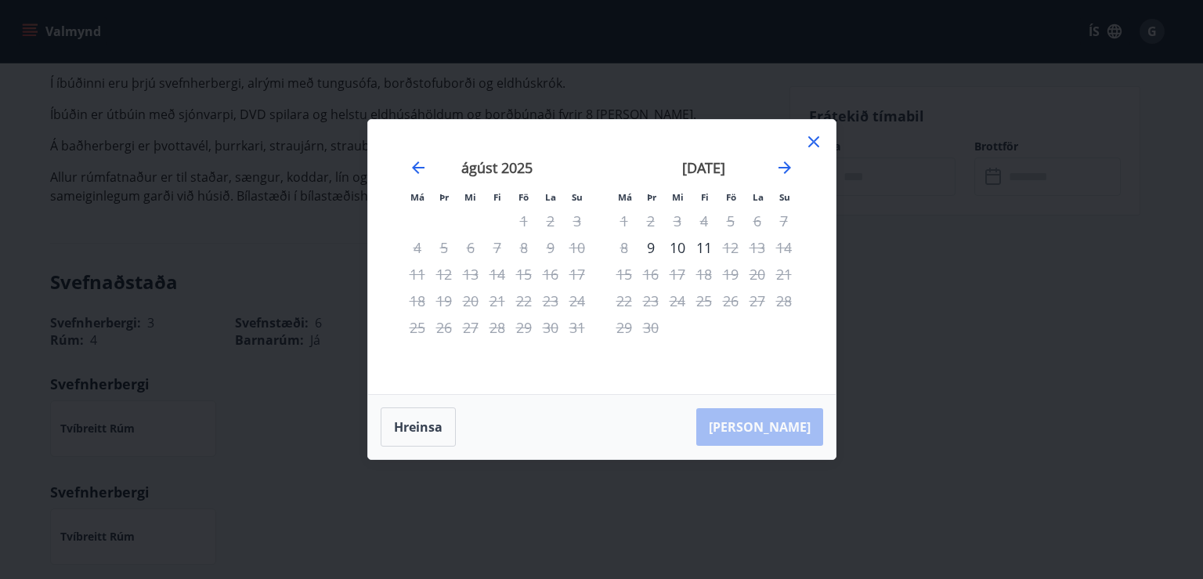
click at [813, 146] on icon at bounding box center [814, 141] width 19 height 19
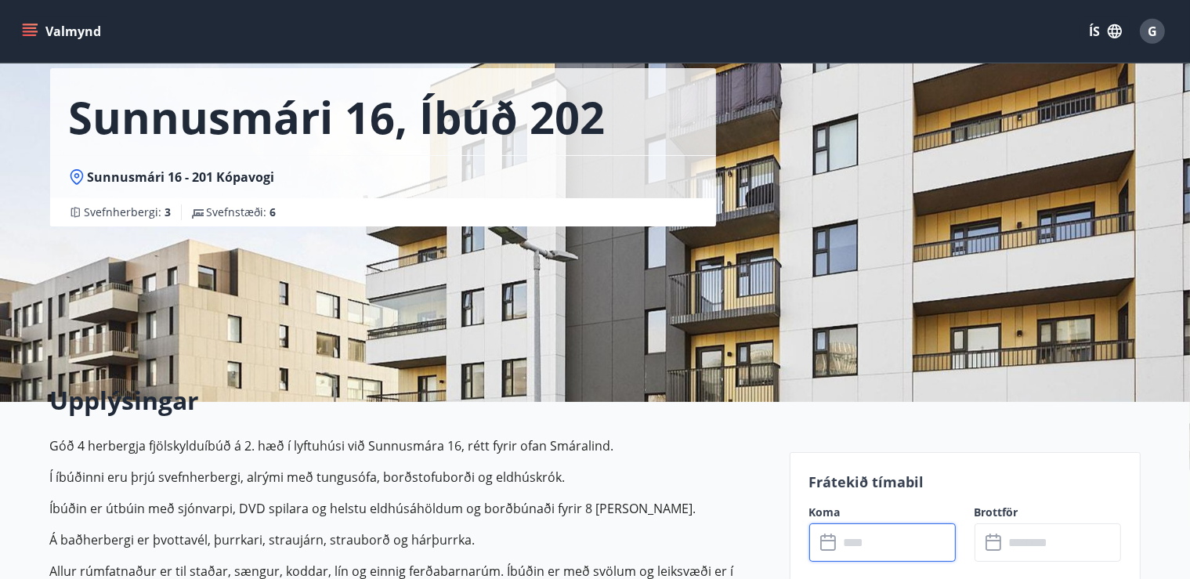
scroll to position [0, 0]
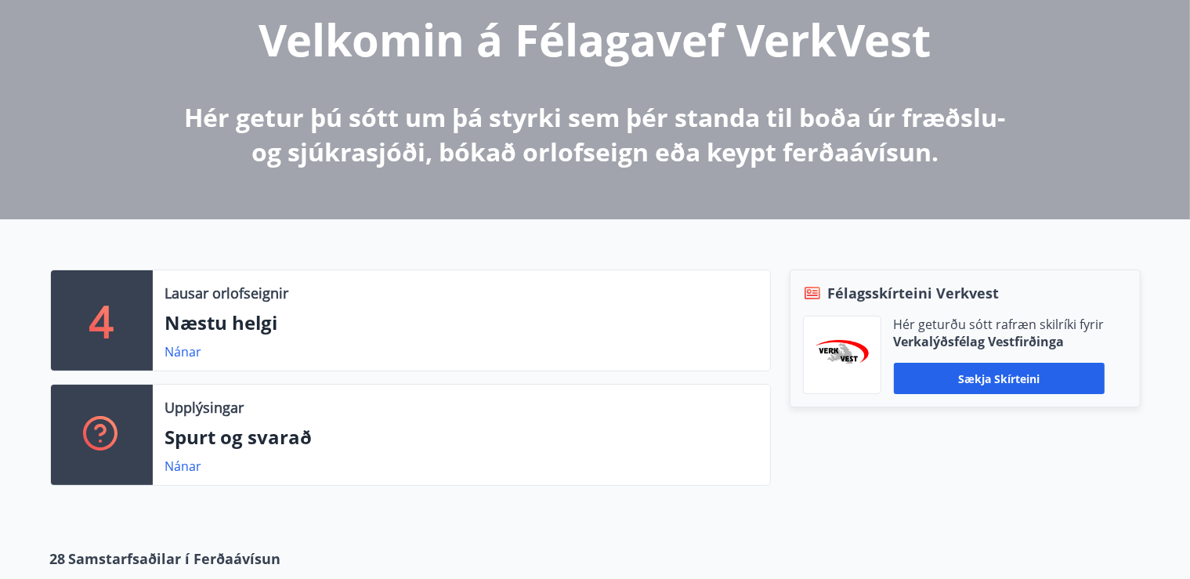
scroll to position [207, 0]
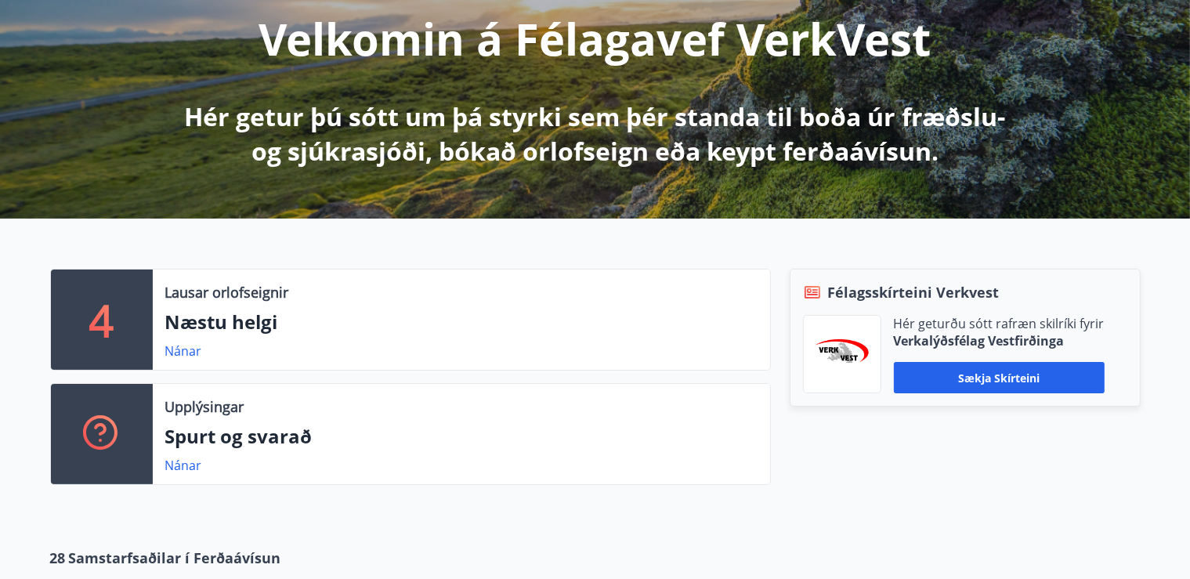
click at [230, 328] on p "Næstu helgi" at bounding box center [461, 322] width 592 height 27
click at [182, 353] on link "Nánar" at bounding box center [183, 350] width 37 height 17
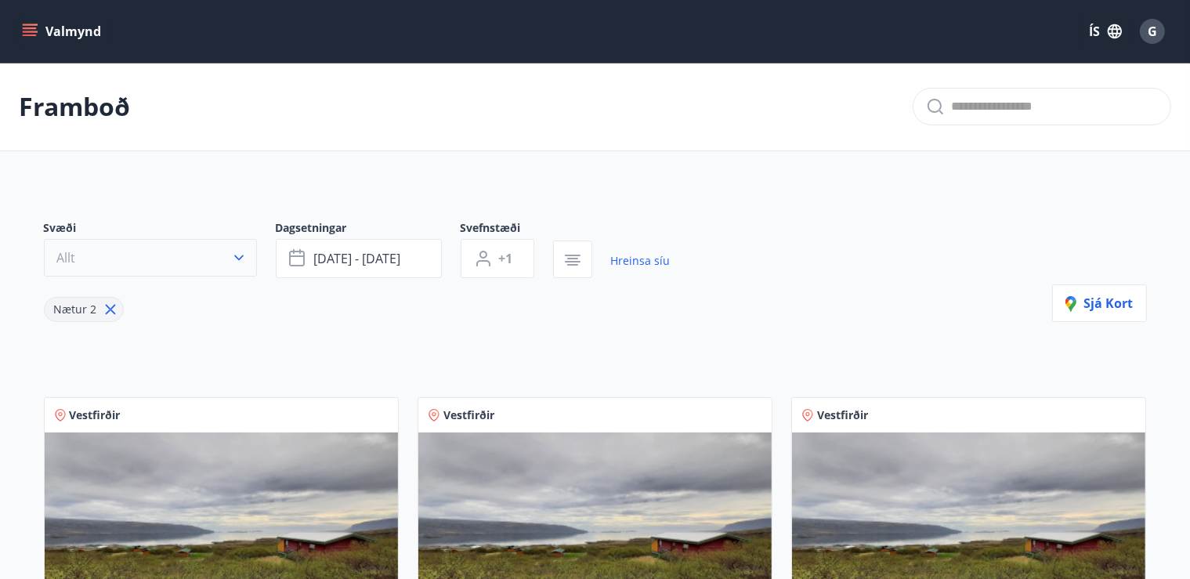
click at [244, 259] on icon "button" at bounding box center [239, 258] width 16 height 16
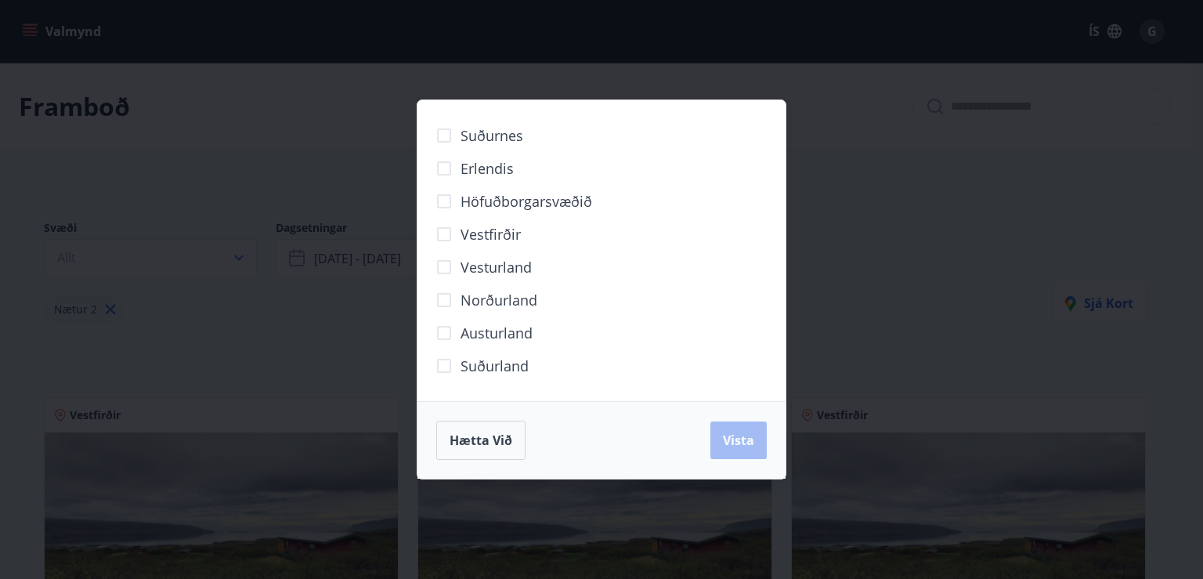
click at [534, 197] on span "Höfuðborgarsvæðið" at bounding box center [527, 201] width 132 height 20
click at [744, 443] on span "Vista" at bounding box center [738, 440] width 31 height 17
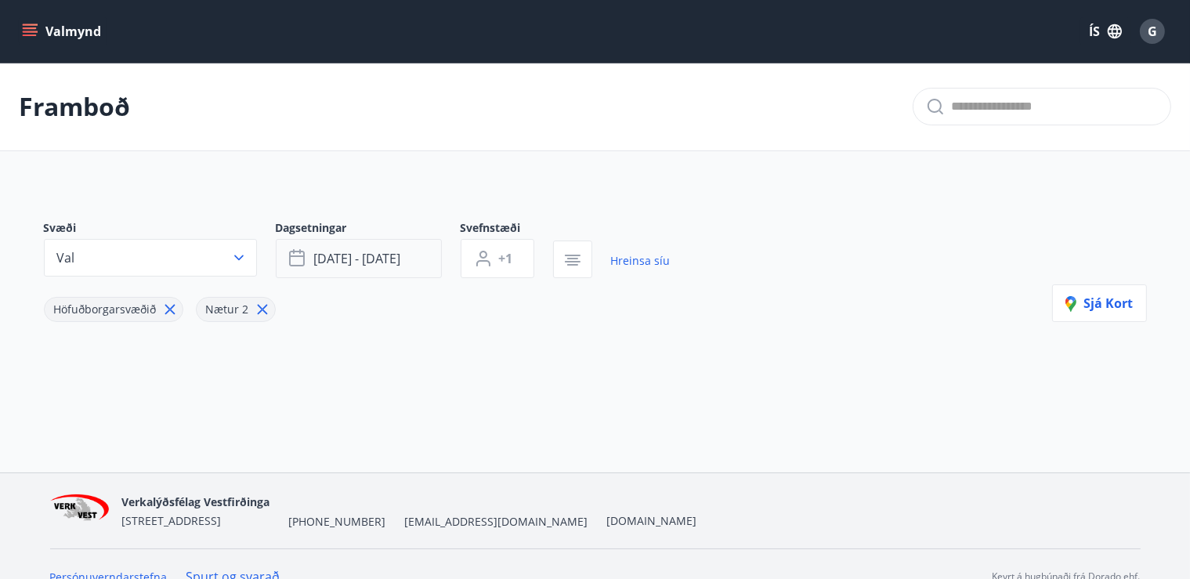
click at [397, 259] on span "sep 05 - sep 08" at bounding box center [357, 258] width 87 height 17
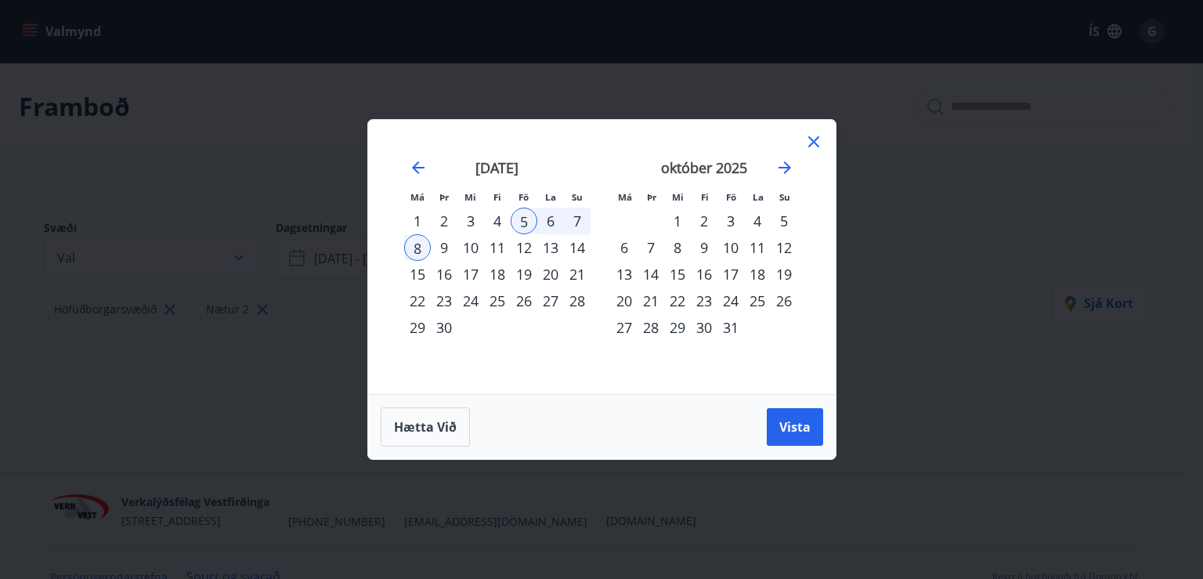
click at [557, 226] on div "6" at bounding box center [550, 221] width 27 height 27
click at [444, 247] on div "9" at bounding box center [444, 247] width 27 height 27
click at [806, 425] on span "Vista" at bounding box center [794, 426] width 31 height 17
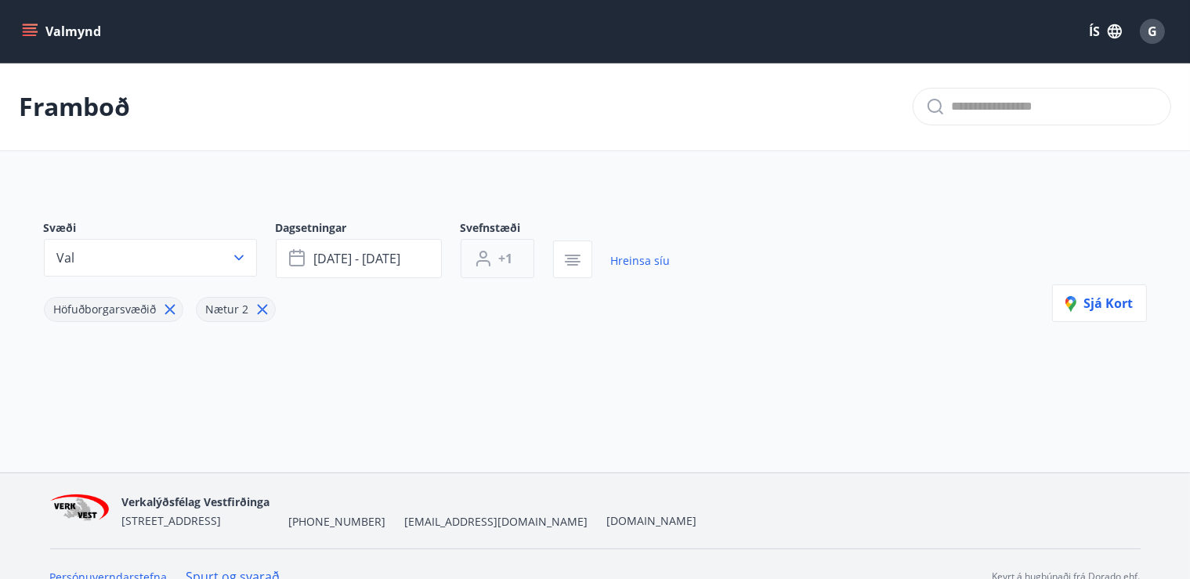
click at [520, 258] on button "+1" at bounding box center [498, 258] width 74 height 39
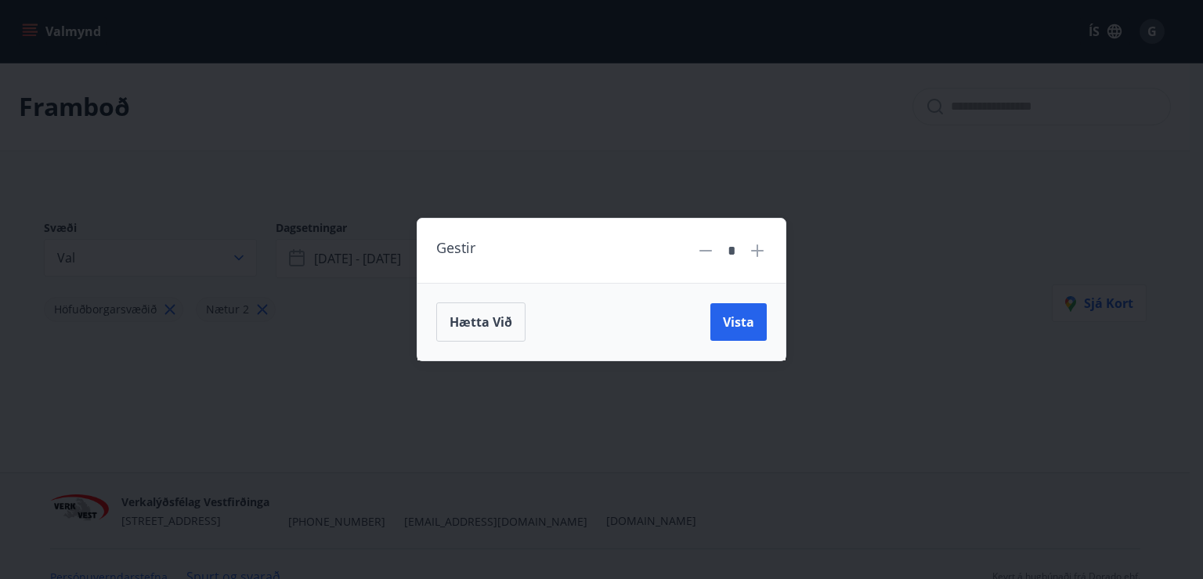
click at [760, 245] on icon at bounding box center [757, 250] width 19 height 19
click at [763, 249] on icon at bounding box center [757, 250] width 19 height 19
type input "*"
click at [745, 325] on span "Vista" at bounding box center [738, 321] width 31 height 17
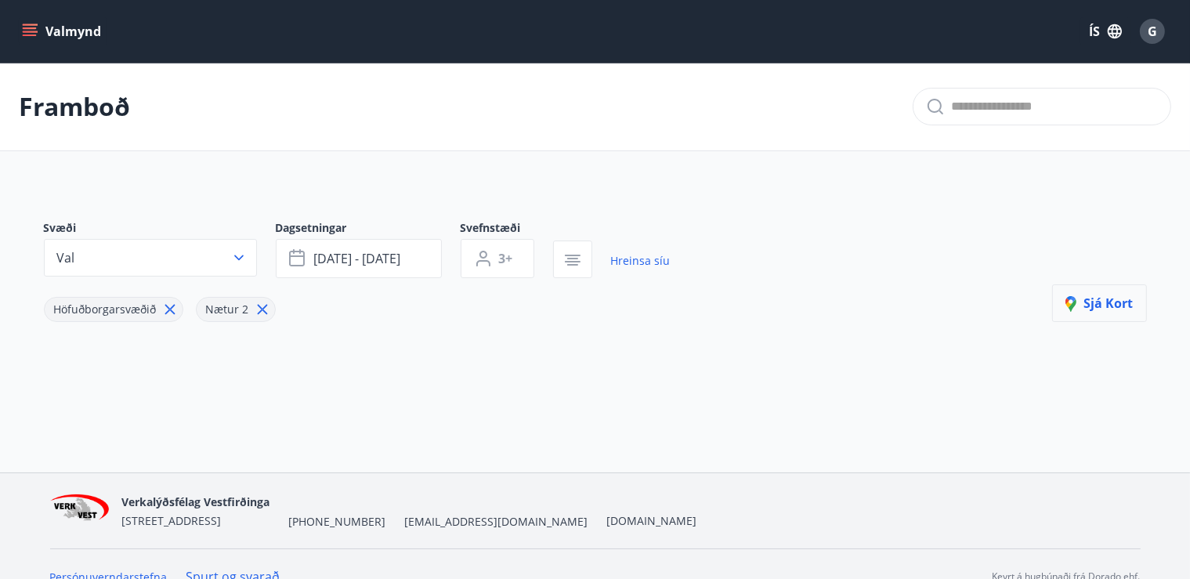
click at [1097, 304] on span "Sjá kort" at bounding box center [1099, 303] width 68 height 17
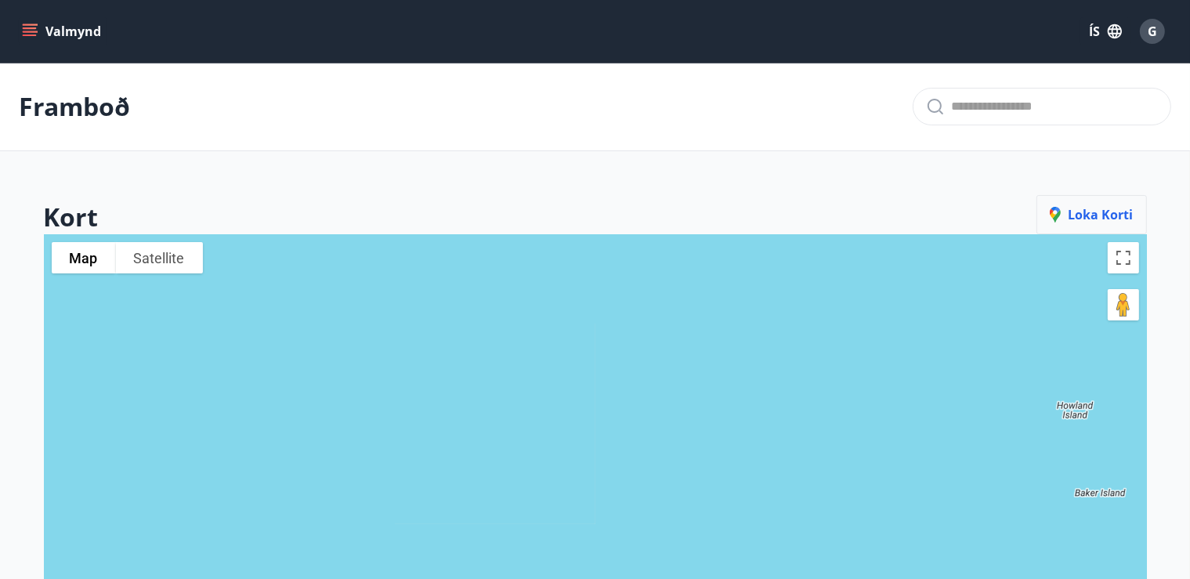
click at [1090, 206] on span "Loka korti" at bounding box center [1092, 214] width 84 height 17
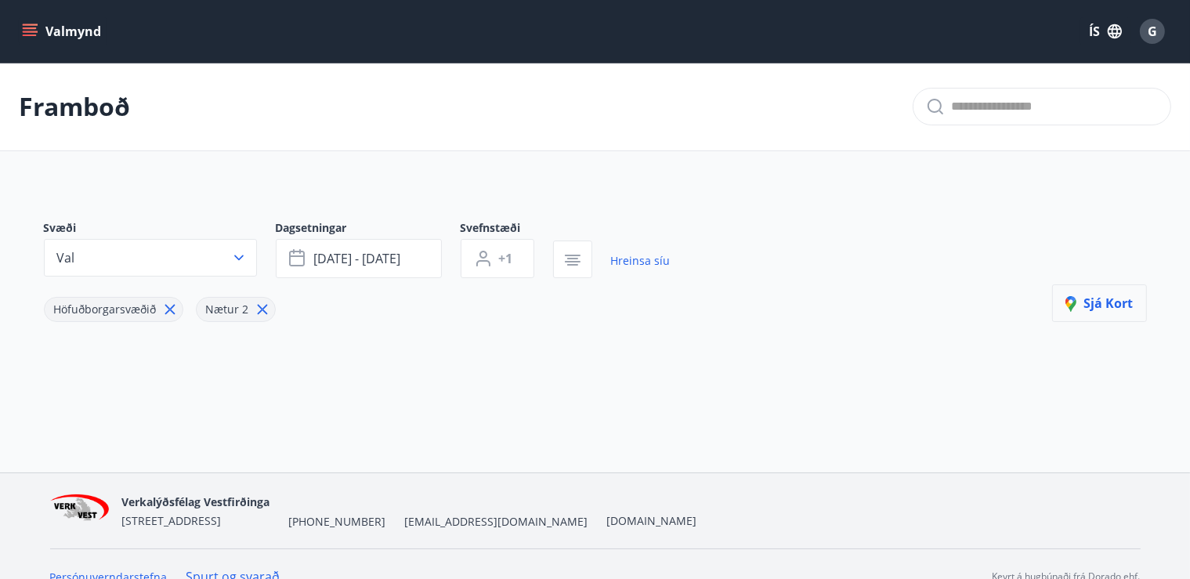
click at [1093, 308] on span "Sjá kort" at bounding box center [1099, 303] width 68 height 17
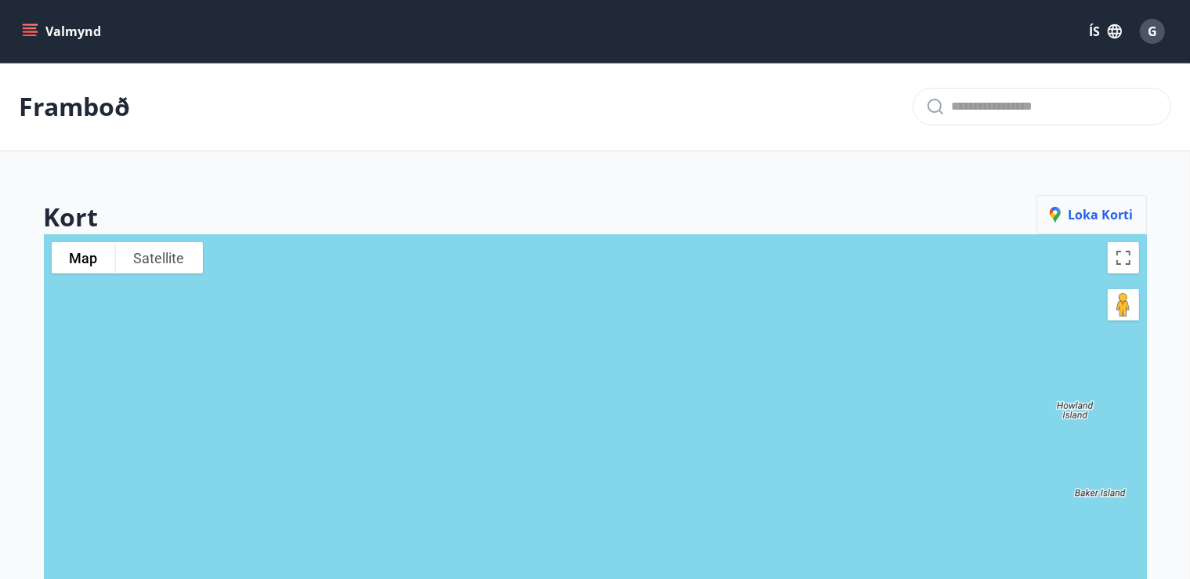
click at [1105, 213] on span "Loka korti" at bounding box center [1092, 214] width 84 height 17
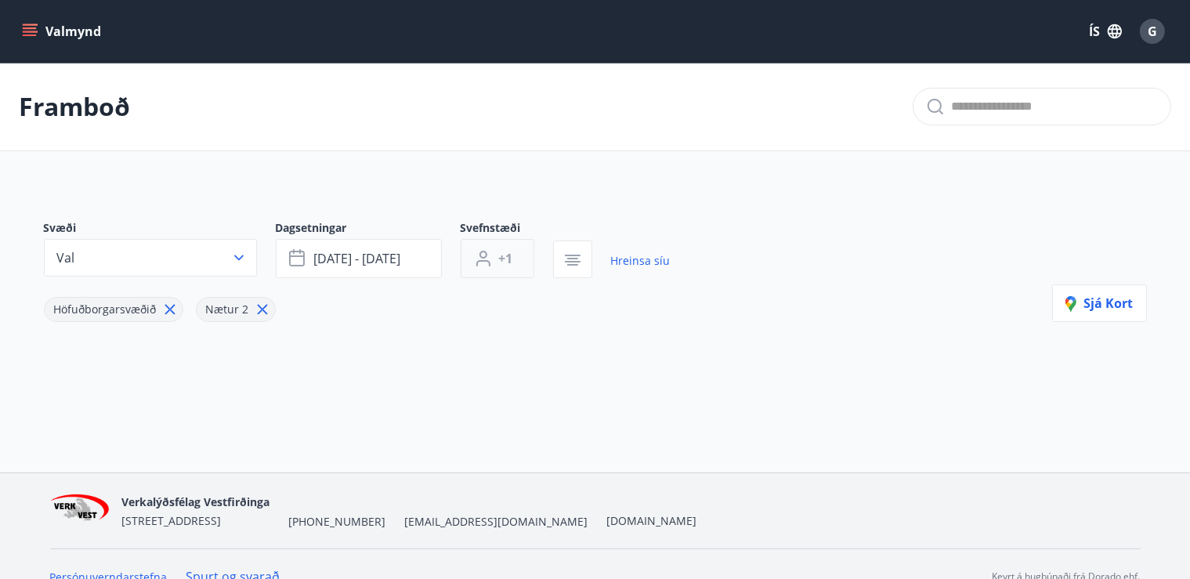
click at [524, 258] on button "+1" at bounding box center [498, 258] width 74 height 39
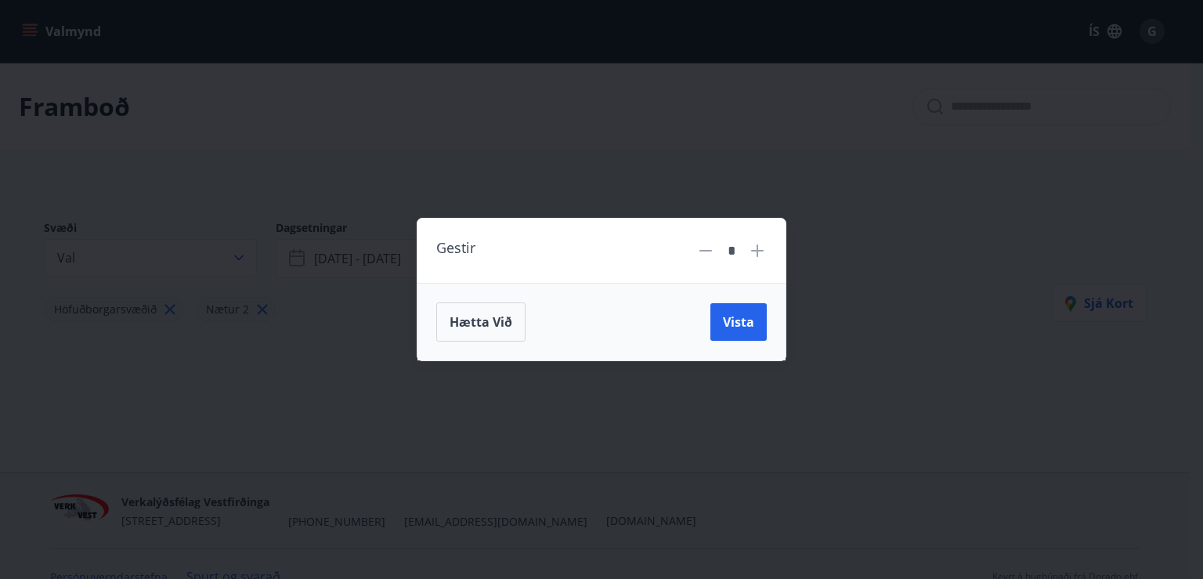
click at [760, 259] on icon at bounding box center [757, 250] width 19 height 19
click at [761, 253] on icon at bounding box center [757, 250] width 19 height 19
type input "*"
click at [736, 328] on span "Vista" at bounding box center [738, 321] width 31 height 17
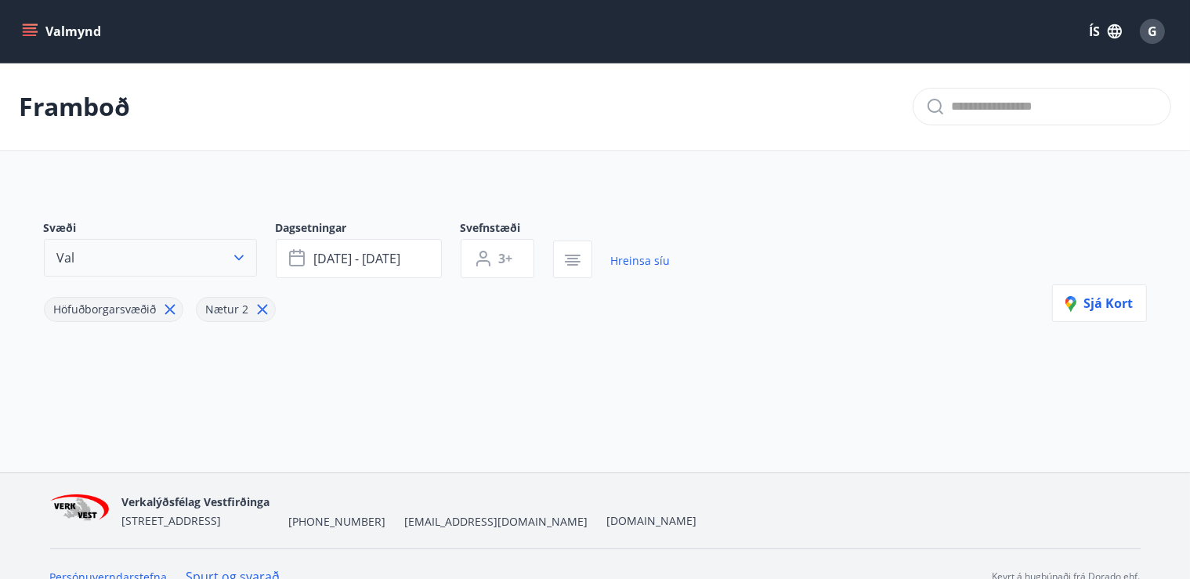
click at [233, 248] on button "Val" at bounding box center [150, 258] width 213 height 38
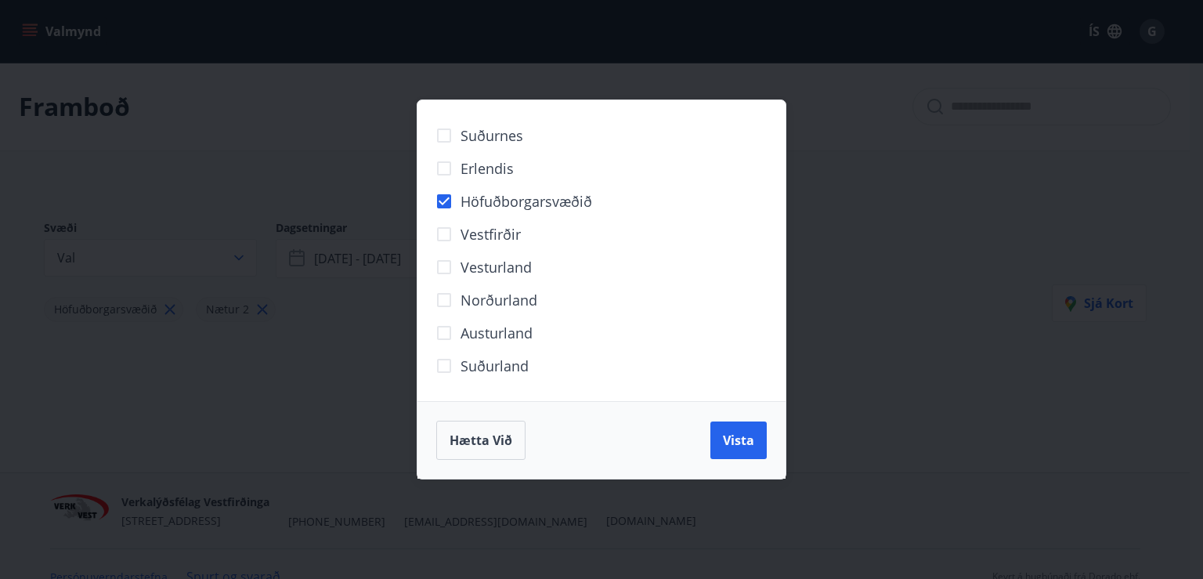
click at [533, 202] on span "Höfuðborgarsvæðið" at bounding box center [527, 201] width 132 height 20
click at [738, 443] on span "Vista" at bounding box center [738, 440] width 31 height 17
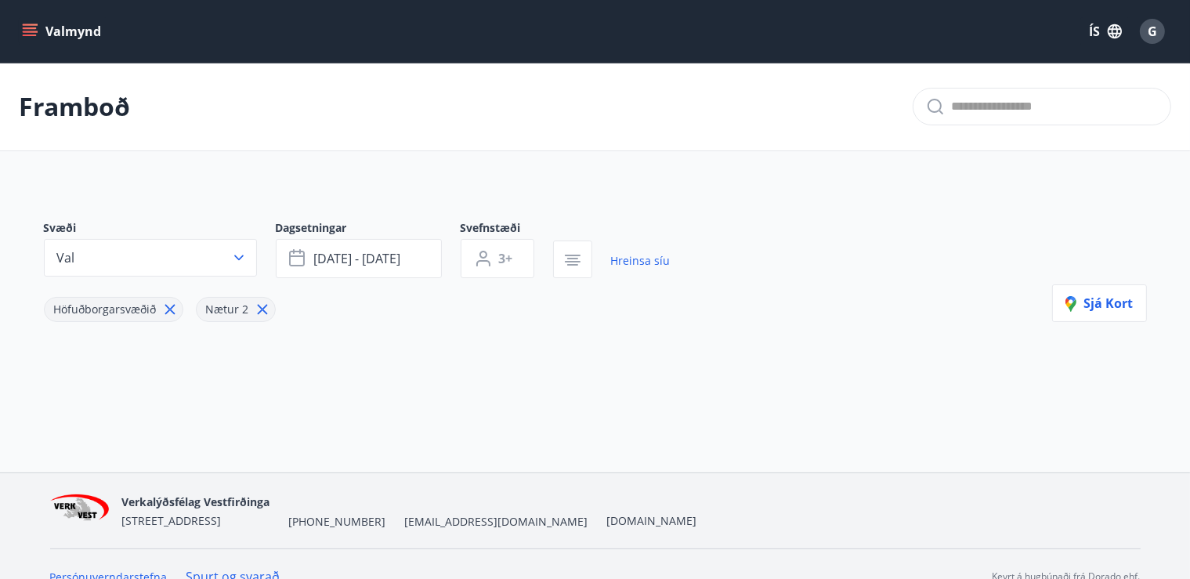
scroll to position [24, 0]
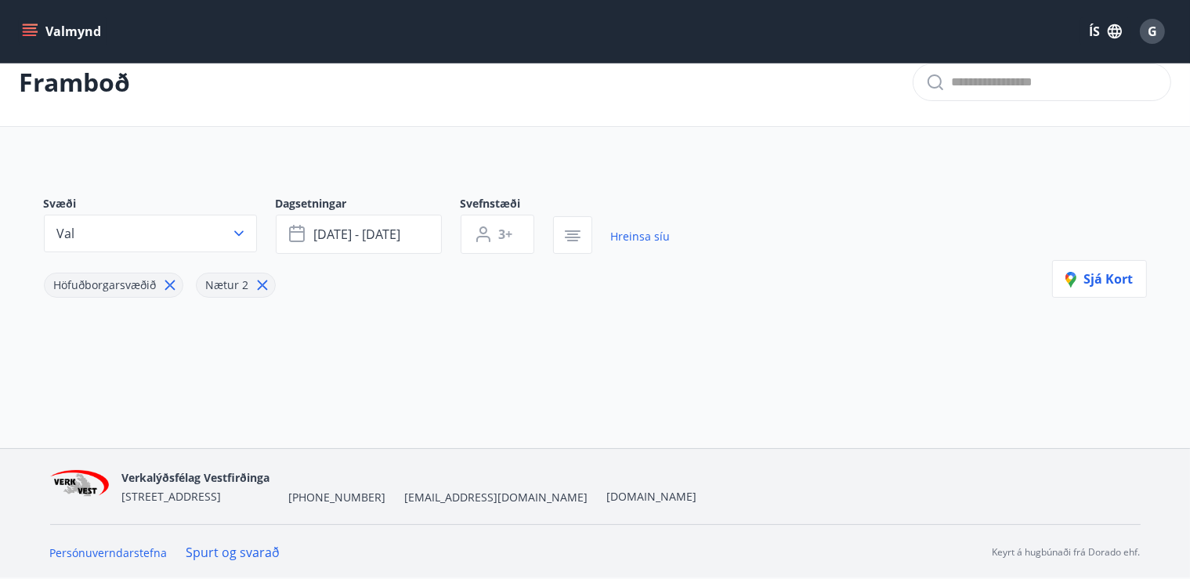
click at [1095, 280] on span "Sjá kort" at bounding box center [1099, 278] width 68 height 17
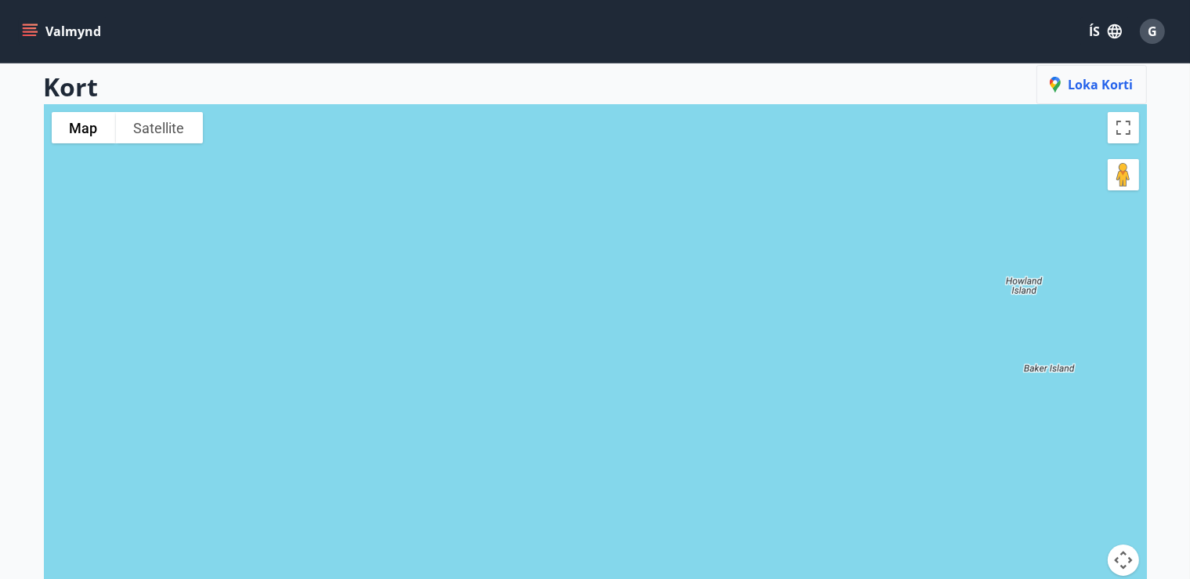
click at [1085, 90] on span "Loka korti" at bounding box center [1092, 84] width 84 height 17
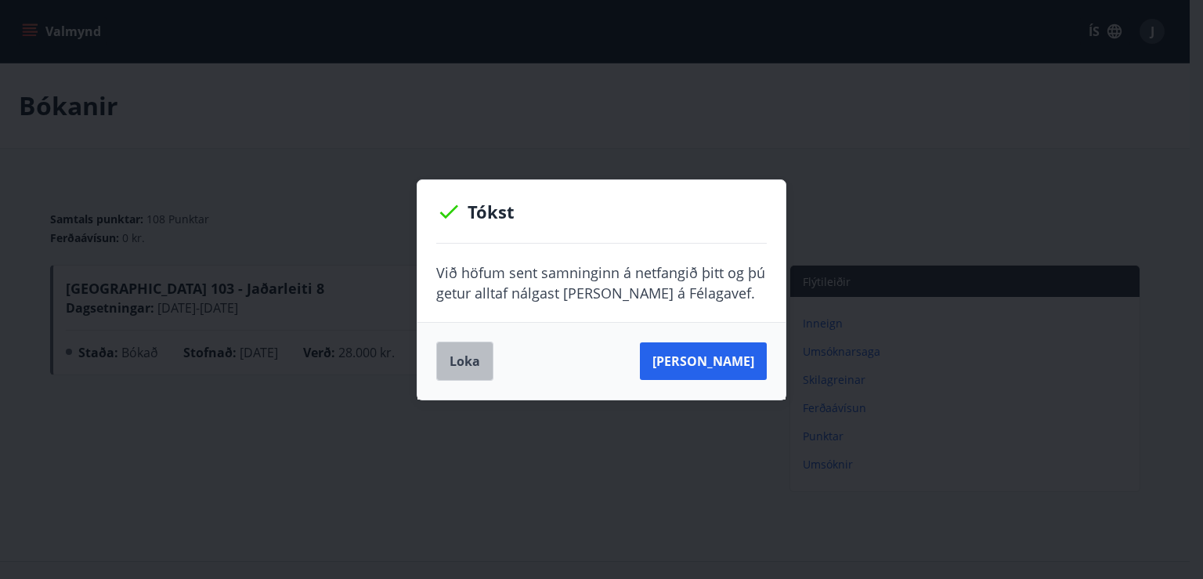
click at [465, 360] on button "Loka" at bounding box center [464, 361] width 57 height 39
